Goal: Task Accomplishment & Management: Manage account settings

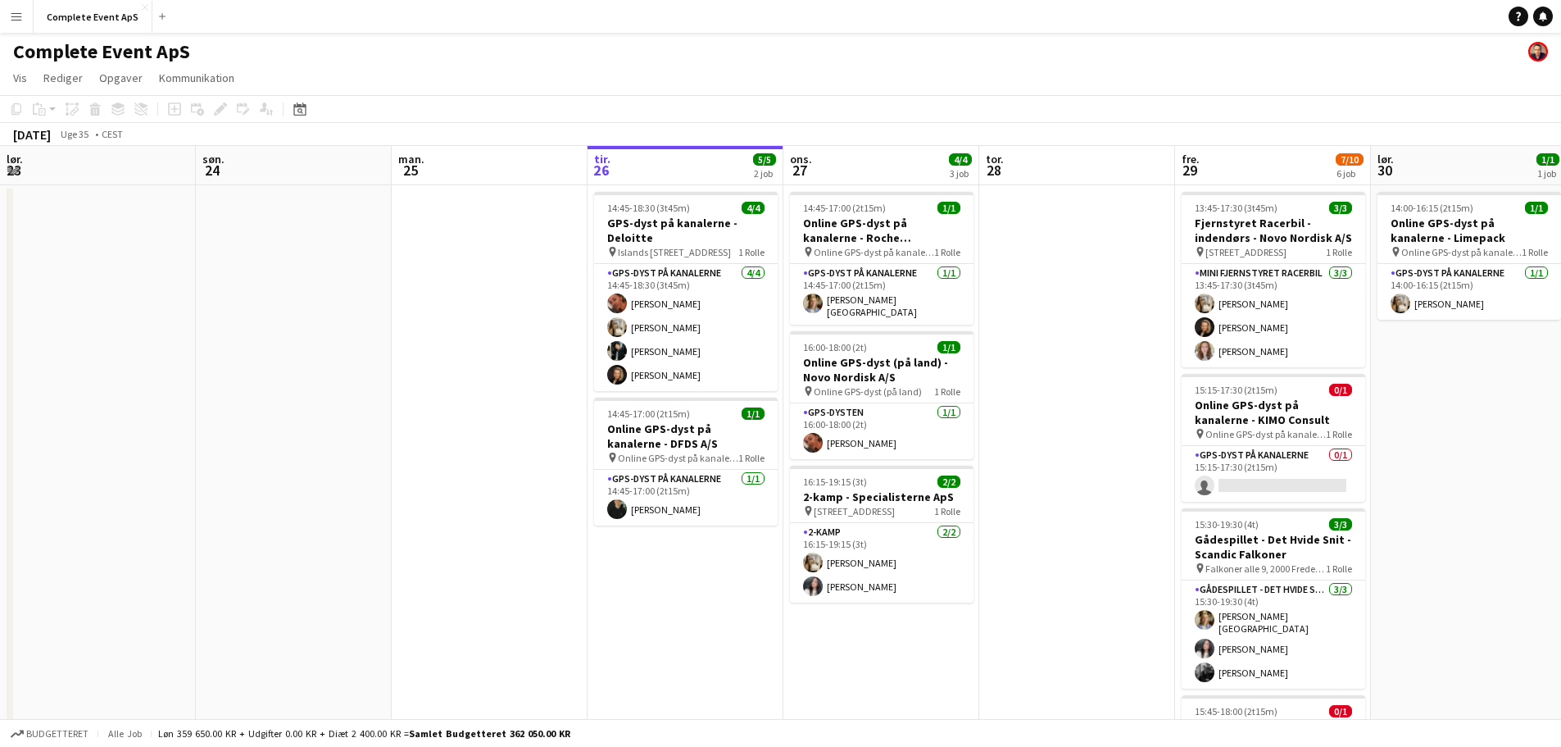
scroll to position [0, 392]
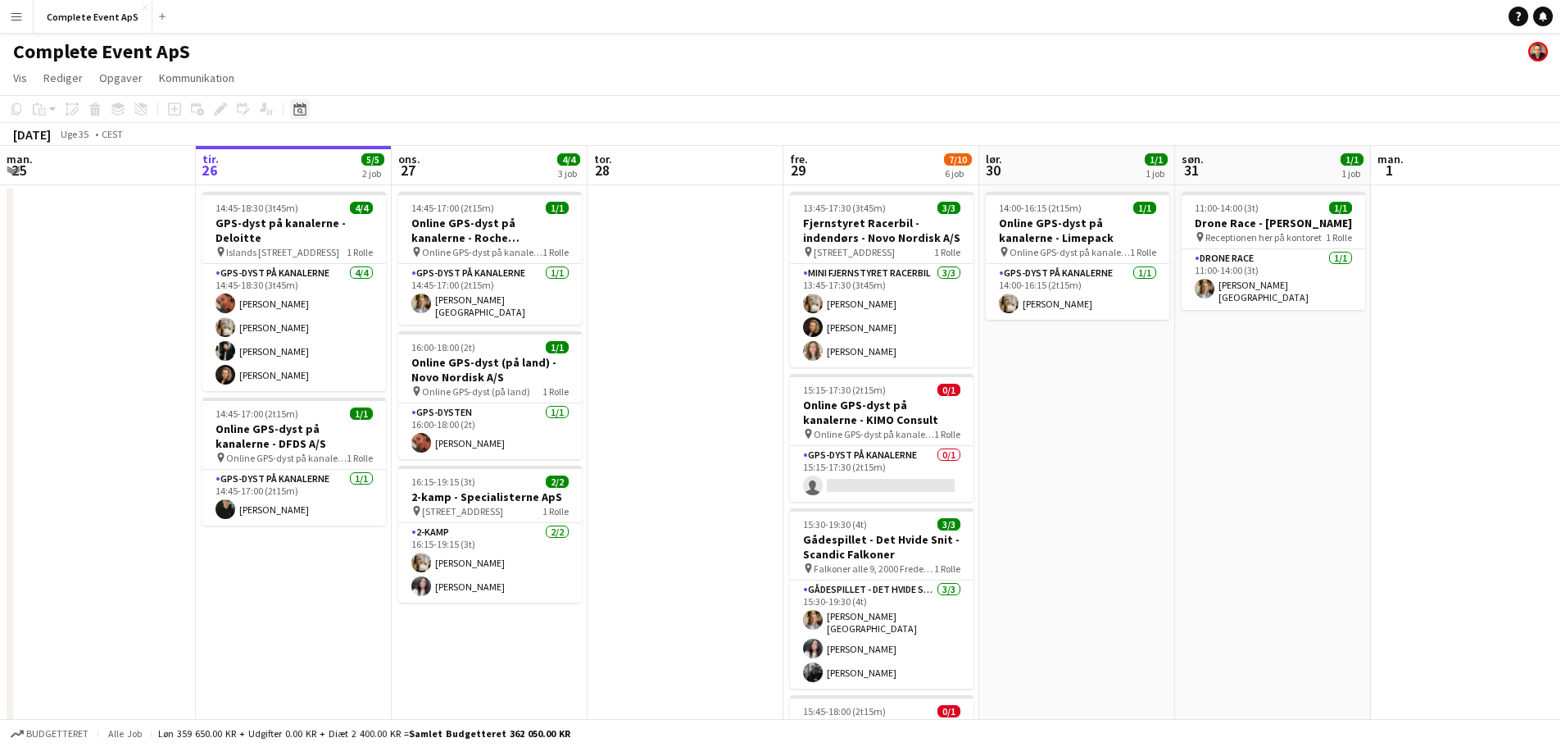
click at [307, 107] on div "Datovælger" at bounding box center [300, 109] width 20 height 20
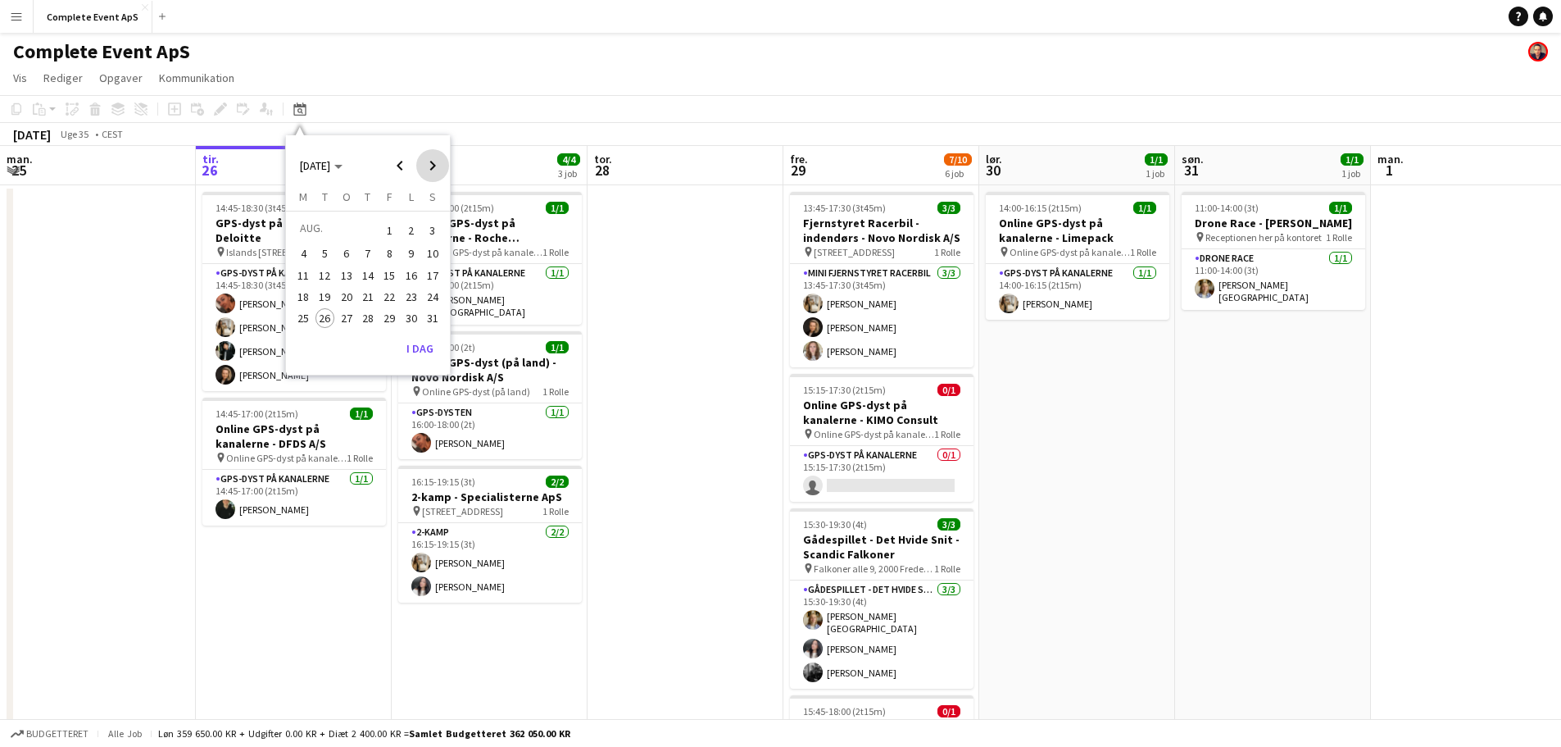
click at [431, 166] on span "Next month" at bounding box center [432, 165] width 33 height 33
click at [430, 166] on span "Next month" at bounding box center [432, 165] width 33 height 33
click at [369, 272] on span "9" at bounding box center [368, 271] width 20 height 20
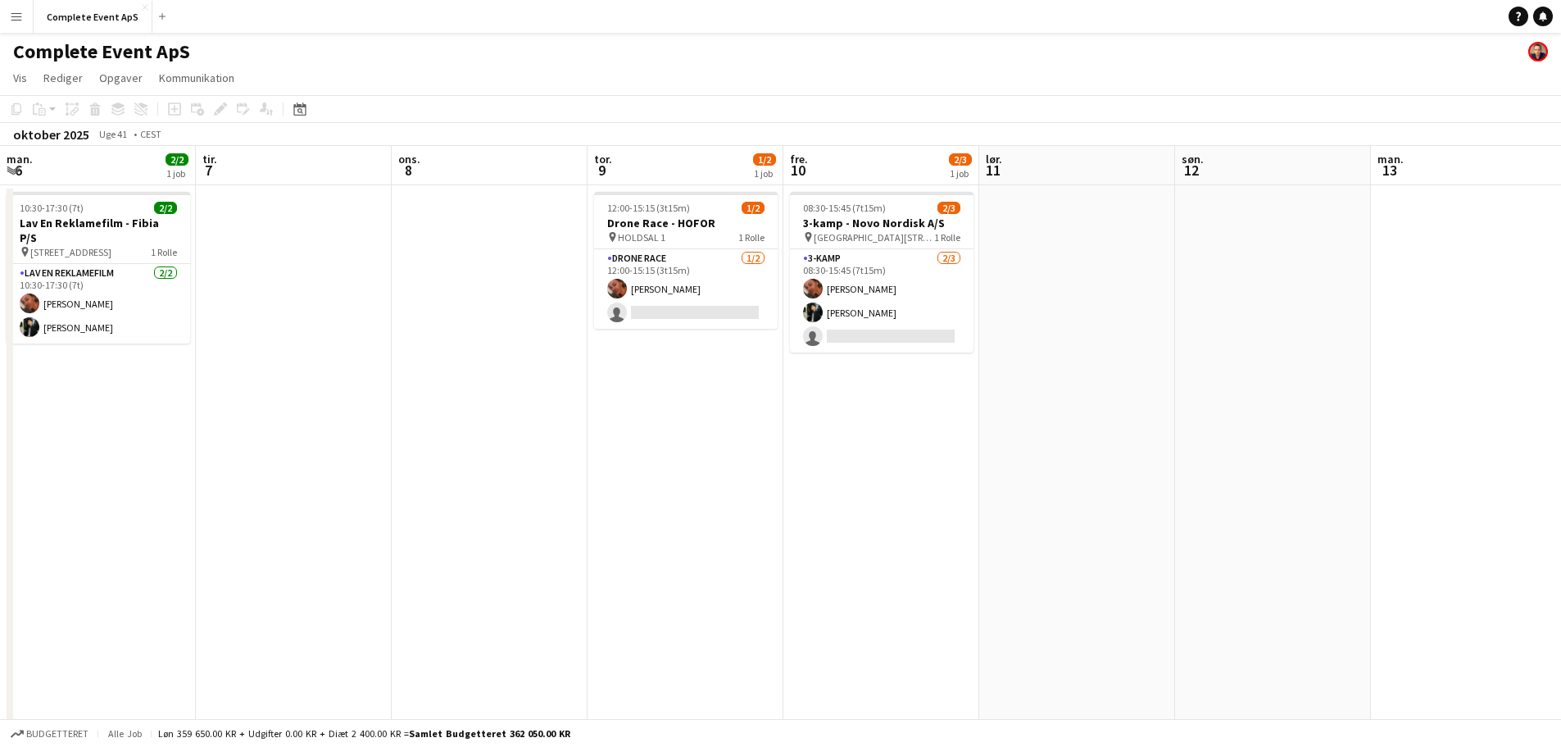
scroll to position [0, 564]
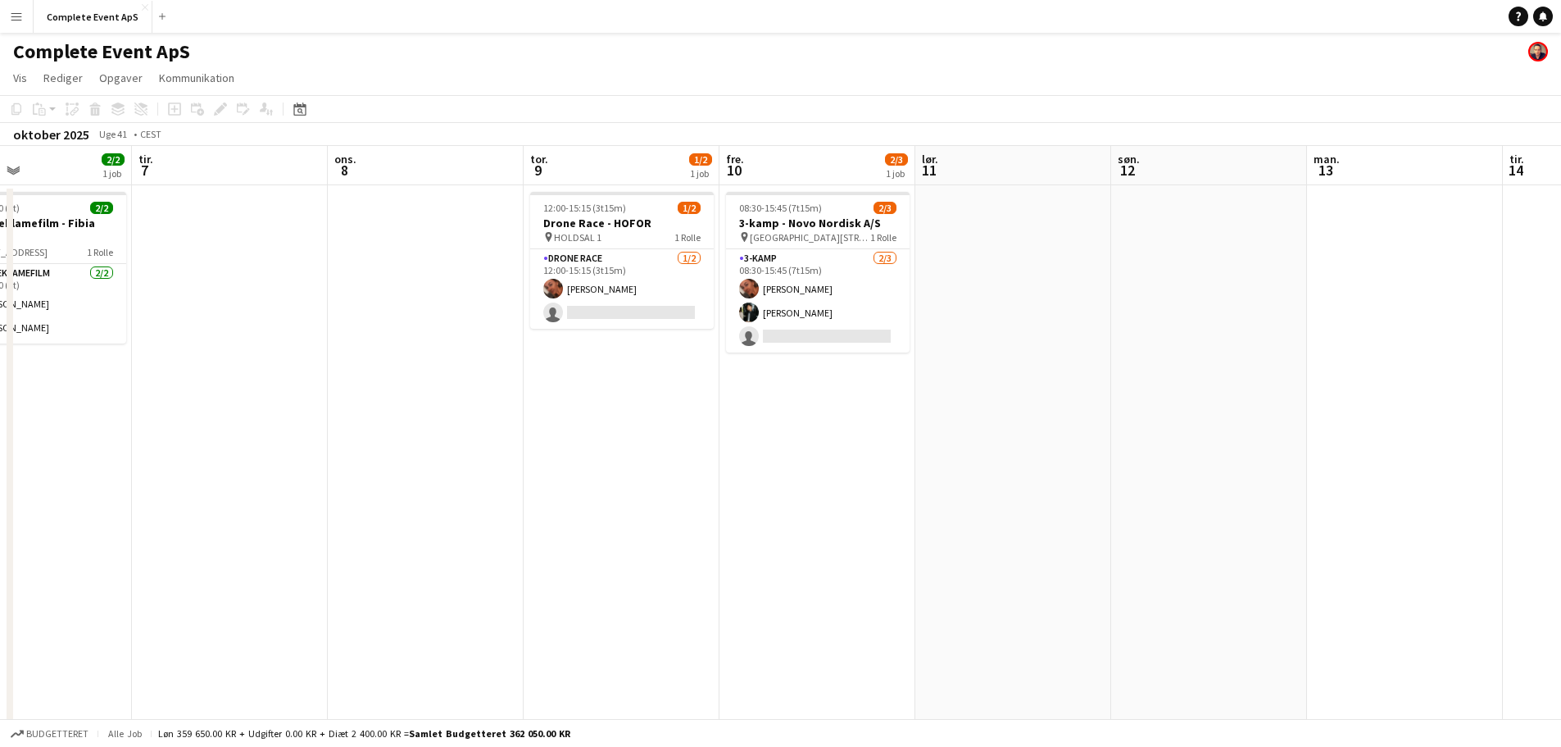
drag, startPoint x: 998, startPoint y: 397, endPoint x: 1523, endPoint y: 347, distance: 526.8
click at [1345, 367] on app-calendar-viewport "lør. 4 søn. 5 man. 6 2/2 1 job tir. 7 ons. 8 tor. 9 1/2 1 job fre. 10 2/3 1 job…" at bounding box center [780, 636] width 1561 height 981
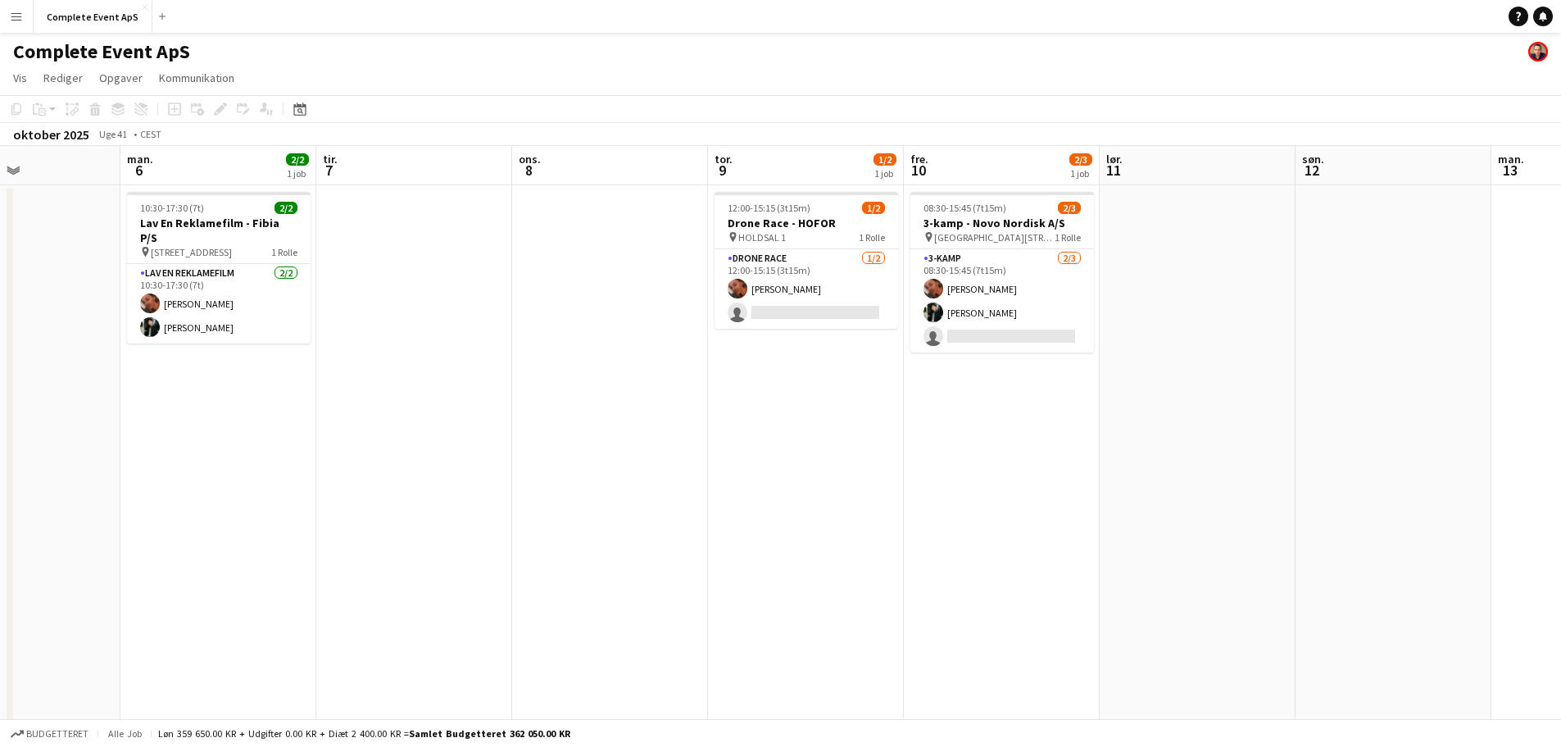
drag, startPoint x: 361, startPoint y: 325, endPoint x: 1152, endPoint y: 337, distance: 791.8
click at [1102, 343] on app-calendar-viewport "fre. 3 3/3 1 job lør. 4 søn. 5 man. 6 2/2 1 job tir. 7 ons. 8 tor. 9 1/2 1 job …" at bounding box center [780, 636] width 1561 height 981
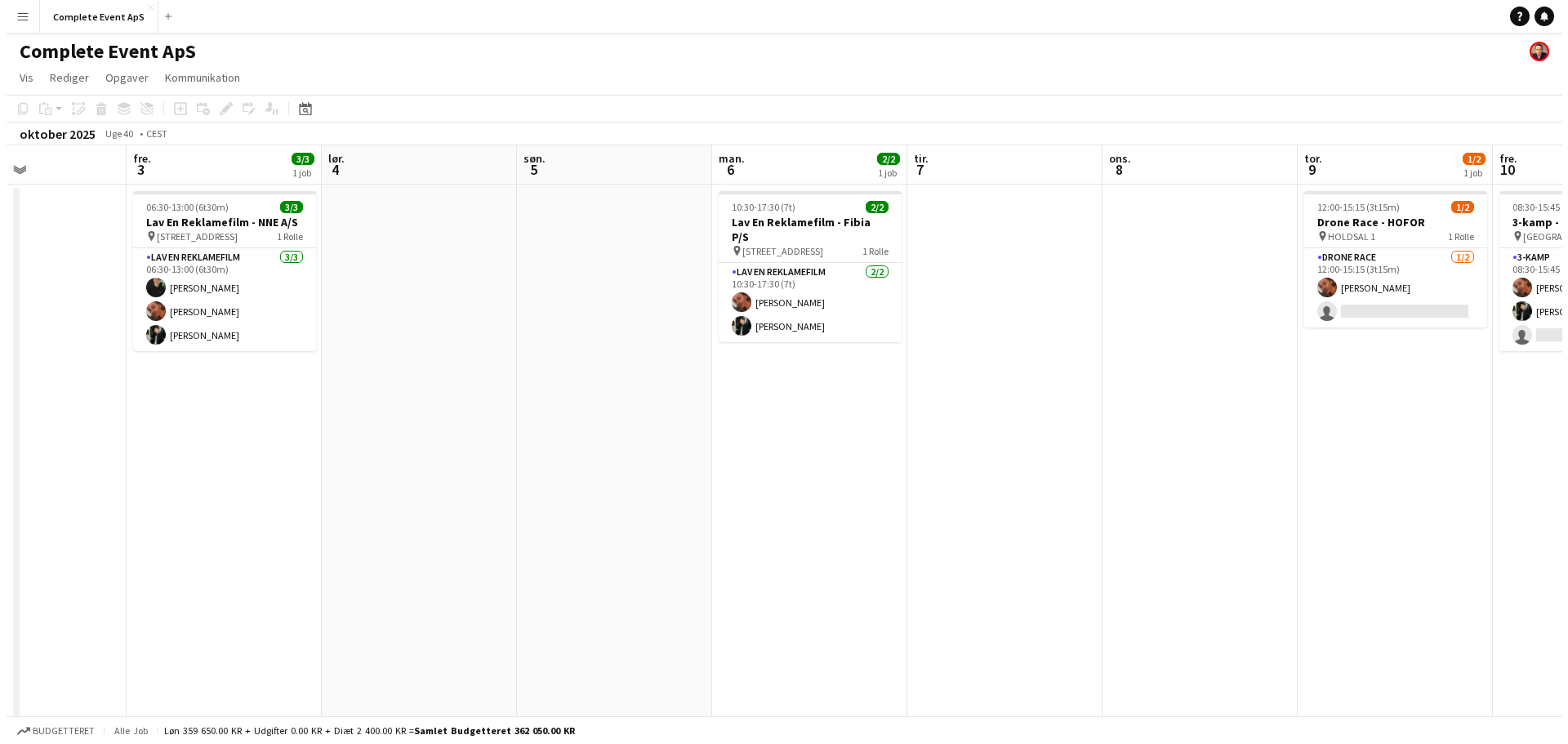
scroll to position [0, 368]
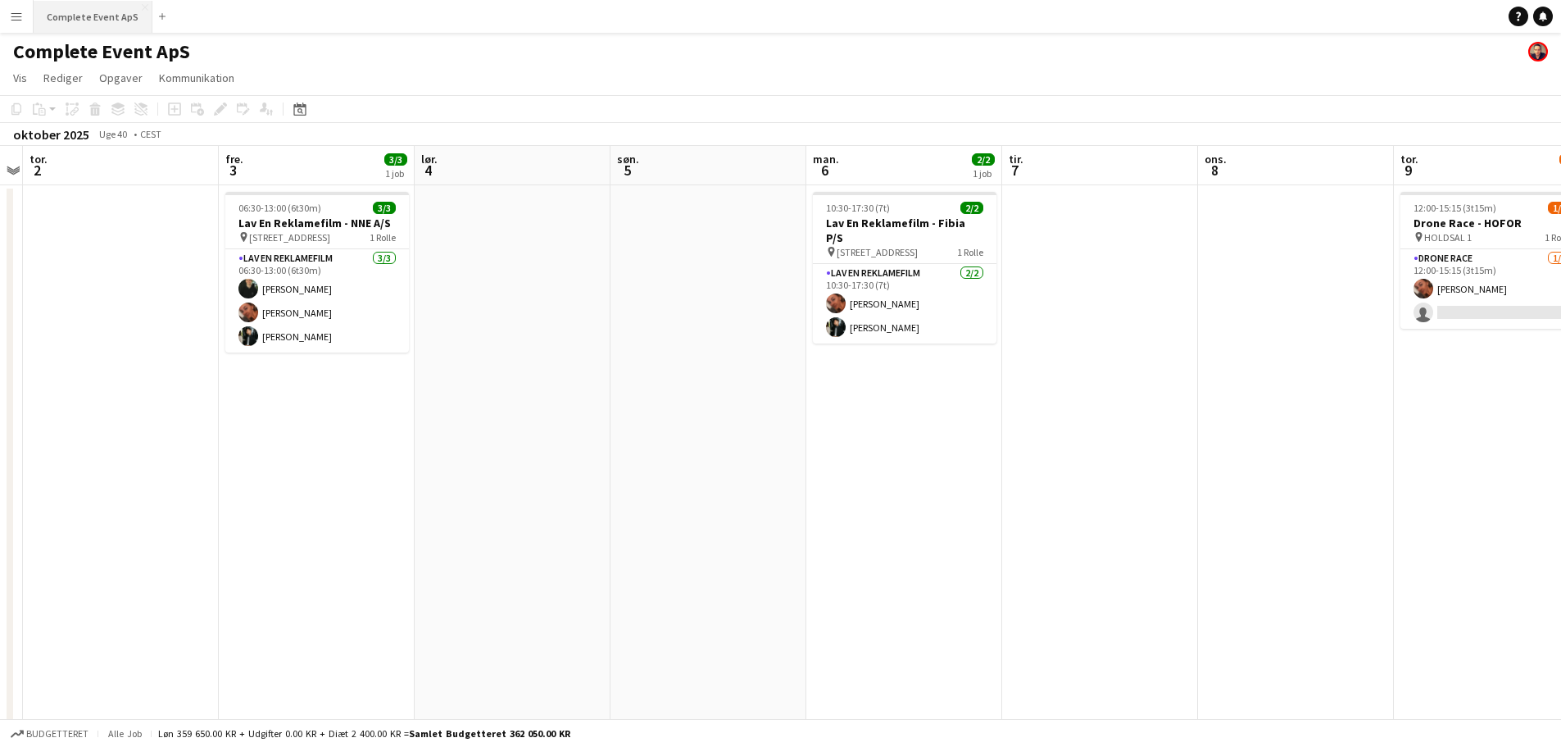
click at [78, 19] on button "Complete Event ApS Luk" at bounding box center [93, 17] width 119 height 32
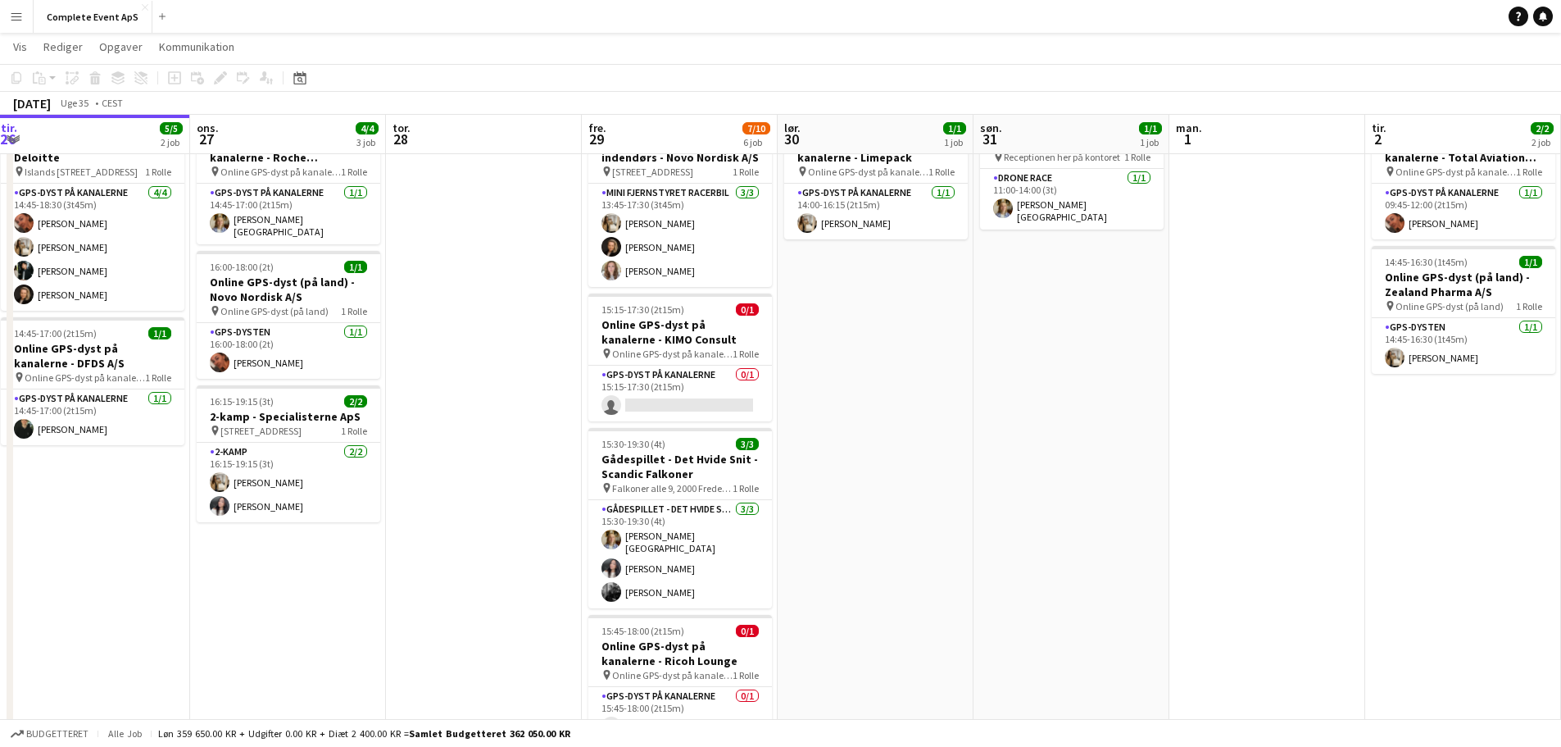
scroll to position [0, 623]
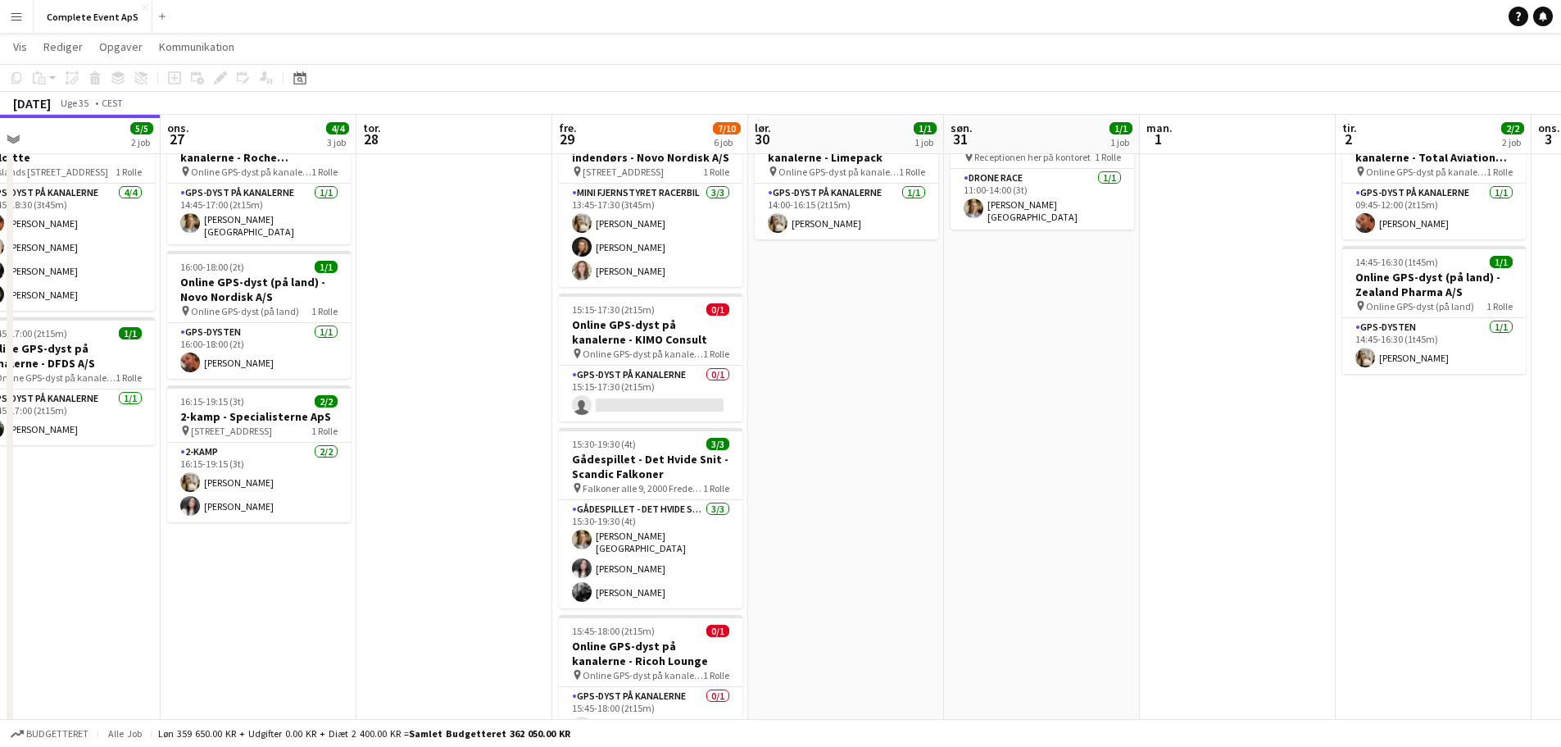
drag, startPoint x: 1183, startPoint y: 453, endPoint x: 1043, endPoint y: 472, distance: 140.6
click at [1043, 472] on app-calendar-viewport "lør. 23 søn. 24 man. 25 tir. 26 5/5 2 job ons. 27 4/4 3 job tor. 28 fre. 29 7/1…" at bounding box center [780, 515] width 1561 height 1061
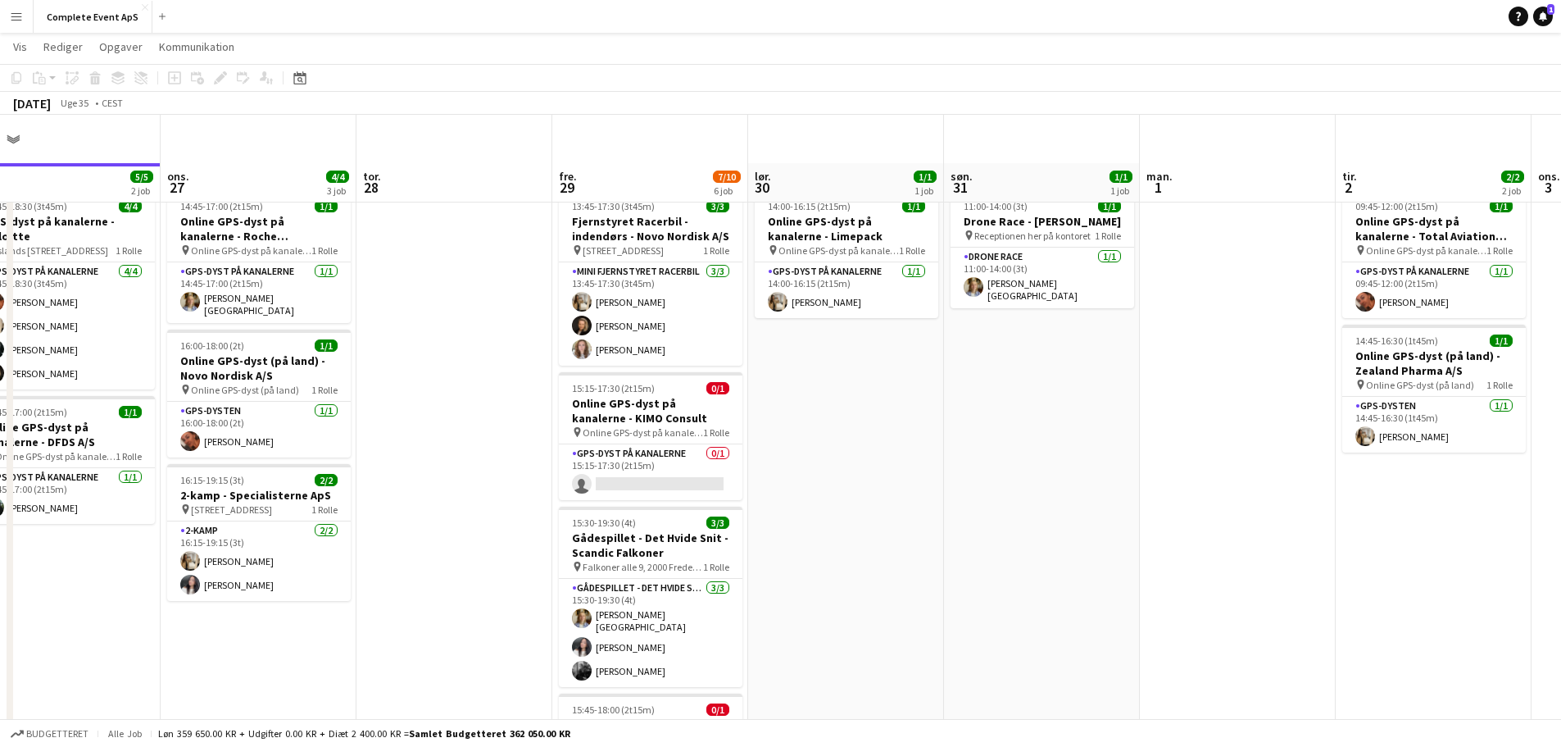
scroll to position [82, 0]
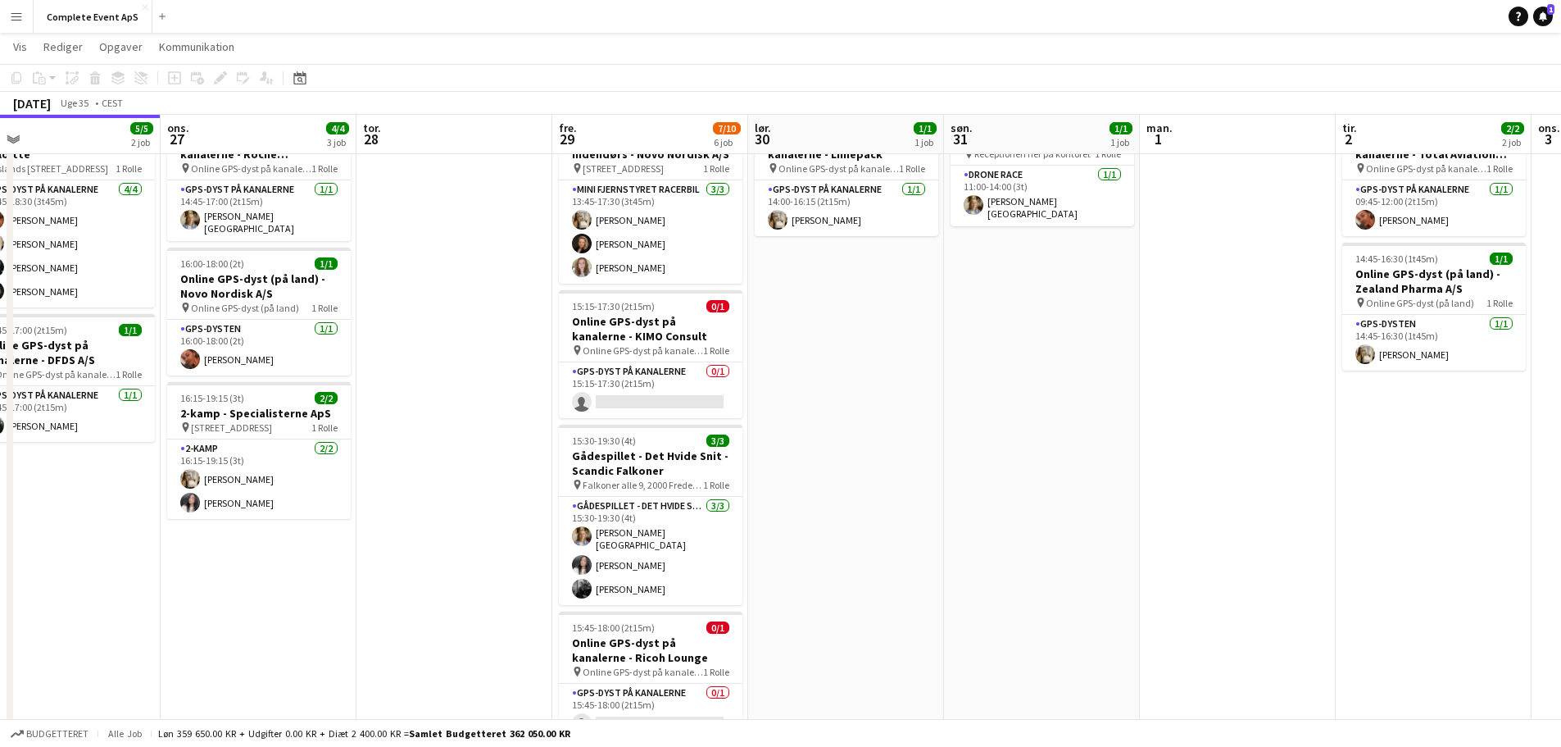
drag, startPoint x: 1538, startPoint y: 20, endPoint x: 1366, endPoint y: 28, distance: 172.3
click at [1539, 20] on icon "Notifikationer" at bounding box center [1543, 16] width 10 height 10
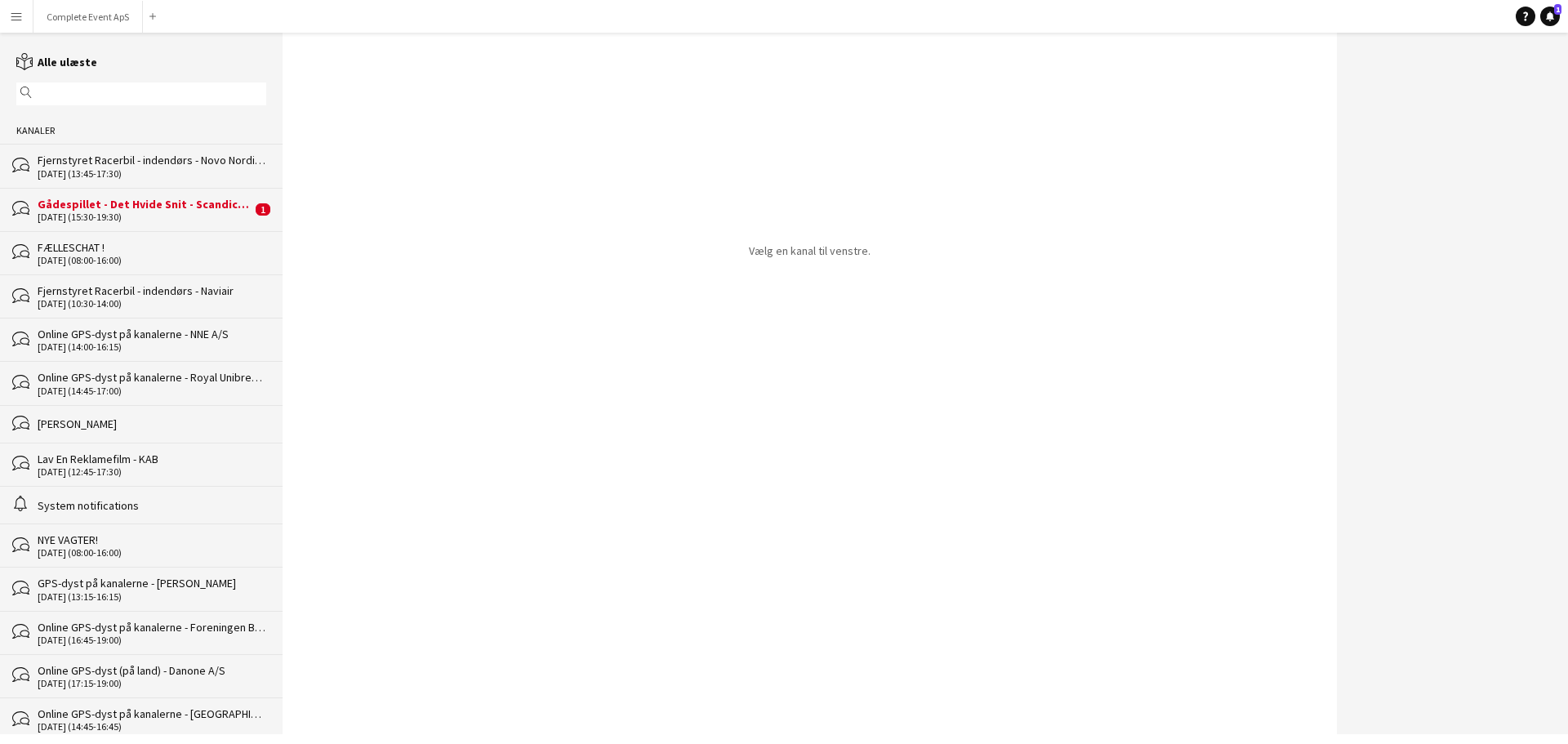
click at [169, 201] on div "Gådespillet - Det Hvide Snit - Scandic Falkoner" at bounding box center [144, 204] width 214 height 15
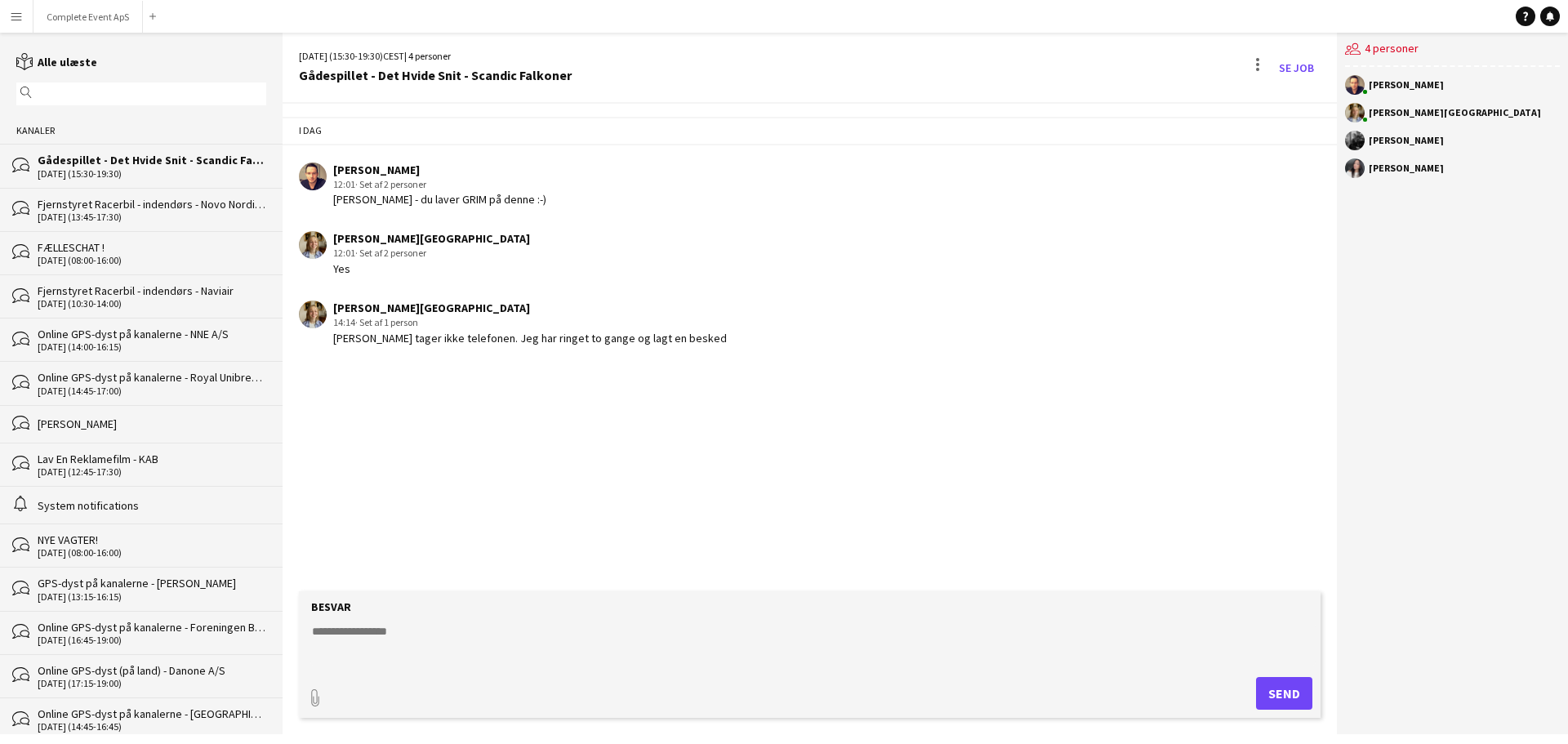
click at [590, 638] on textarea at bounding box center [812, 643] width 1005 height 43
click at [581, 639] on textarea at bounding box center [812, 643] width 1005 height 43
type textarea "**********"
click at [92, 30] on button "Complete Event ApS Luk" at bounding box center [89, 17] width 110 height 32
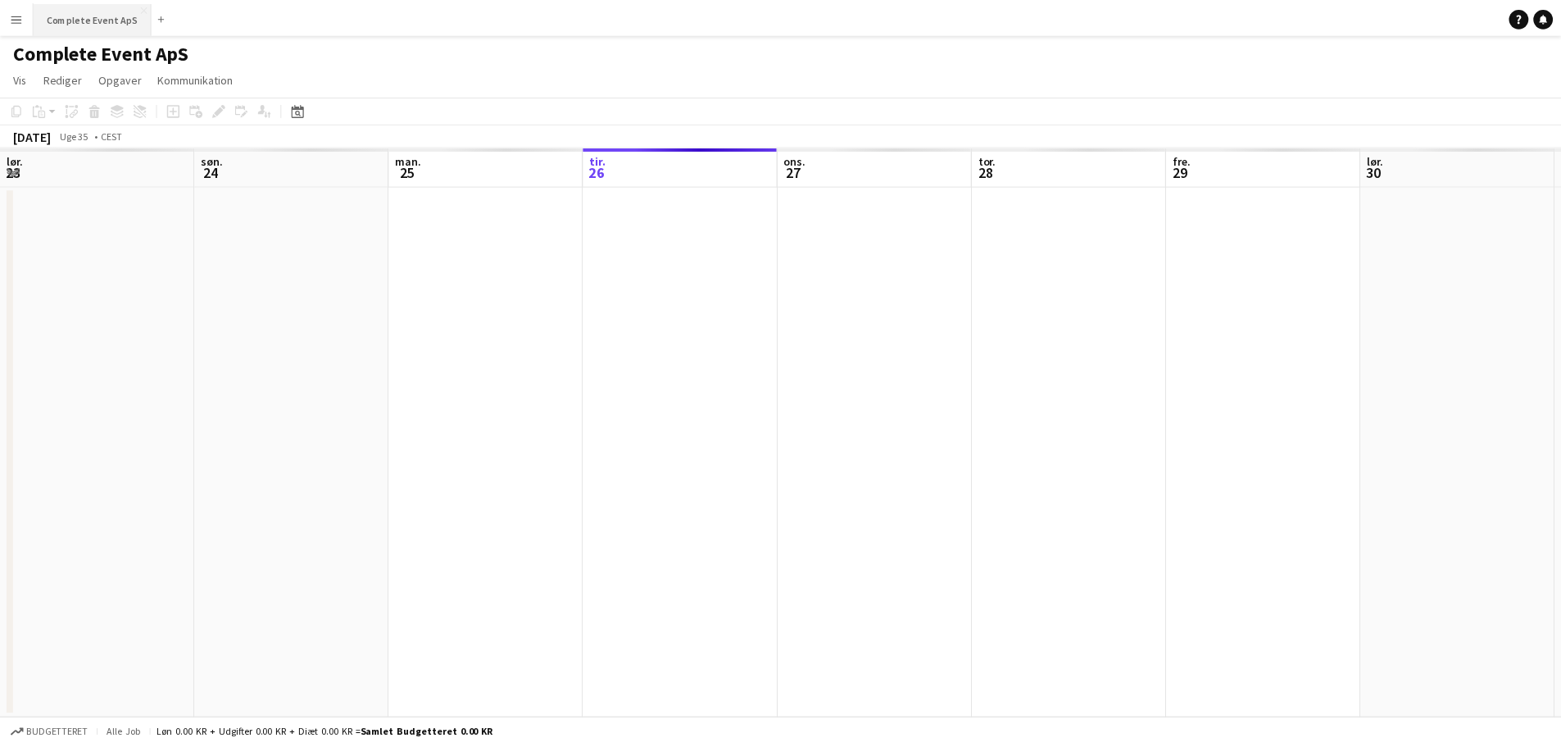
scroll to position [0, 392]
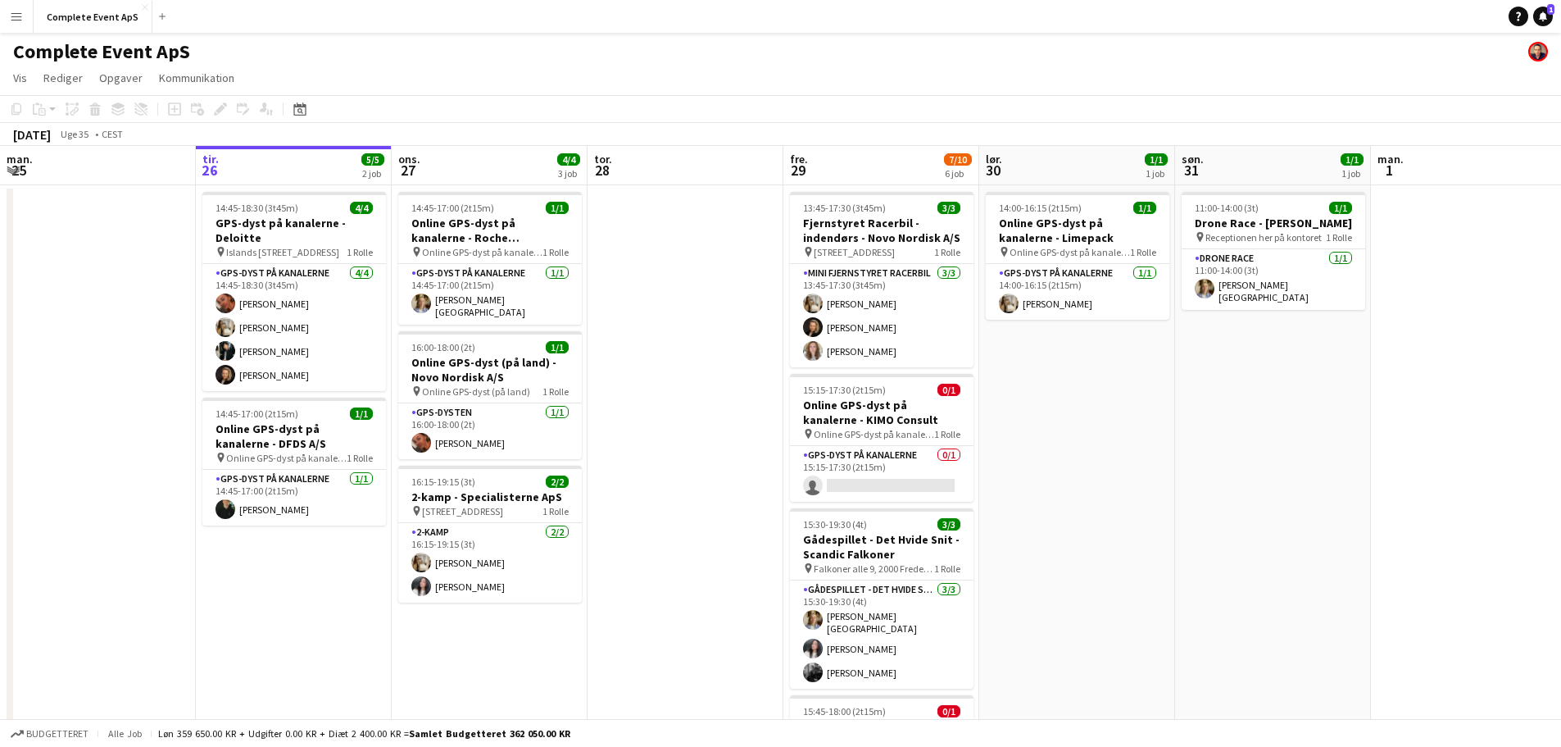
drag, startPoint x: 301, startPoint y: 103, endPoint x: 342, endPoint y: 131, distance: 49.6
click at [301, 102] on icon "Datovælger" at bounding box center [299, 108] width 13 height 13
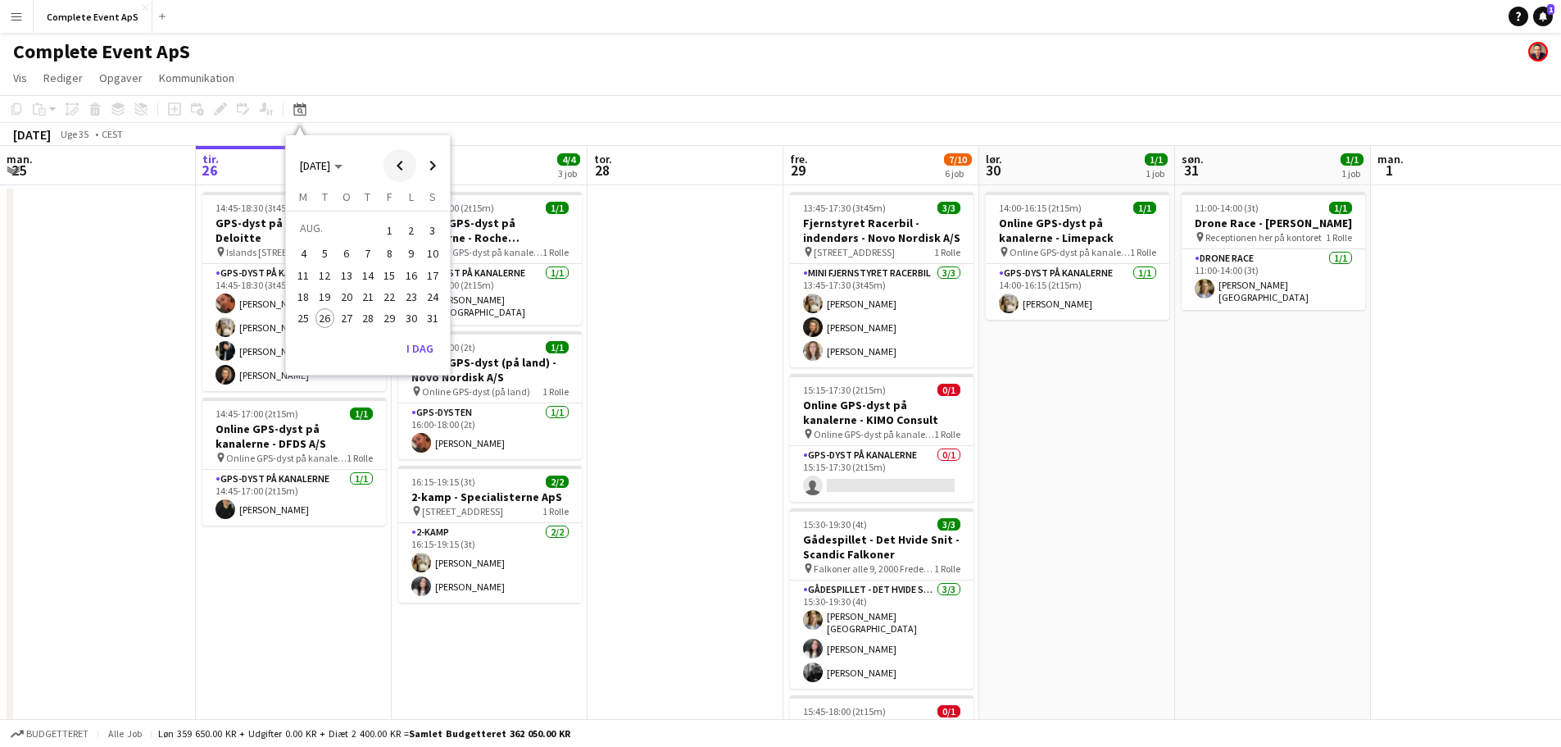
click at [387, 166] on span "Previous month" at bounding box center [400, 165] width 33 height 33
click at [432, 163] on span "Next month" at bounding box center [432, 165] width 33 height 33
click at [346, 251] on span "3" at bounding box center [347, 250] width 20 height 20
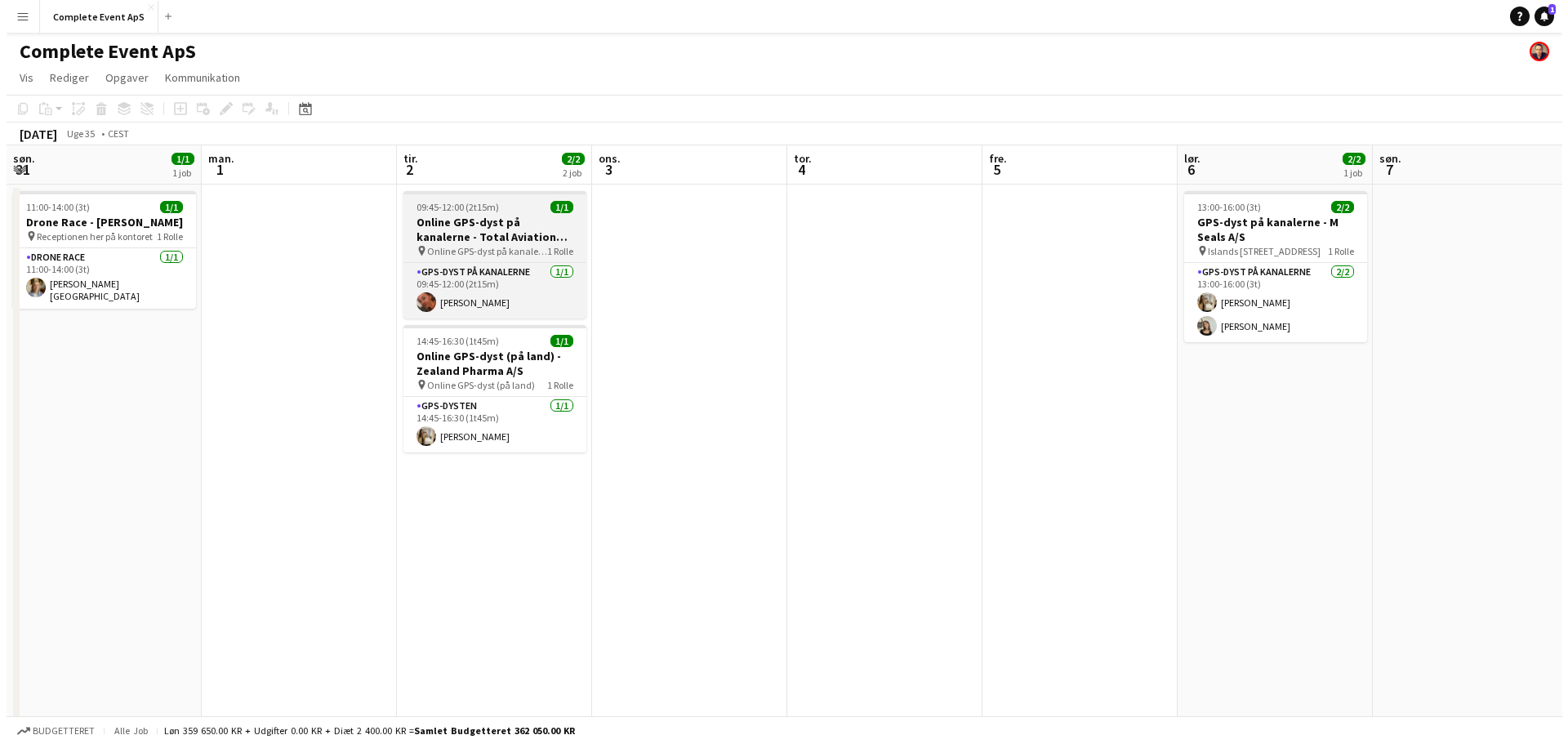
scroll to position [0, 562]
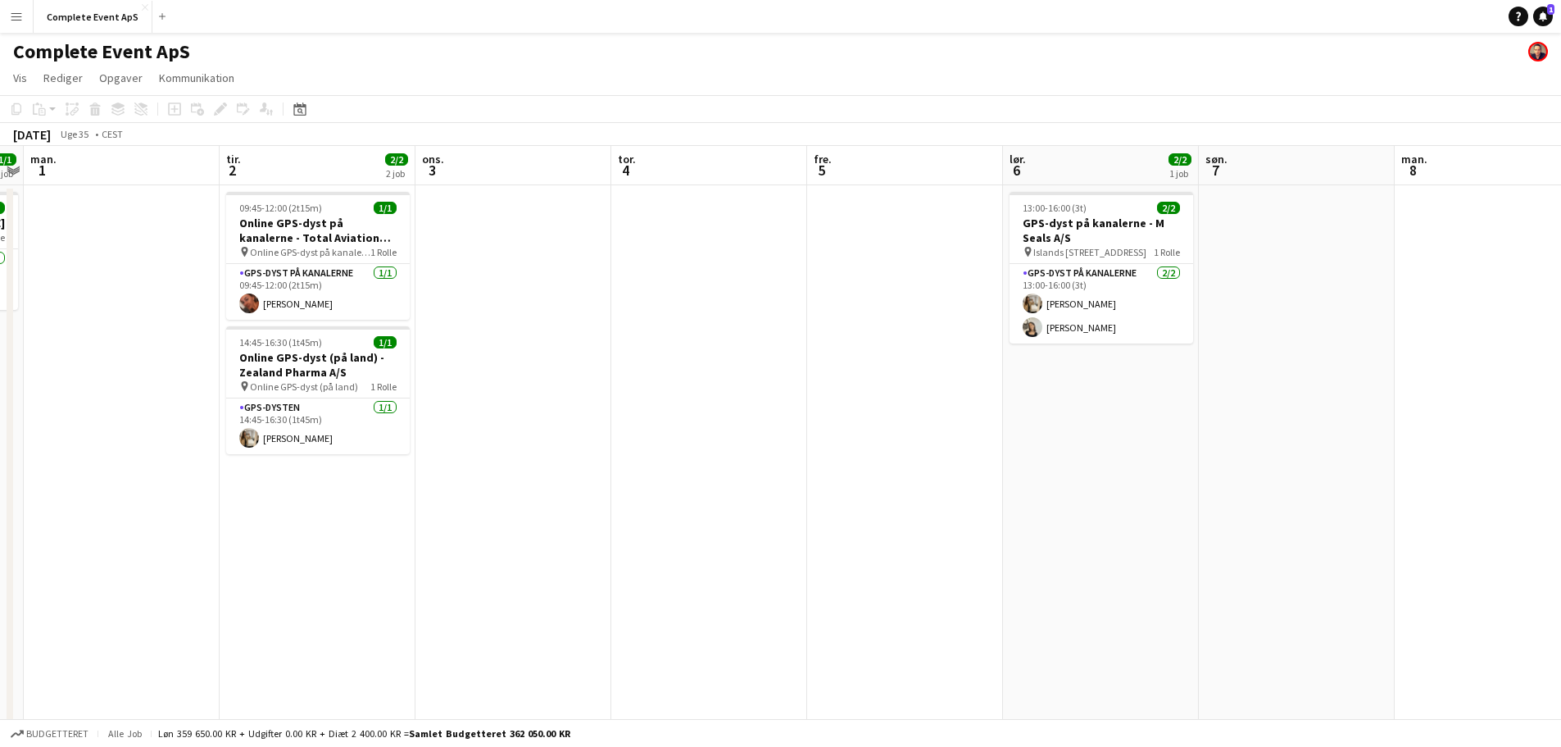
drag, startPoint x: 1542, startPoint y: 19, endPoint x: 1502, endPoint y: 19, distance: 39.3
click at [1542, 19] on icon at bounding box center [1543, 15] width 8 height 8
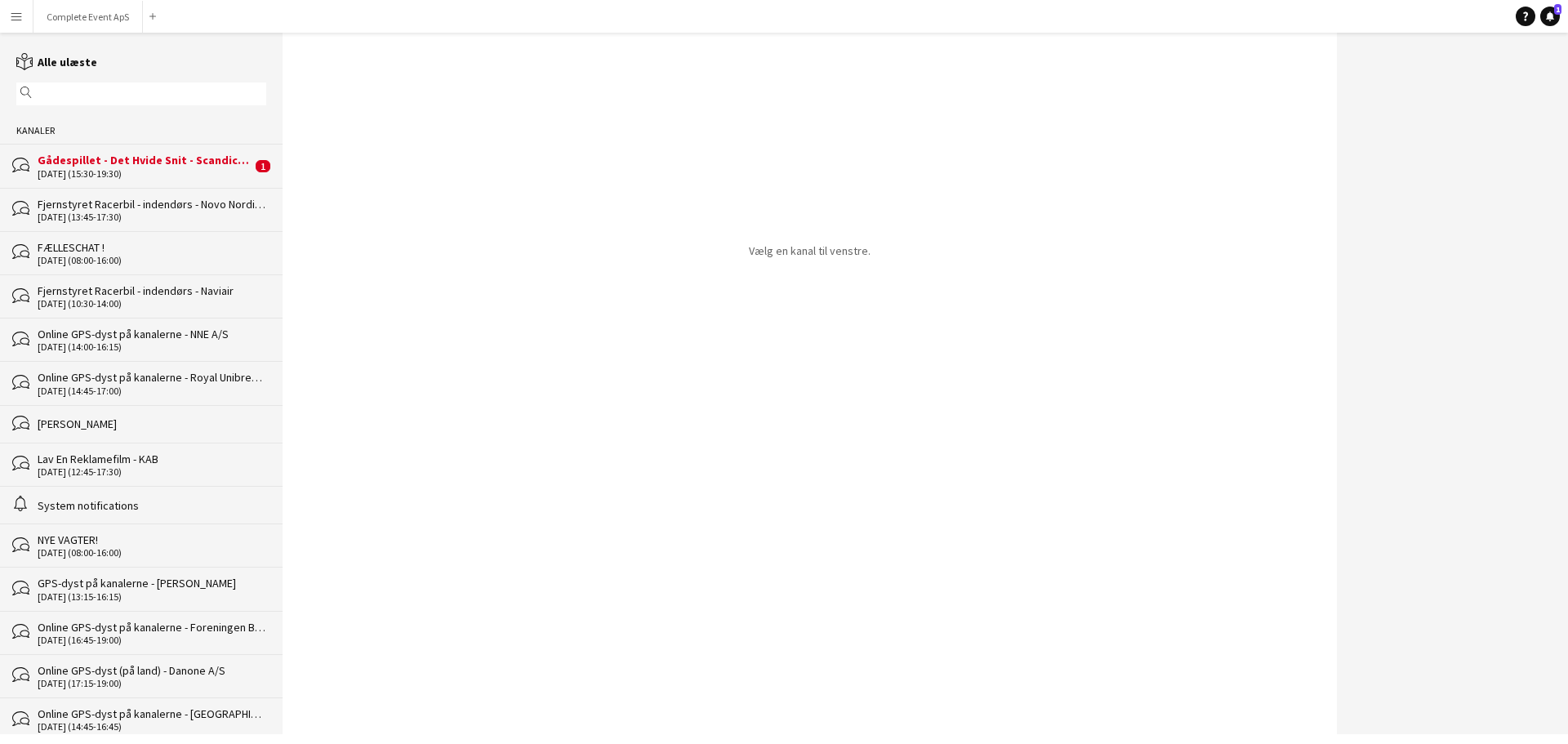
click at [202, 159] on div "Gådespillet - Det Hvide Snit - Scandic Falkoner" at bounding box center [144, 159] width 214 height 15
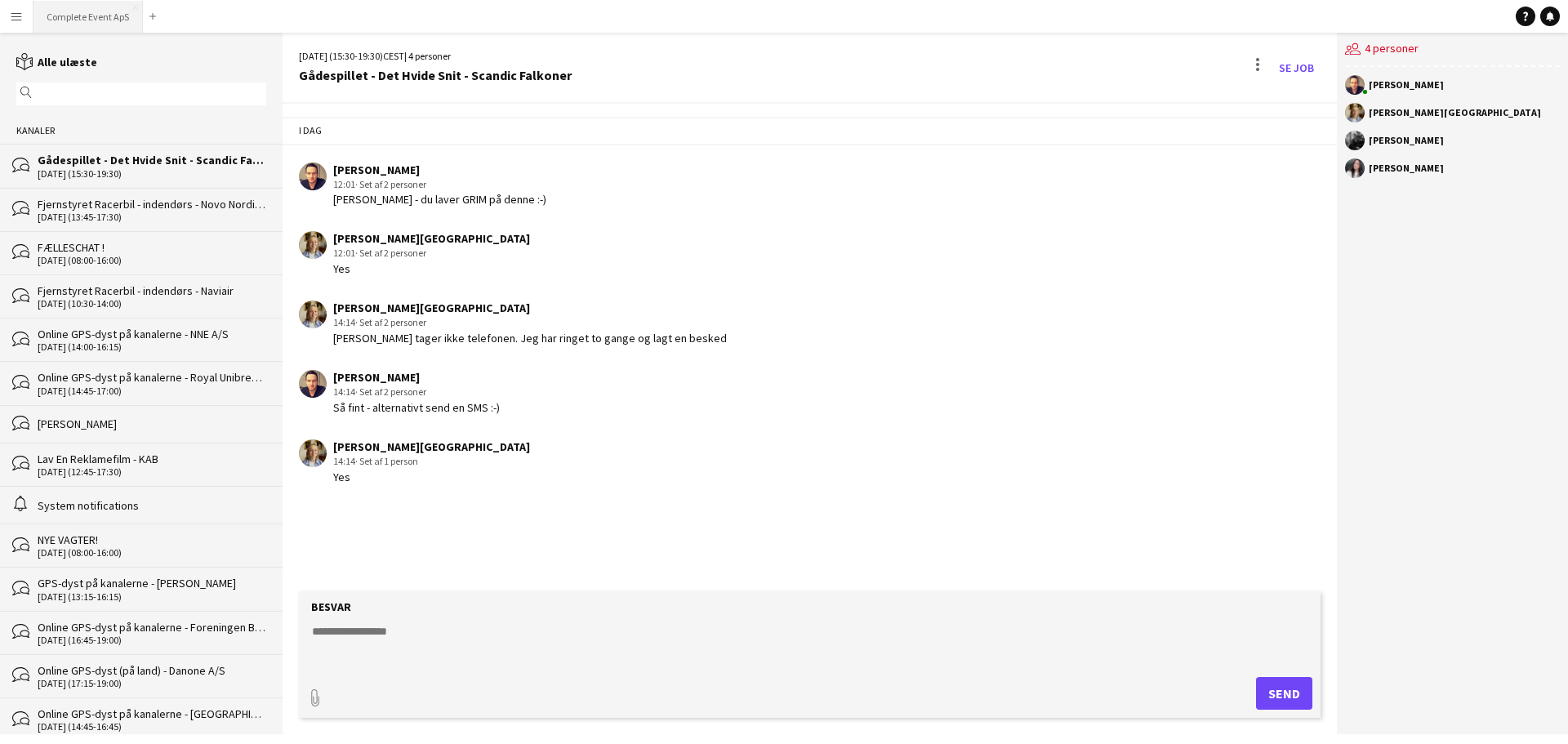
click at [87, 11] on button "Complete Event ApS Luk" at bounding box center [89, 17] width 110 height 32
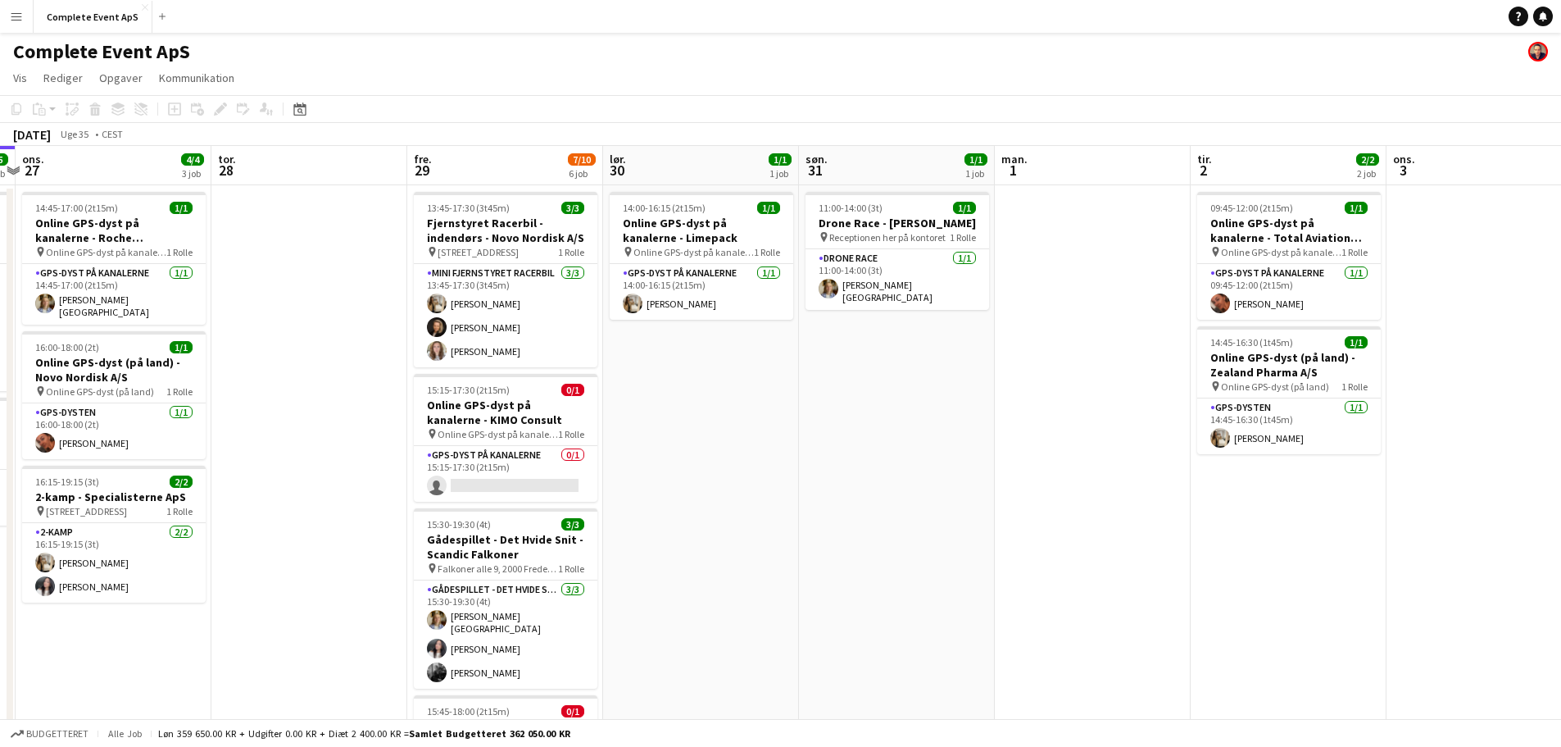
scroll to position [0, 485]
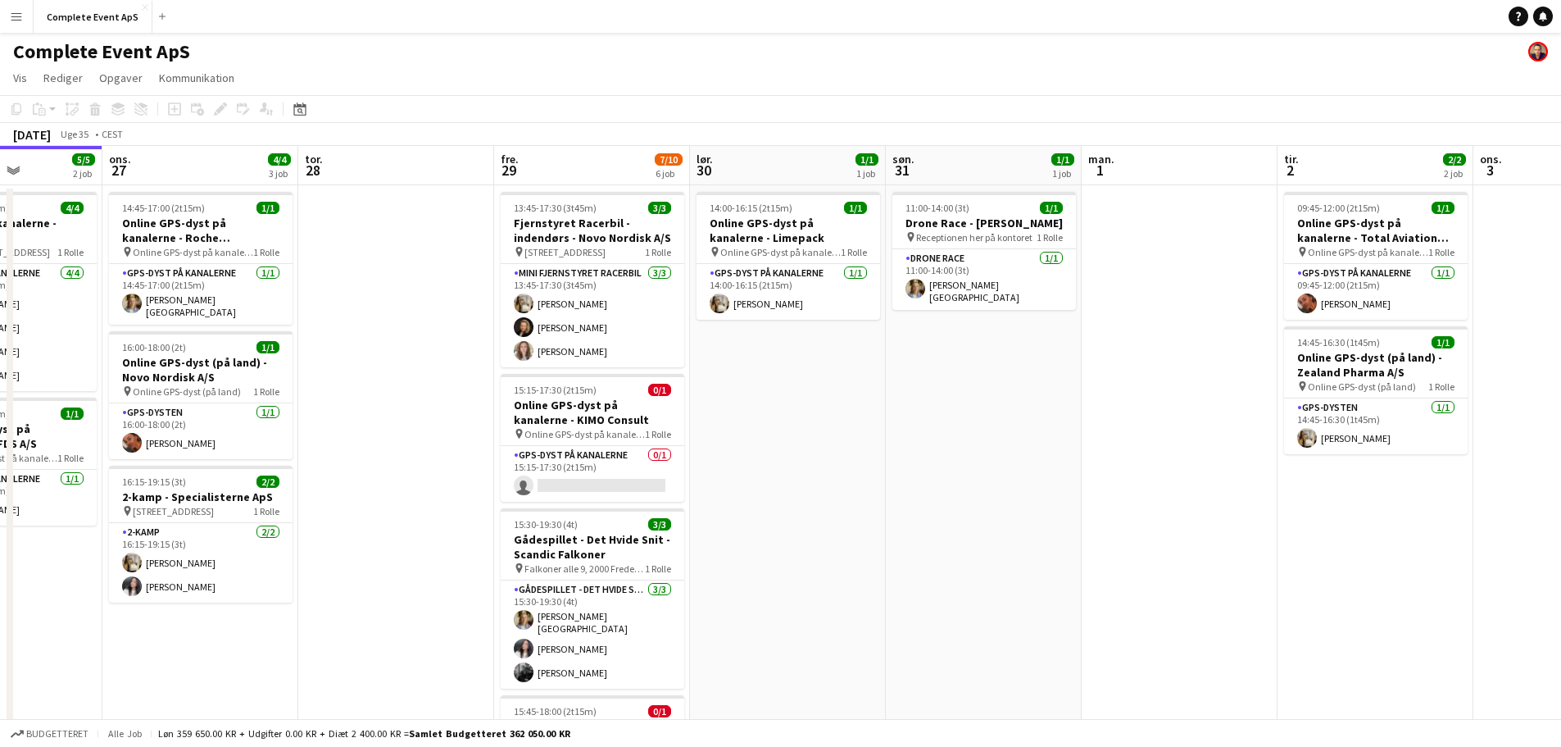
drag, startPoint x: 1191, startPoint y: 409, endPoint x: 1085, endPoint y: 371, distance: 112.2
click at [1085, 371] on app-calendar-viewport "søn. 24 man. 25 tir. 26 5/5 2 job ons. 27 4/4 3 job tor. 28 fre. 29 7/10 6 job …" at bounding box center [780, 636] width 1561 height 981
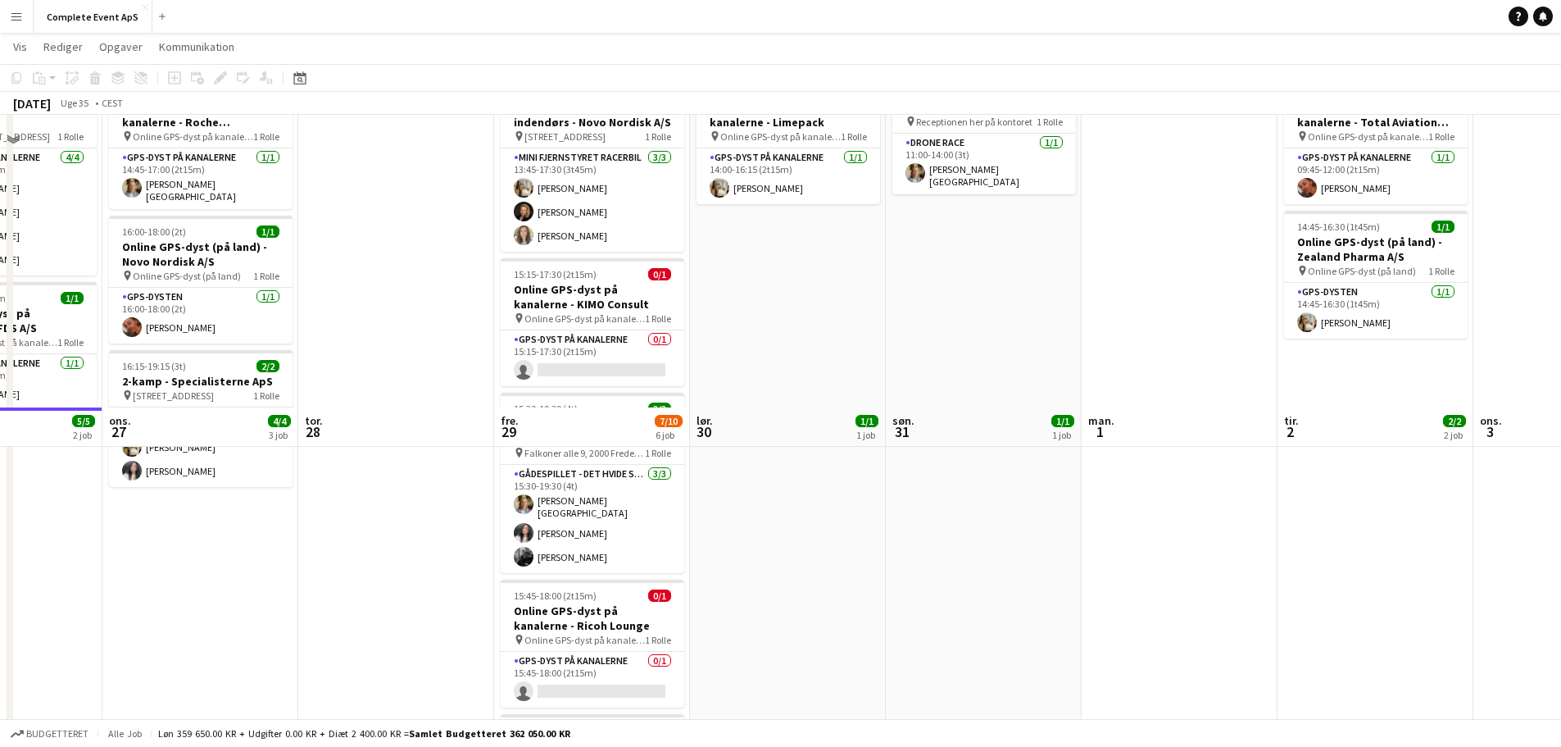
scroll to position [0, 0]
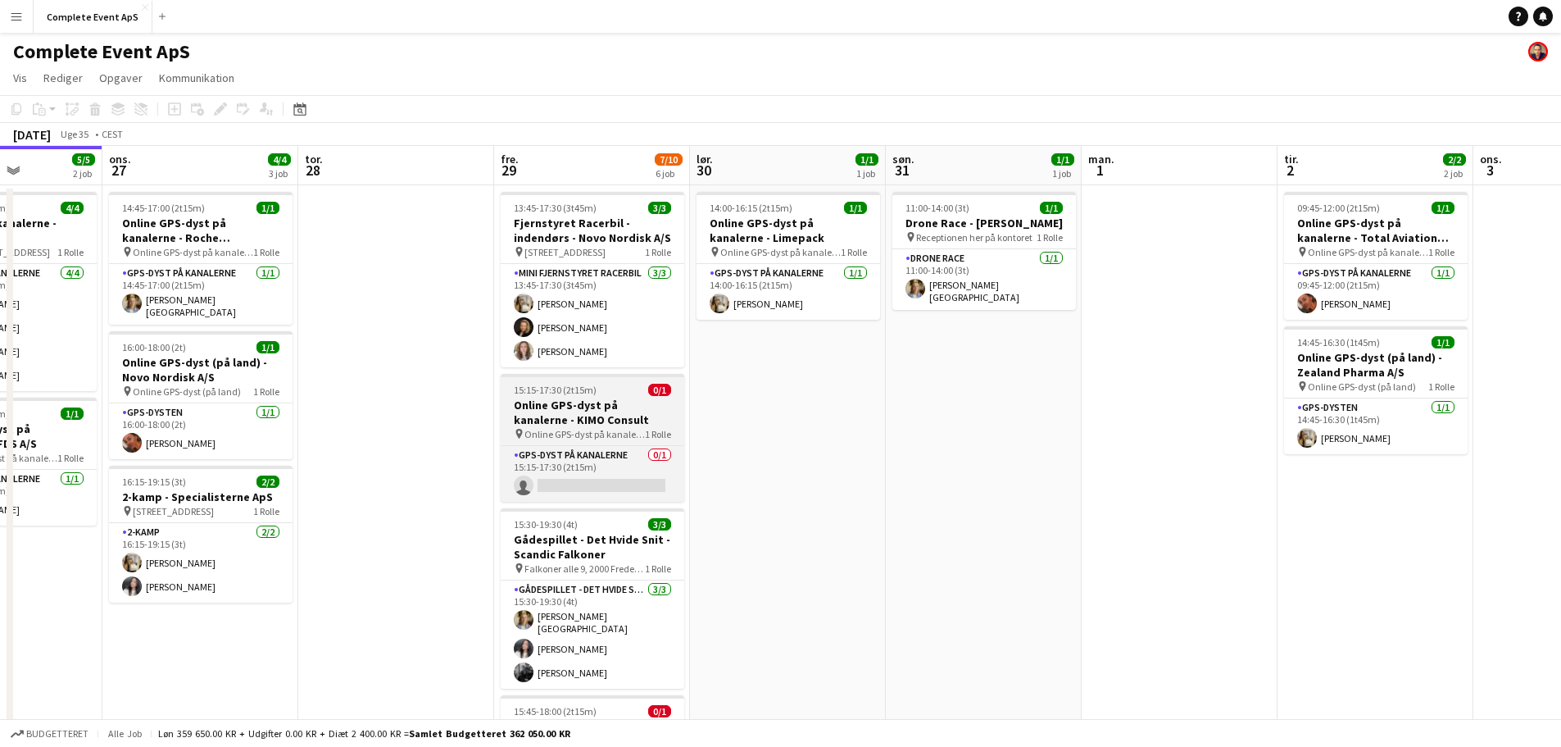
click at [621, 393] on div "15:15-17:30 (2t15m) 0/1" at bounding box center [593, 390] width 184 height 12
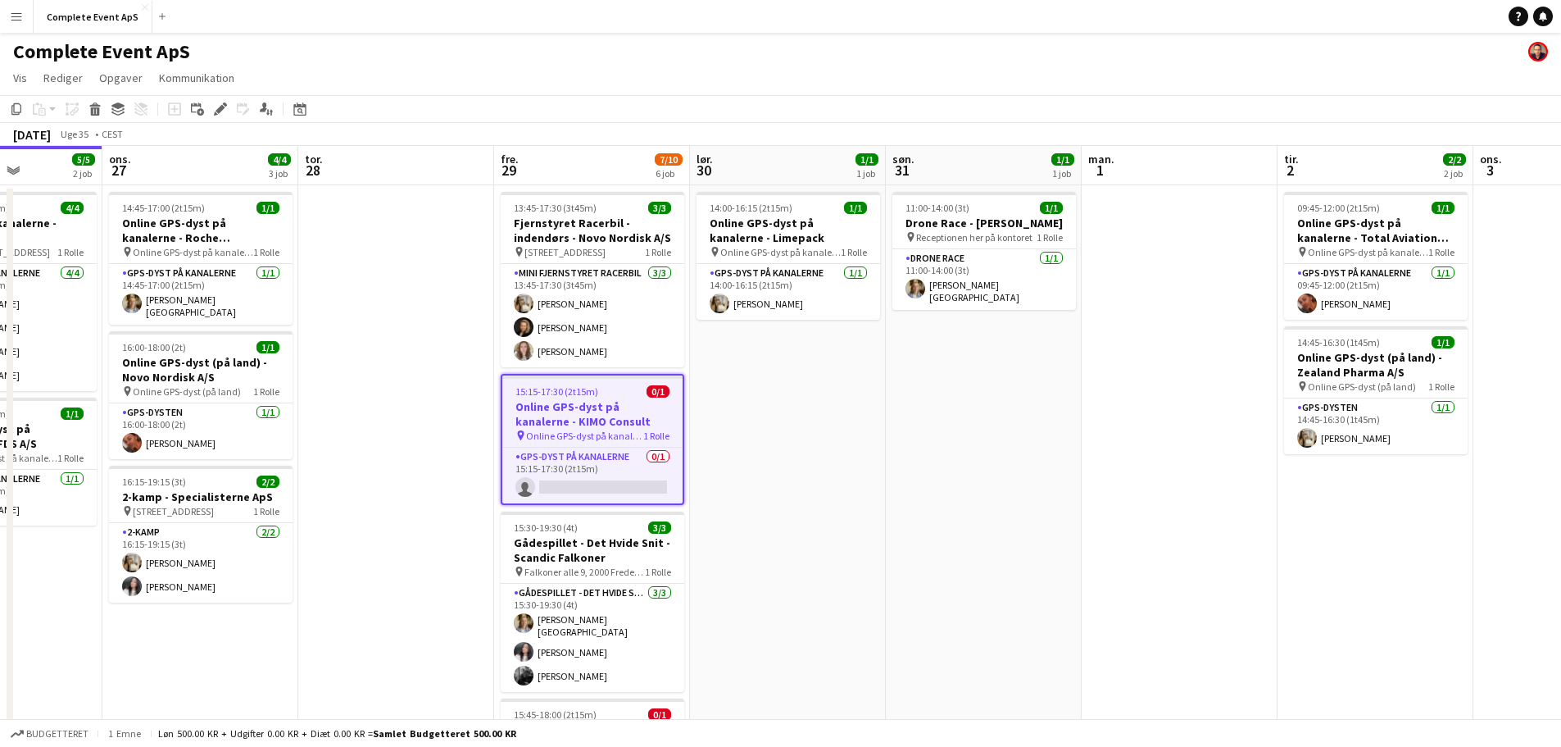
click at [621, 393] on div "15:15-17:30 (2t15m) 0/1" at bounding box center [592, 391] width 180 height 12
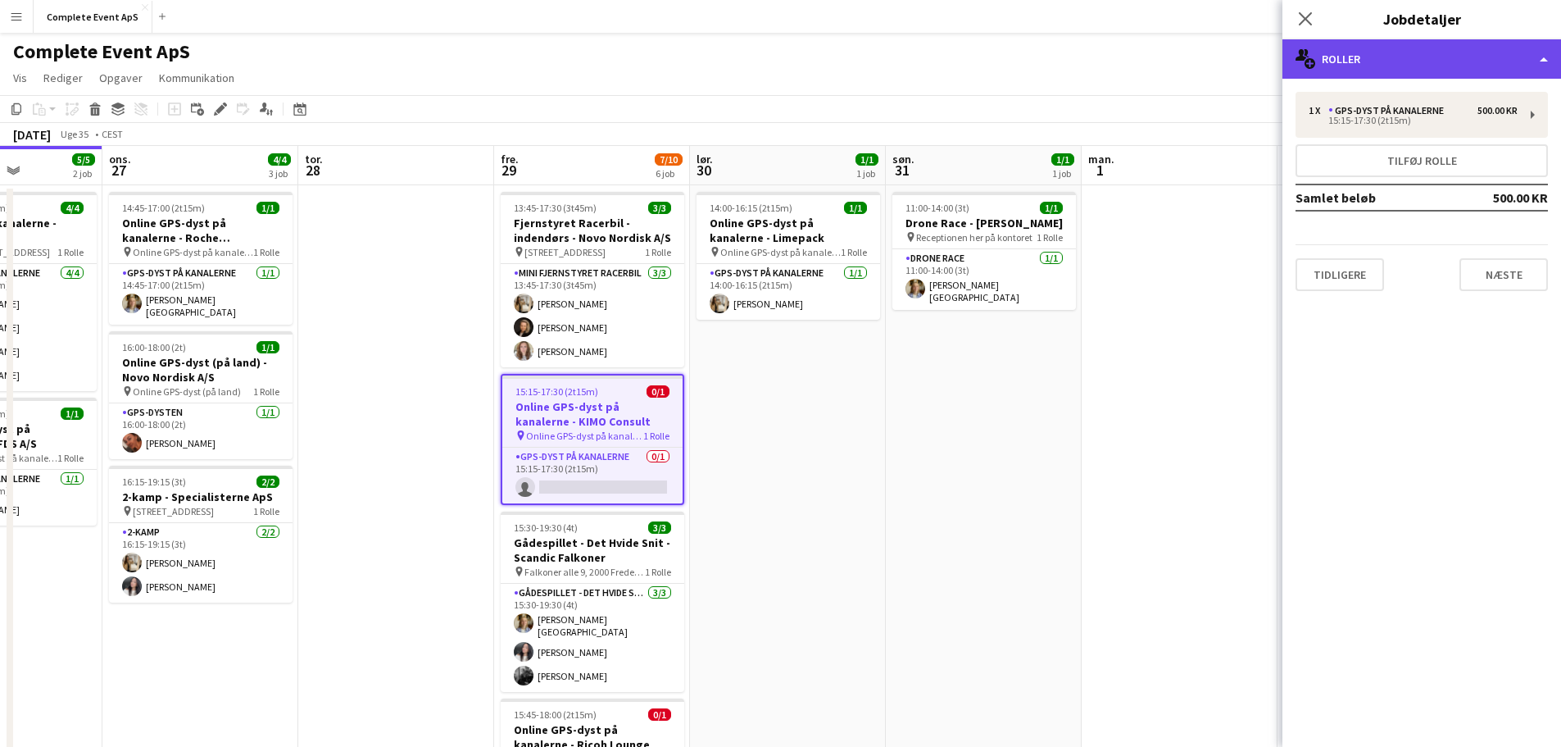
click at [1386, 70] on div "multiple-users-add Roller" at bounding box center [1422, 58] width 279 height 39
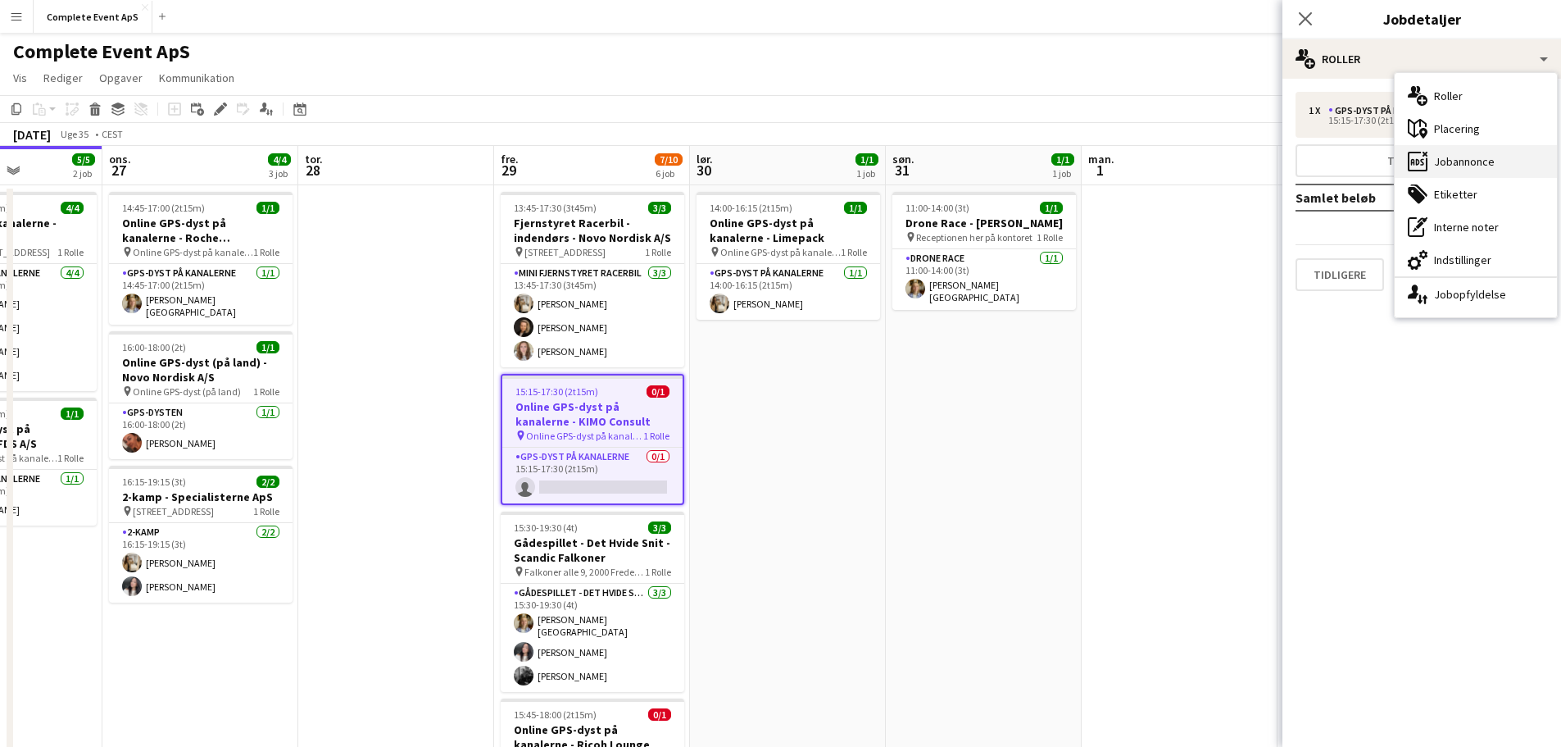
click at [1461, 164] on div "ads-window Jobannonce" at bounding box center [1476, 161] width 162 height 33
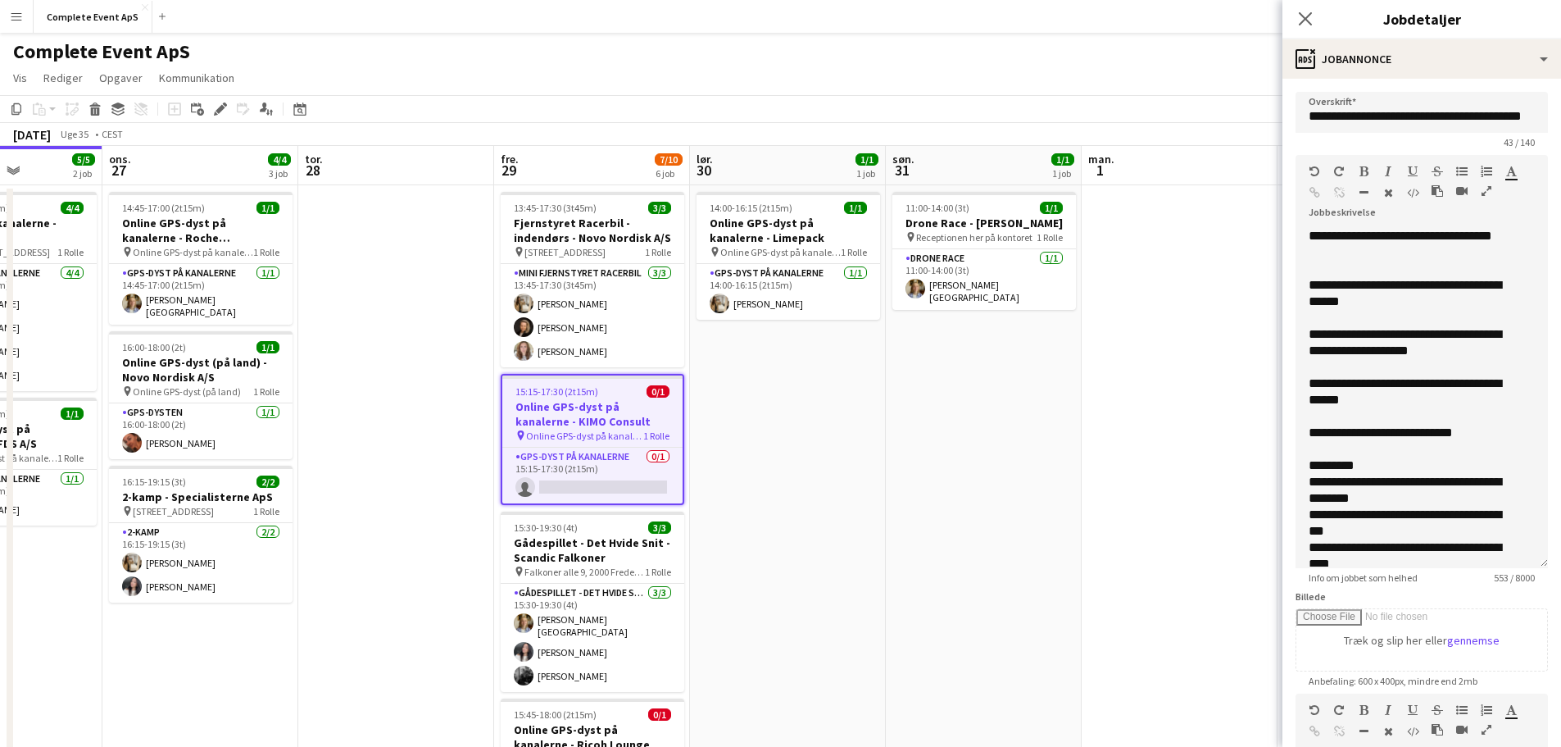
drag, startPoint x: 1519, startPoint y: 341, endPoint x: 1485, endPoint y: 575, distance: 236.9
click at [1528, 584] on app-form-group "**********" at bounding box center [1422, 369] width 252 height 429
click at [981, 464] on app-date-cell "11:00-14:00 (3t) 1/1 Drone Race - [PERSON_NAME] pin Receptionen her på kontoret…" at bounding box center [984, 656] width 196 height 942
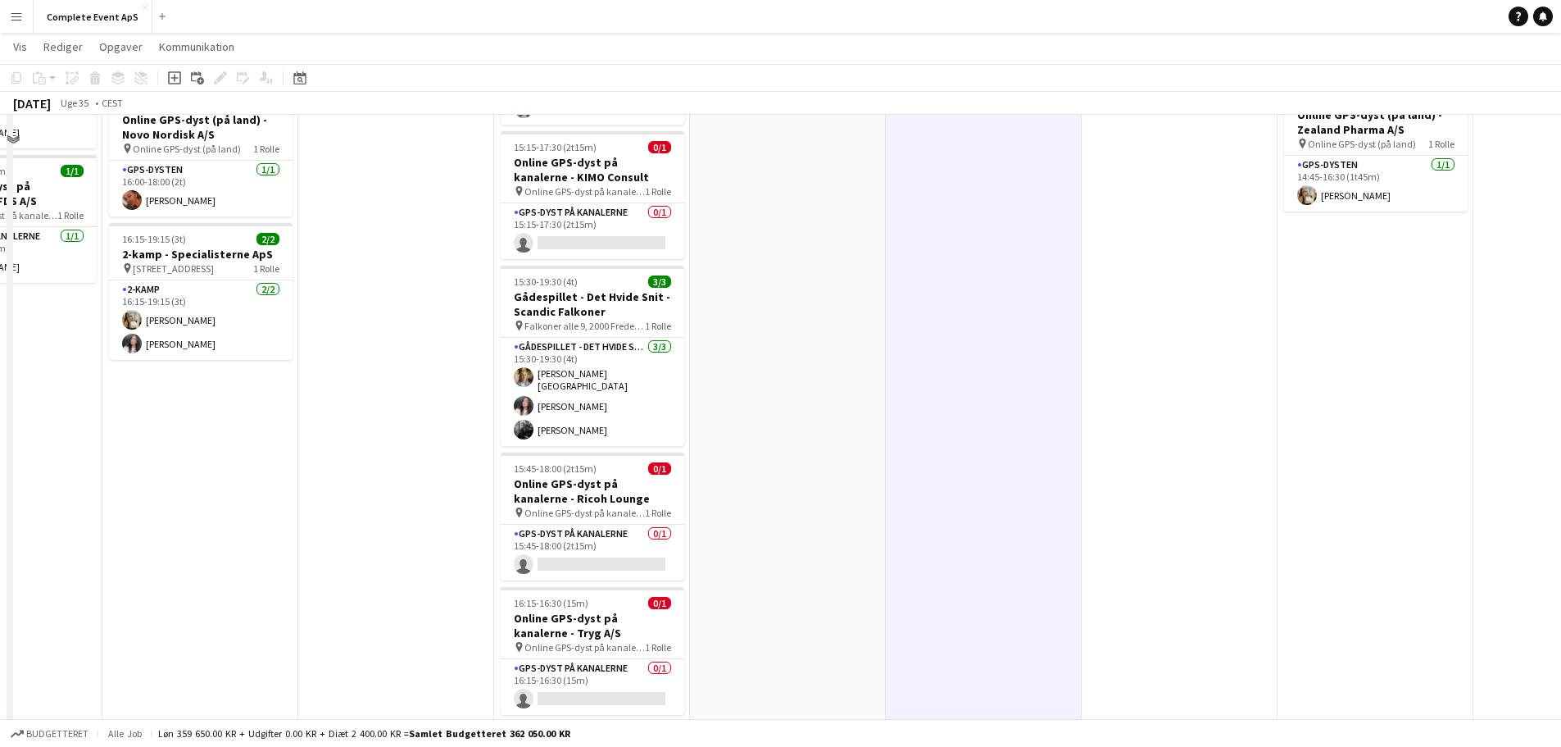
scroll to position [246, 0]
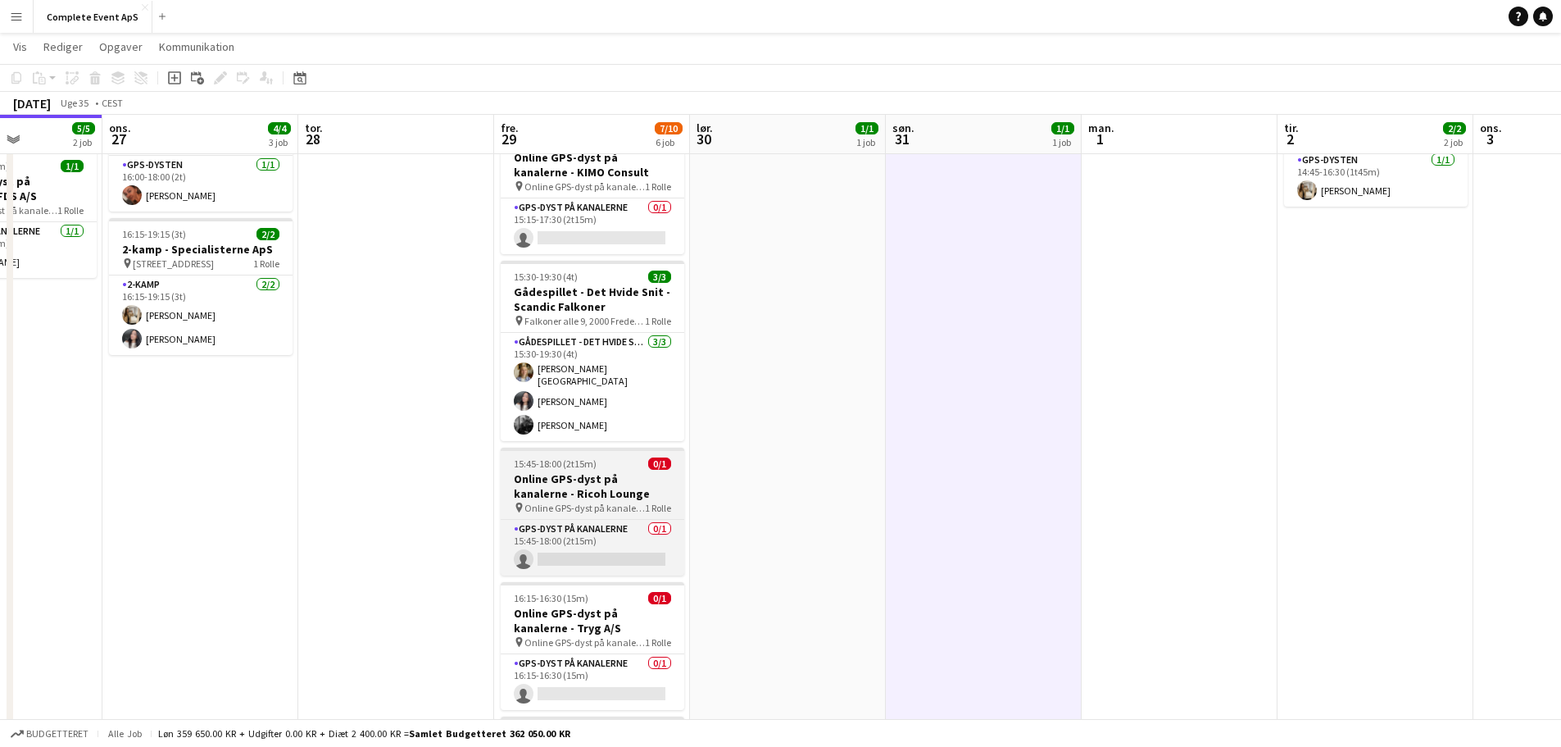
click at [622, 471] on h3 "Online GPS-dyst på kanalerne - Ricoh Lounge" at bounding box center [593, 486] width 184 height 30
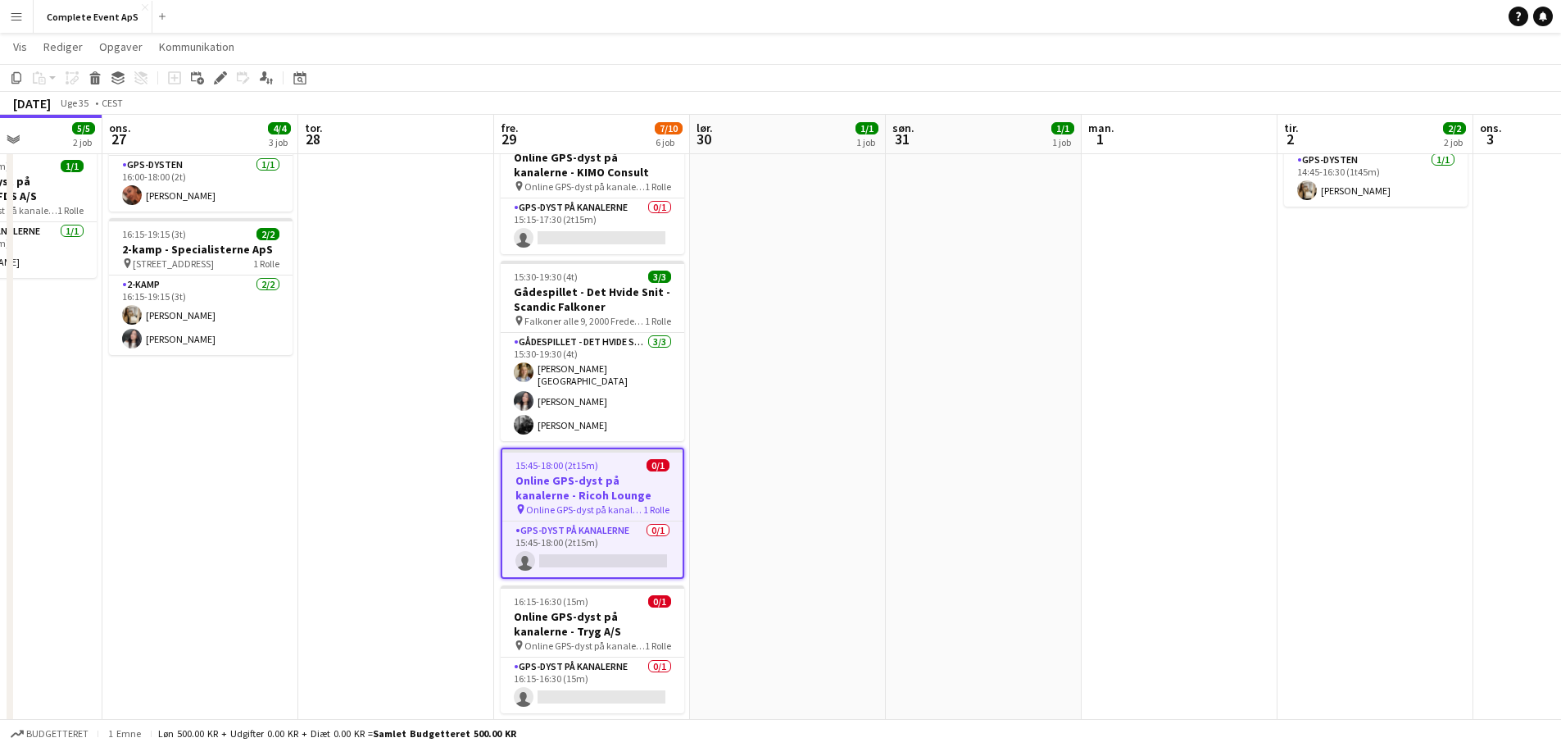
click at [622, 467] on app-job-card "15:45-18:00 (2t15m) 0/1 Online GPS-dyst på kanalerne - Ricoh Lounge pin Online …" at bounding box center [593, 512] width 184 height 131
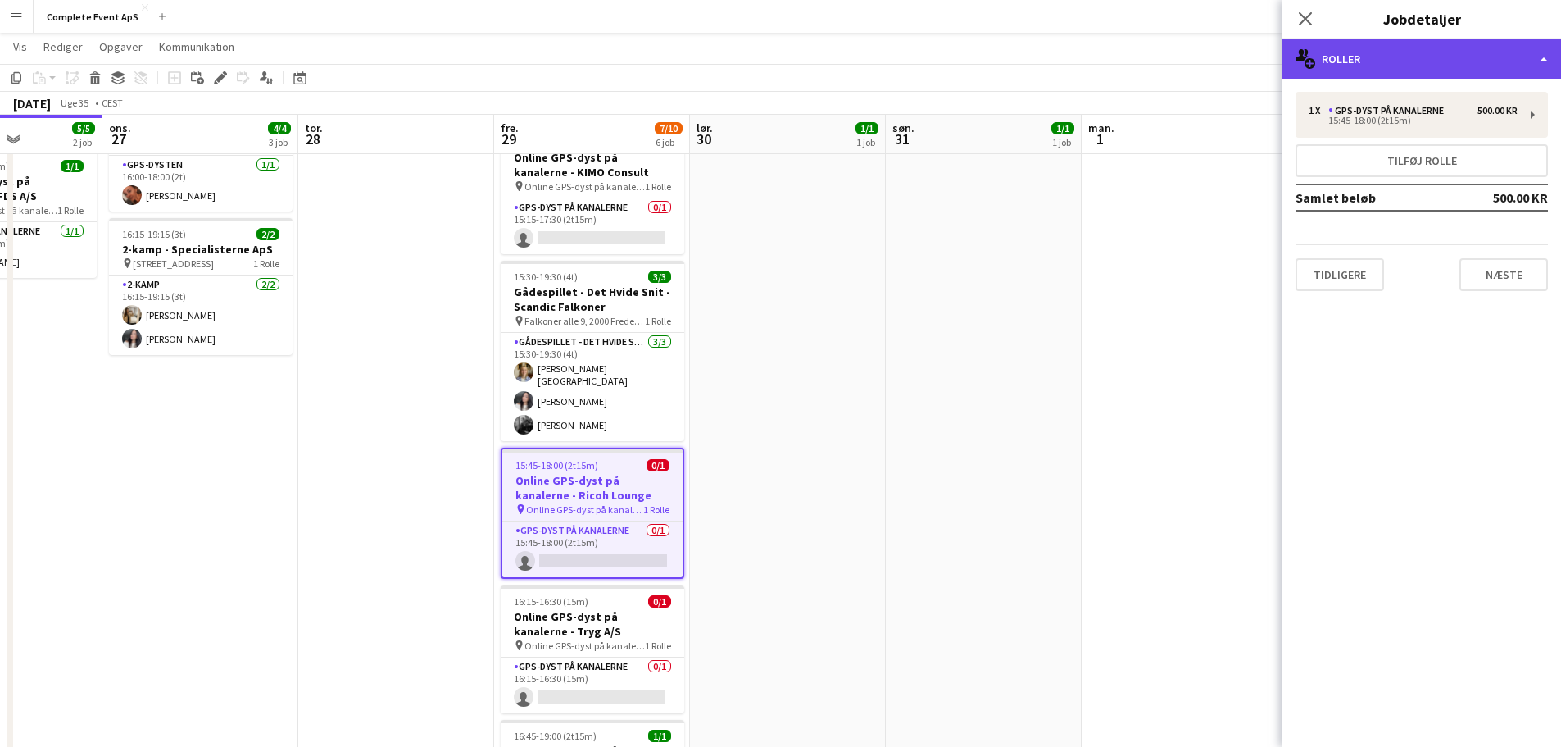
click at [1395, 62] on div "multiple-users-add Roller" at bounding box center [1422, 58] width 279 height 39
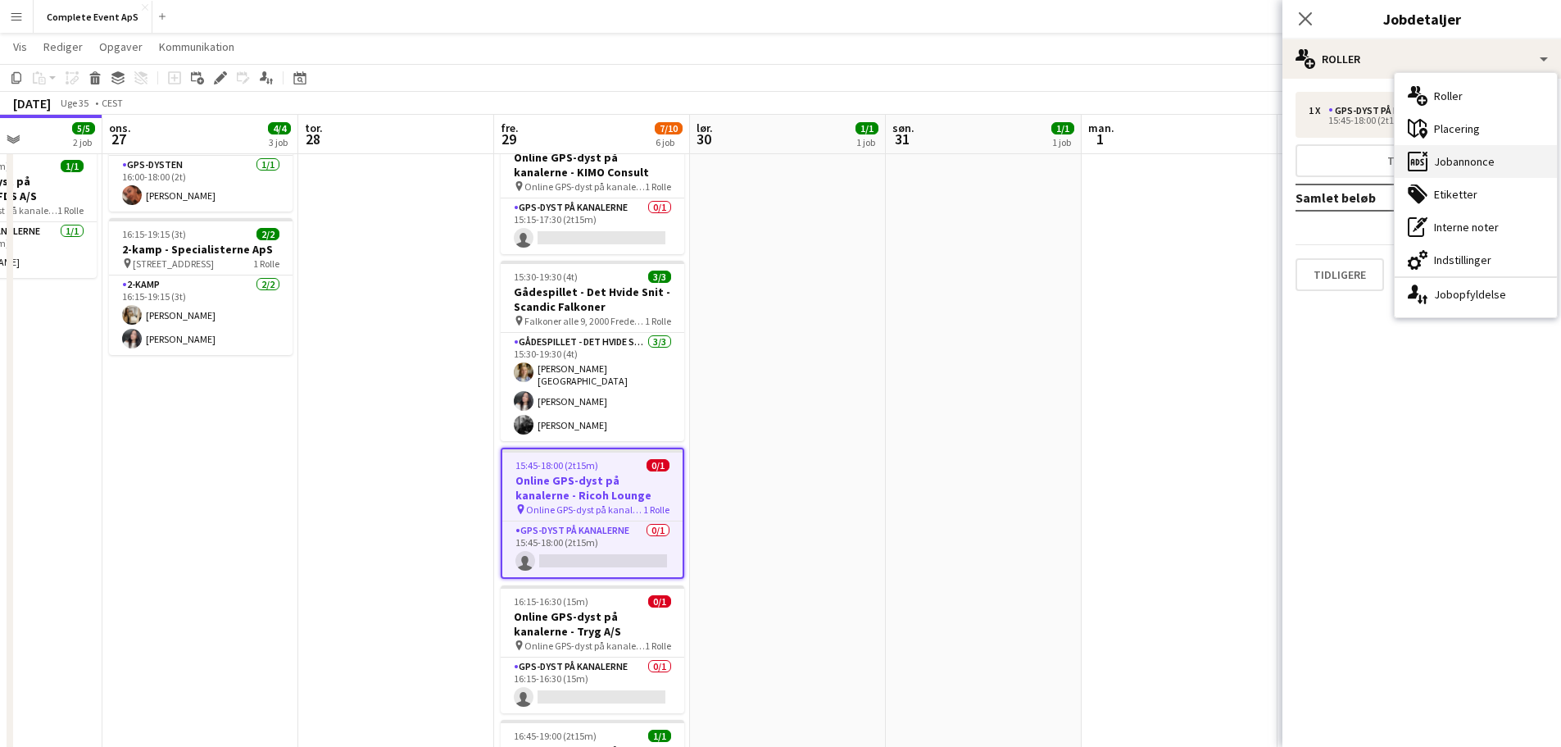
click at [1469, 166] on div "ads-window Jobannonce" at bounding box center [1476, 161] width 162 height 33
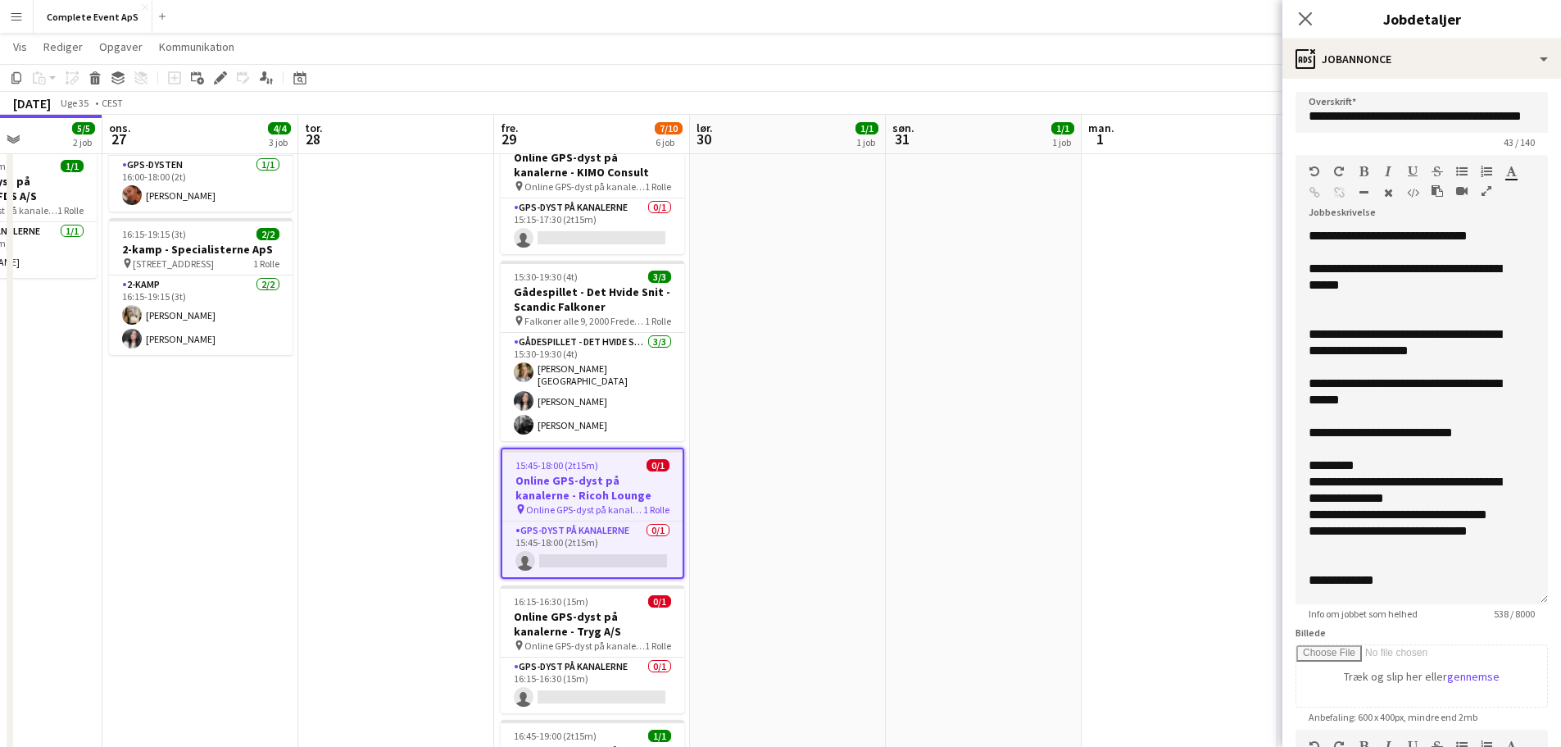
drag, startPoint x: 1518, startPoint y: 338, endPoint x: 1461, endPoint y: 591, distance: 258.7
click at [1515, 615] on app-form-group "**********" at bounding box center [1422, 387] width 252 height 465
click at [1002, 451] on app-date-cell "11:00-14:00 (3t) 1/1 Drone Race - [PERSON_NAME] pin Receptionen her på kontoret…" at bounding box center [984, 409] width 196 height 942
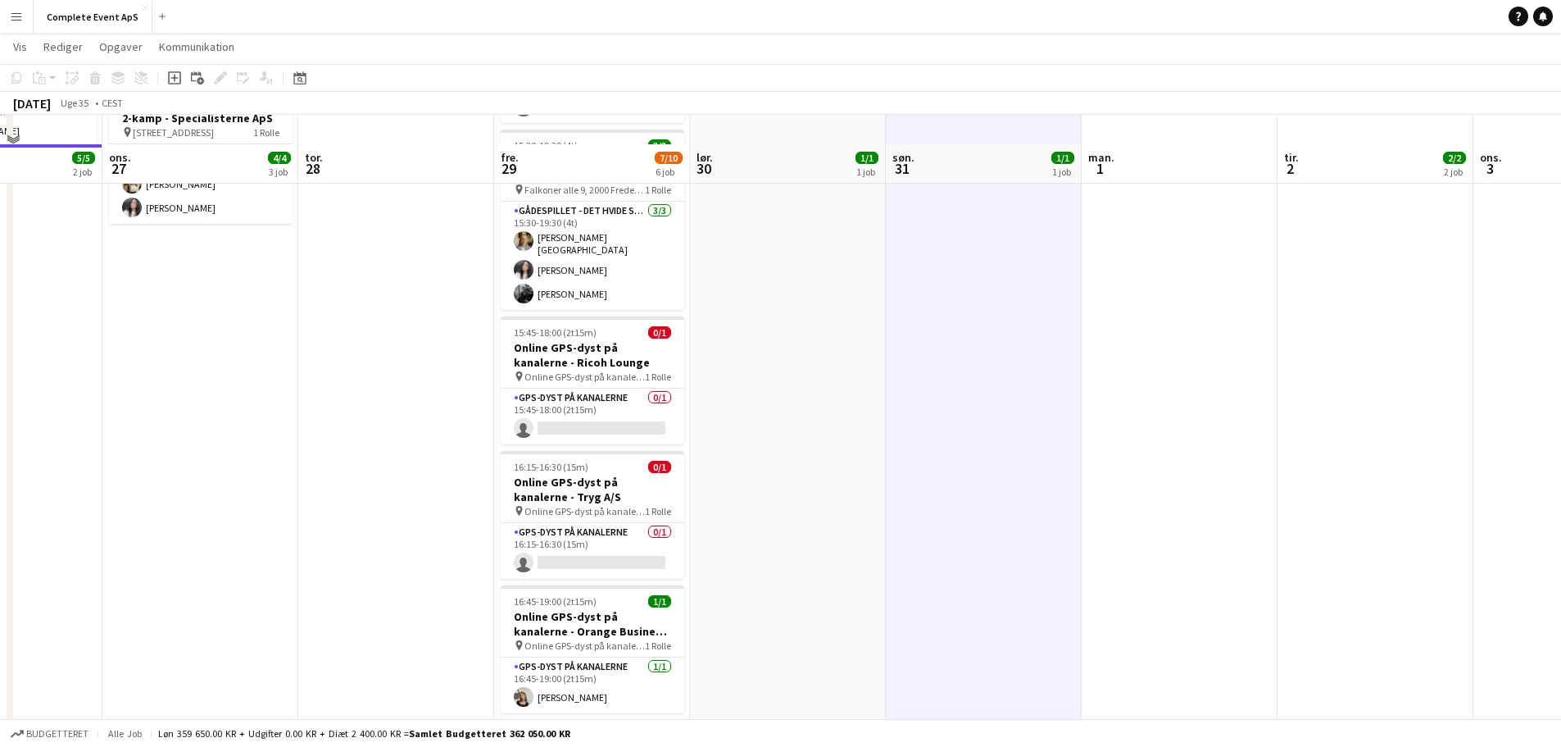
scroll to position [406, 0]
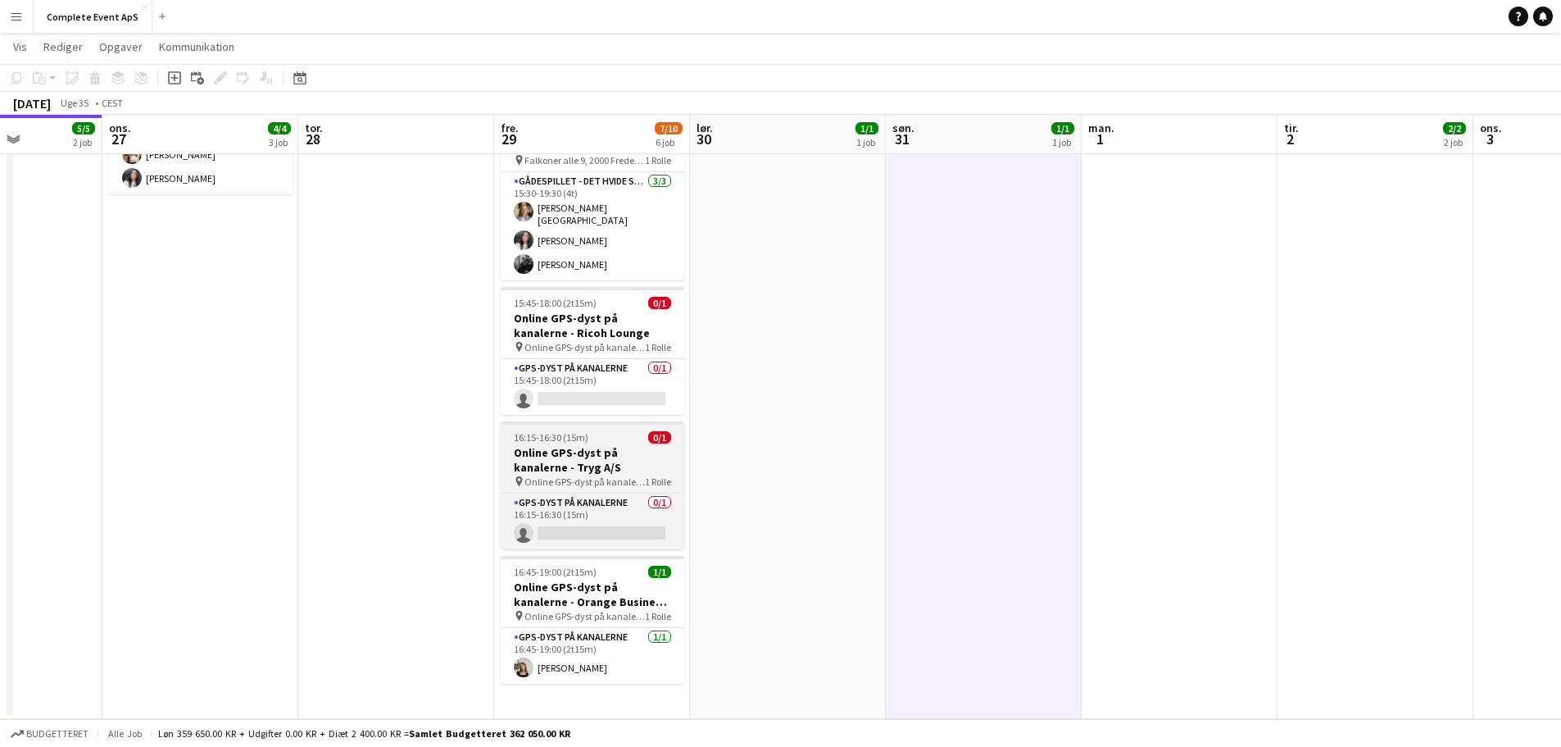
click at [604, 422] on app-job-card "16:15-16:30 (15m) 0/1 Online GPS-dyst på kanalerne - Tryg A/S pin Online GPS-dy…" at bounding box center [593, 485] width 184 height 128
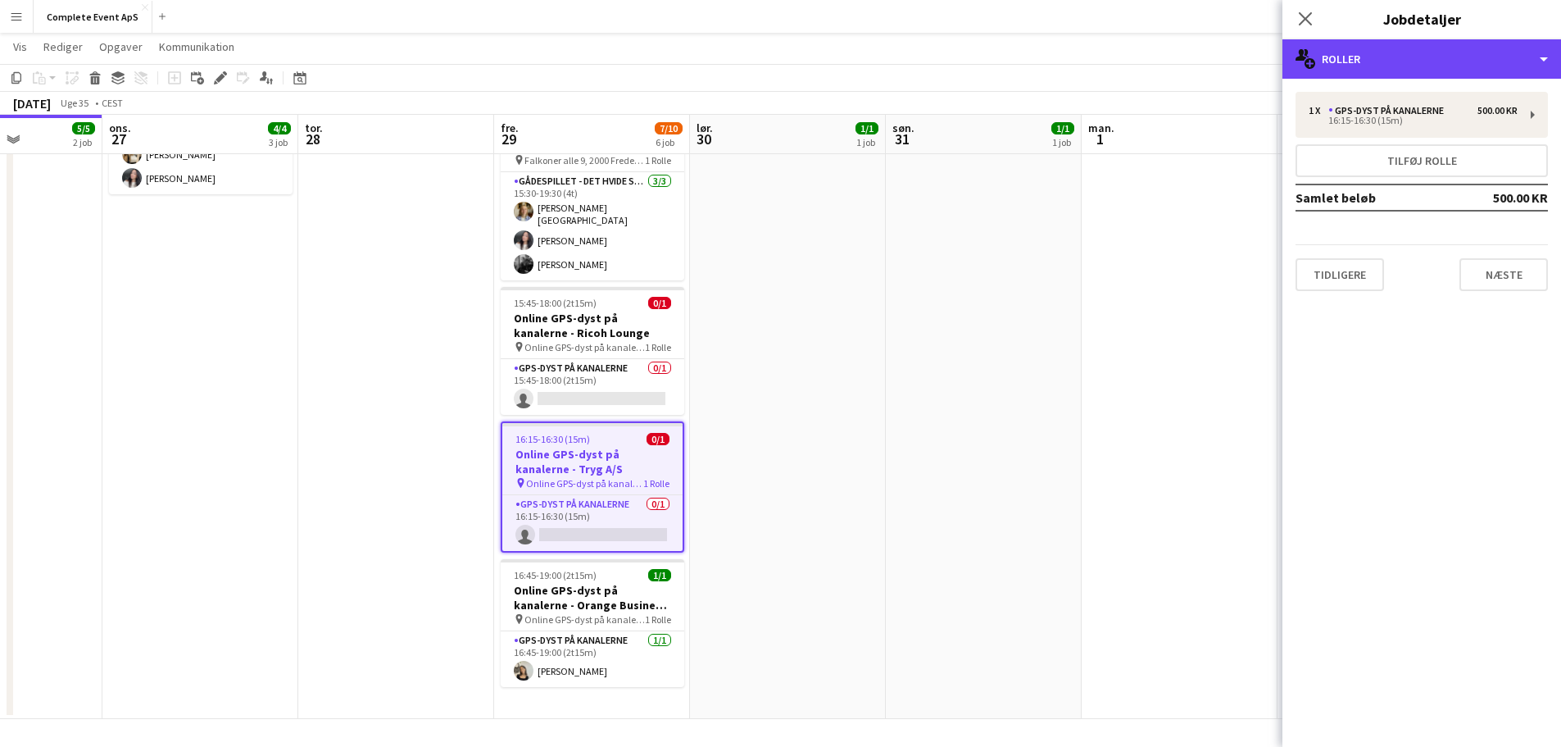
drag, startPoint x: 1396, startPoint y: 53, endPoint x: 1396, endPoint y: 79, distance: 25.4
click at [1393, 56] on div "multiple-users-add Roller" at bounding box center [1422, 58] width 279 height 39
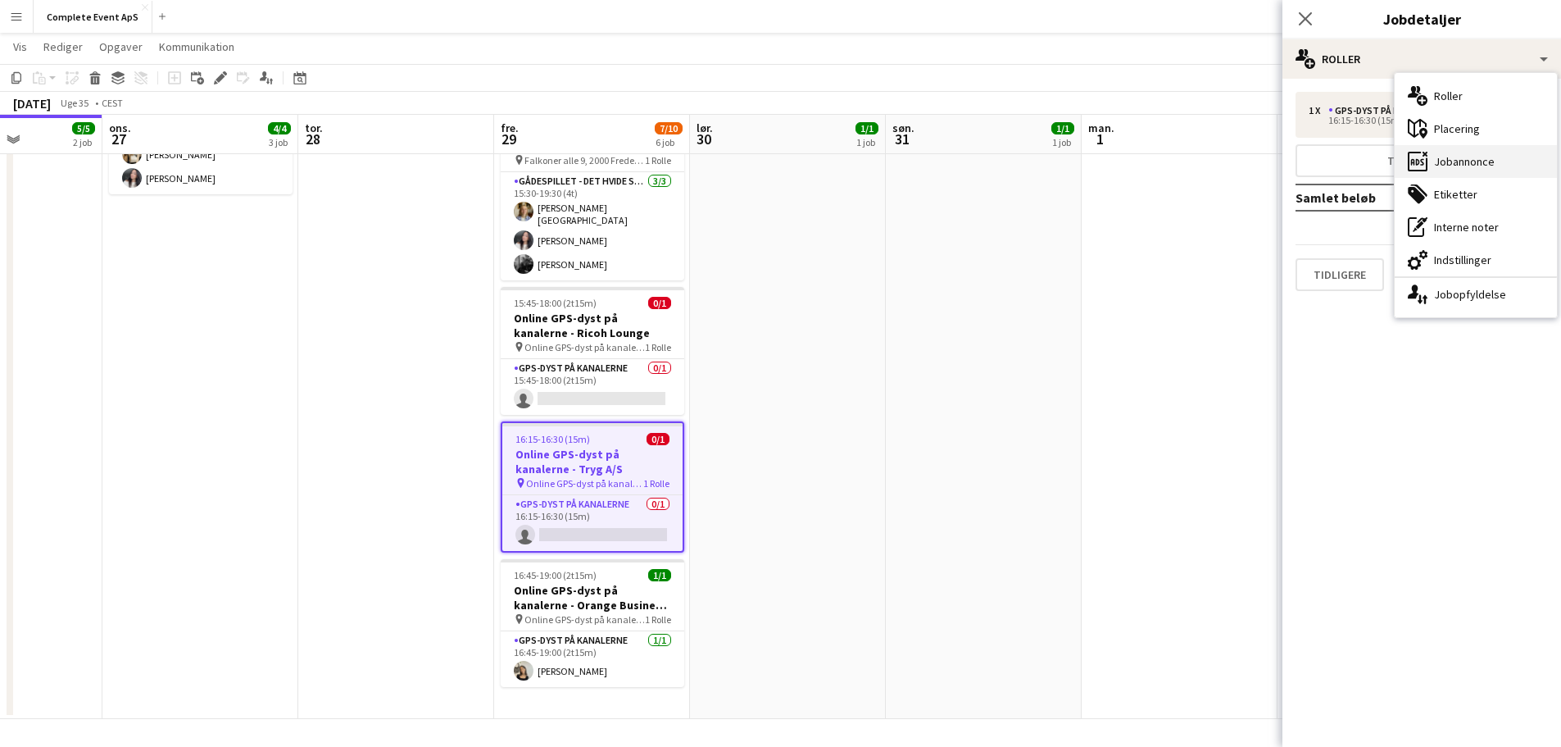
click at [1446, 165] on div "ads-window Jobannonce" at bounding box center [1476, 161] width 162 height 33
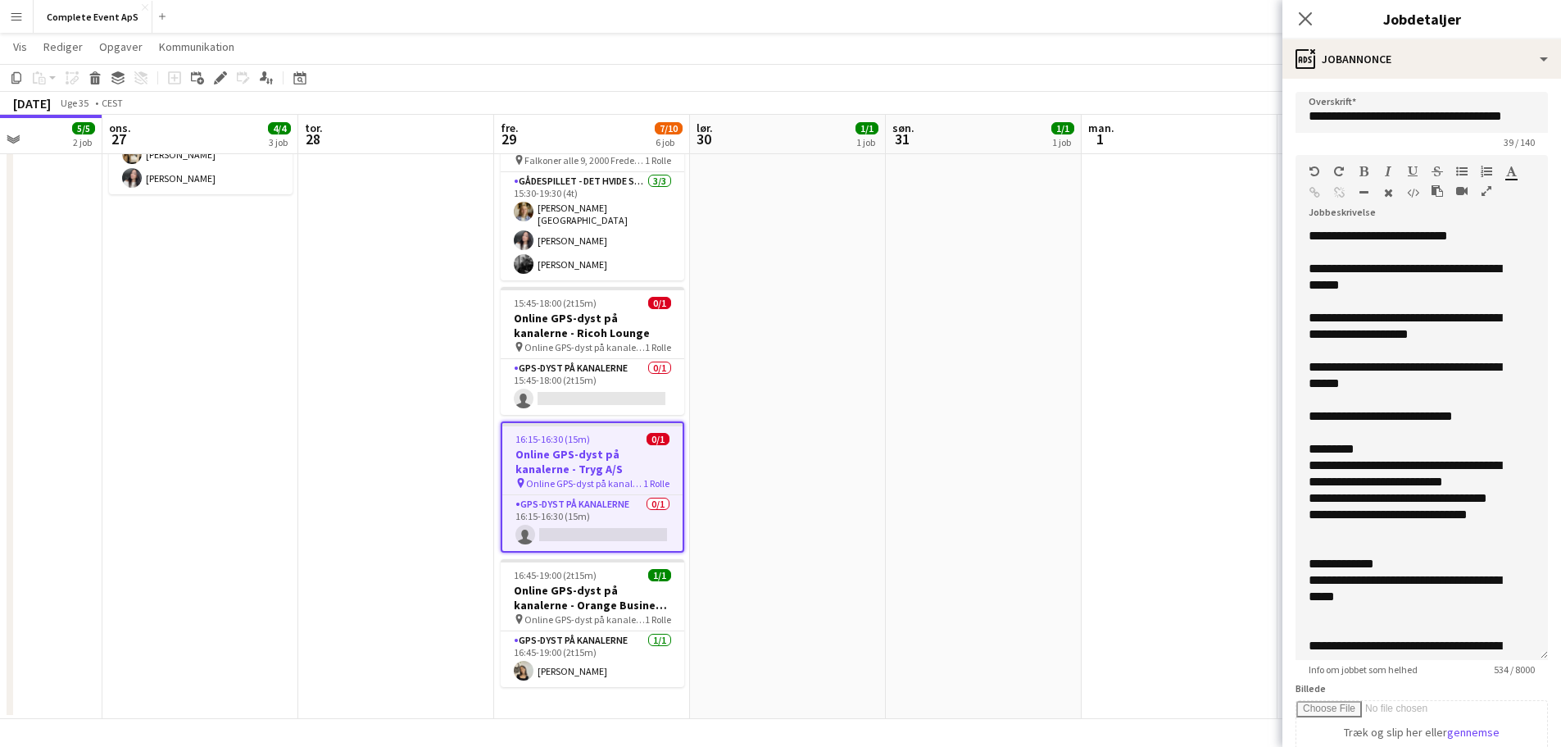
drag, startPoint x: 1528, startPoint y: 320, endPoint x: 1483, endPoint y: 654, distance: 336.7
click at [1483, 654] on div "**********" at bounding box center [1422, 444] width 252 height 432
click at [1006, 383] on app-date-cell "11:00-14:00 (3t) 1/1 Drone Race - [PERSON_NAME] pin Receptionen her på kontoret…" at bounding box center [984, 248] width 196 height 942
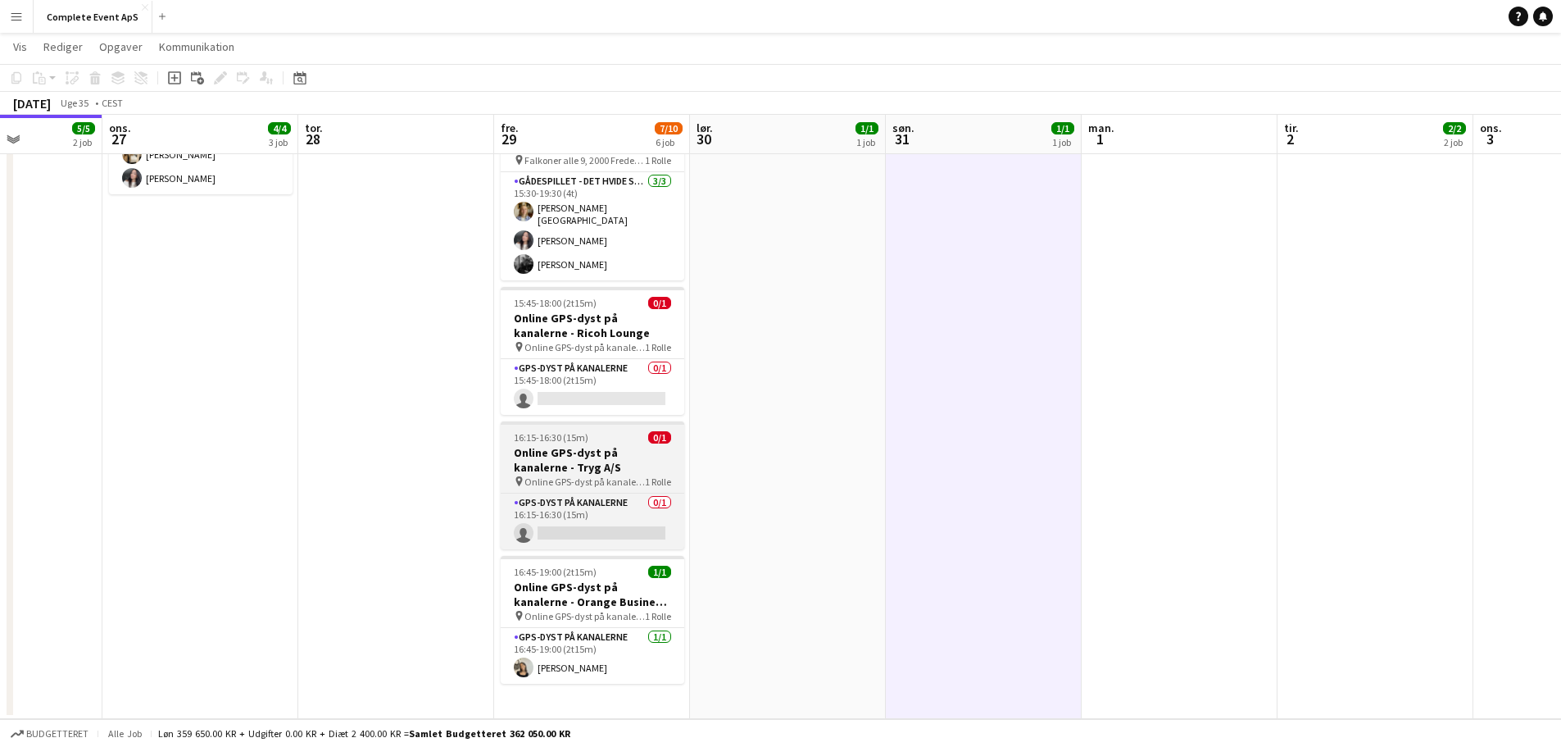
click at [602, 438] on div "16:15-16:30 (15m) 0/1" at bounding box center [593, 437] width 184 height 12
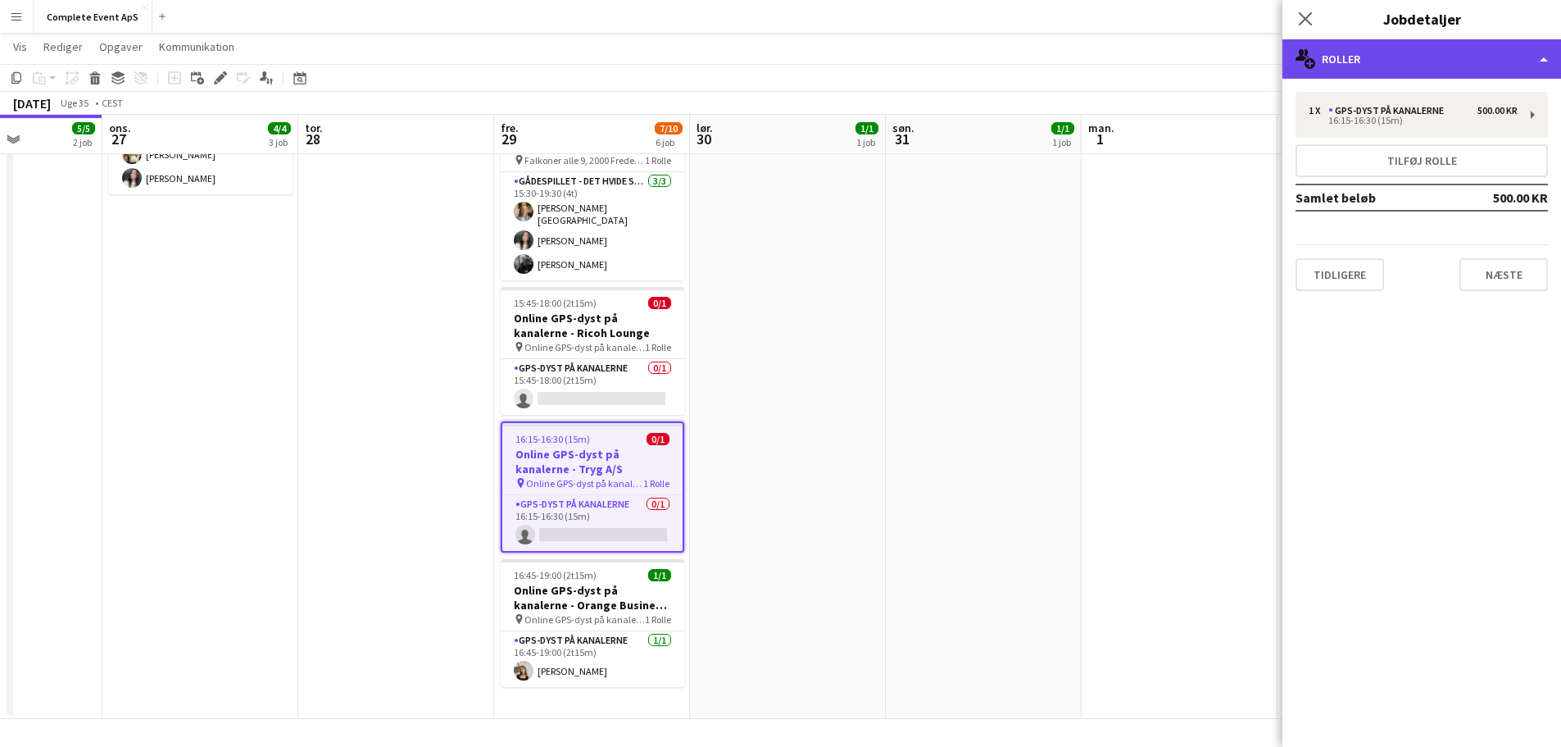
click at [1409, 51] on div "multiple-users-add Roller" at bounding box center [1422, 58] width 279 height 39
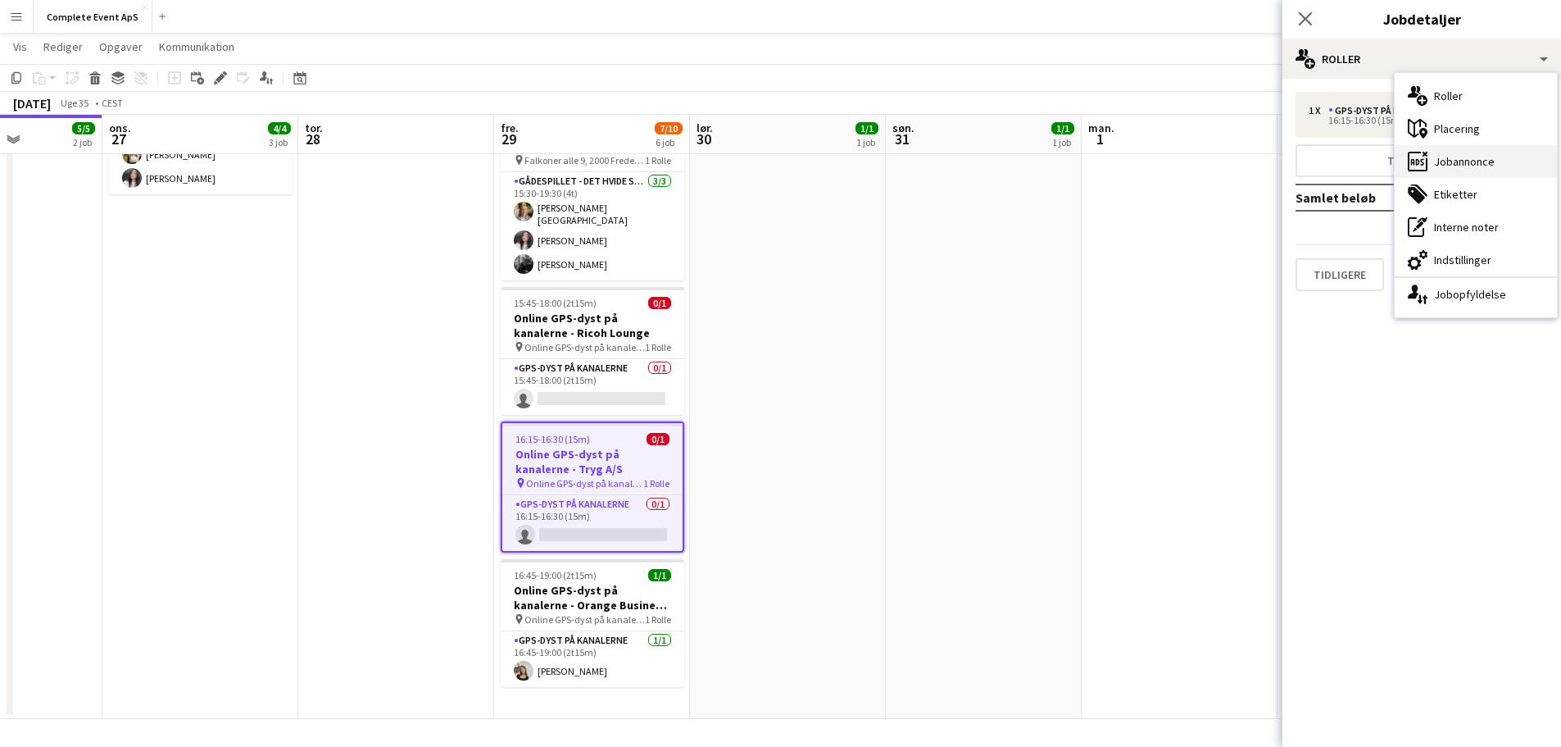
click at [1459, 157] on div "ads-window Jobannonce" at bounding box center [1476, 161] width 162 height 33
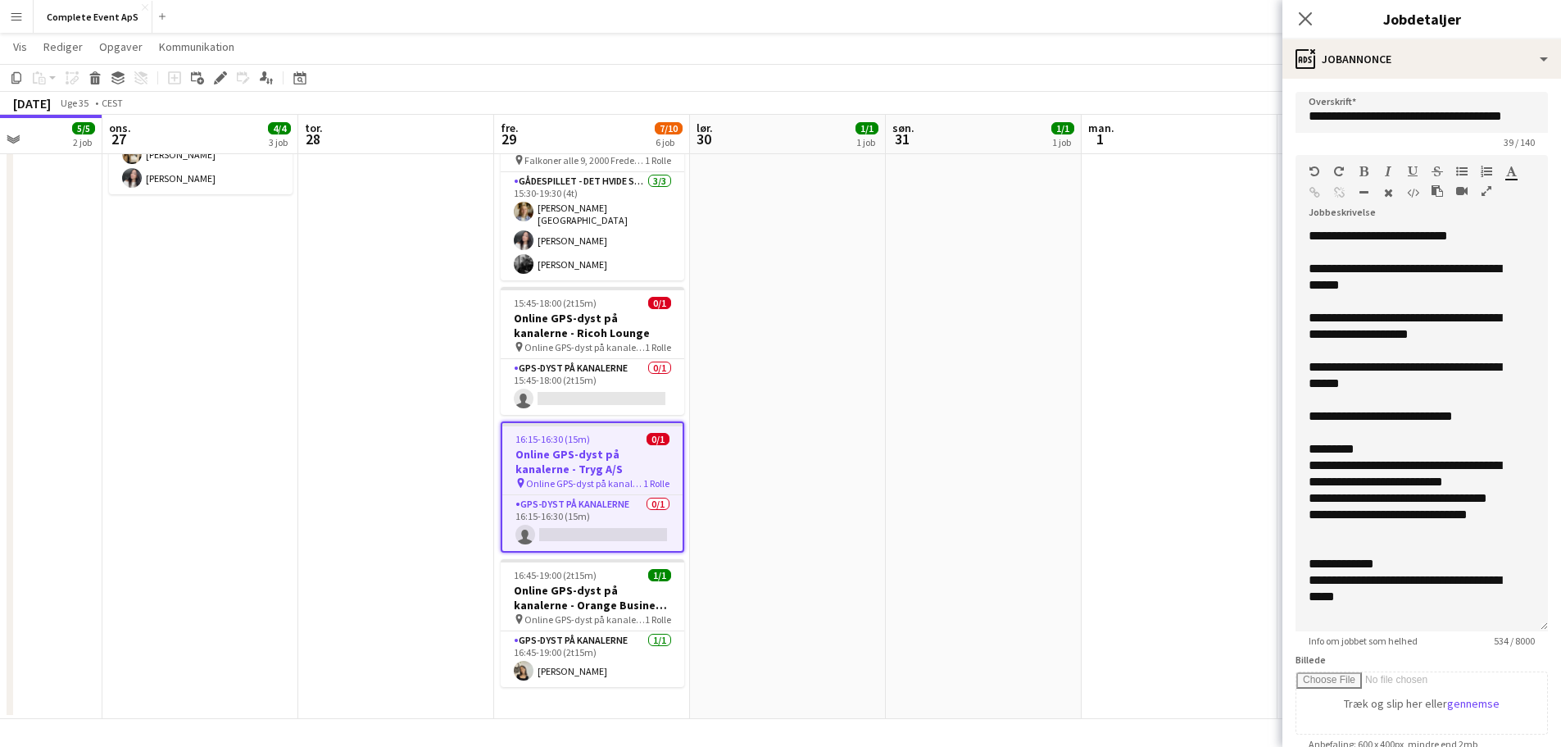
drag, startPoint x: 1530, startPoint y: 320, endPoint x: 1553, endPoint y: 625, distance: 305.7
click at [1553, 625] on mat-expansion-panel "**********" at bounding box center [1422, 413] width 279 height 668
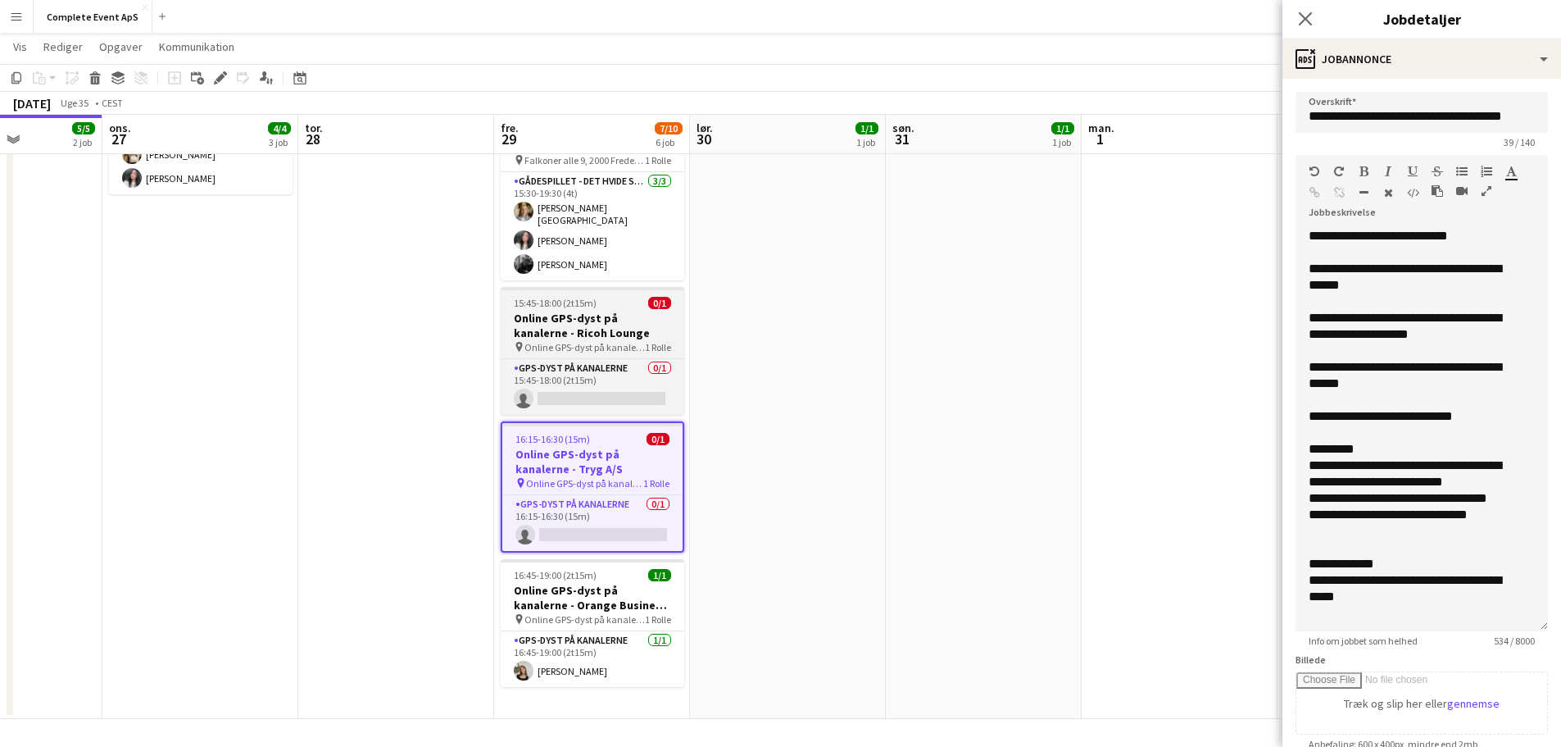
click at [623, 311] on h3 "Online GPS-dyst på kanalerne - Ricoh Lounge" at bounding box center [593, 326] width 184 height 30
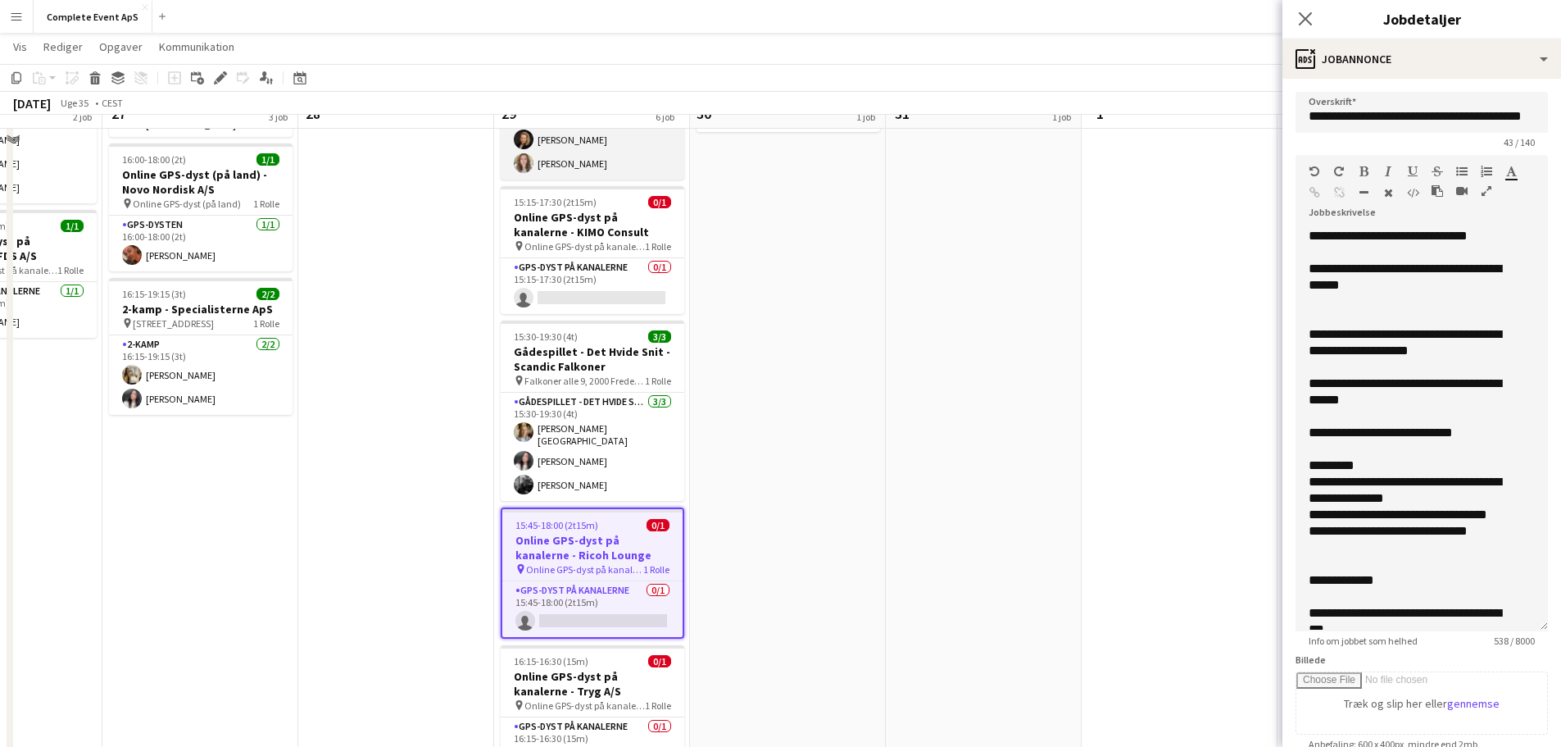
scroll to position [161, 0]
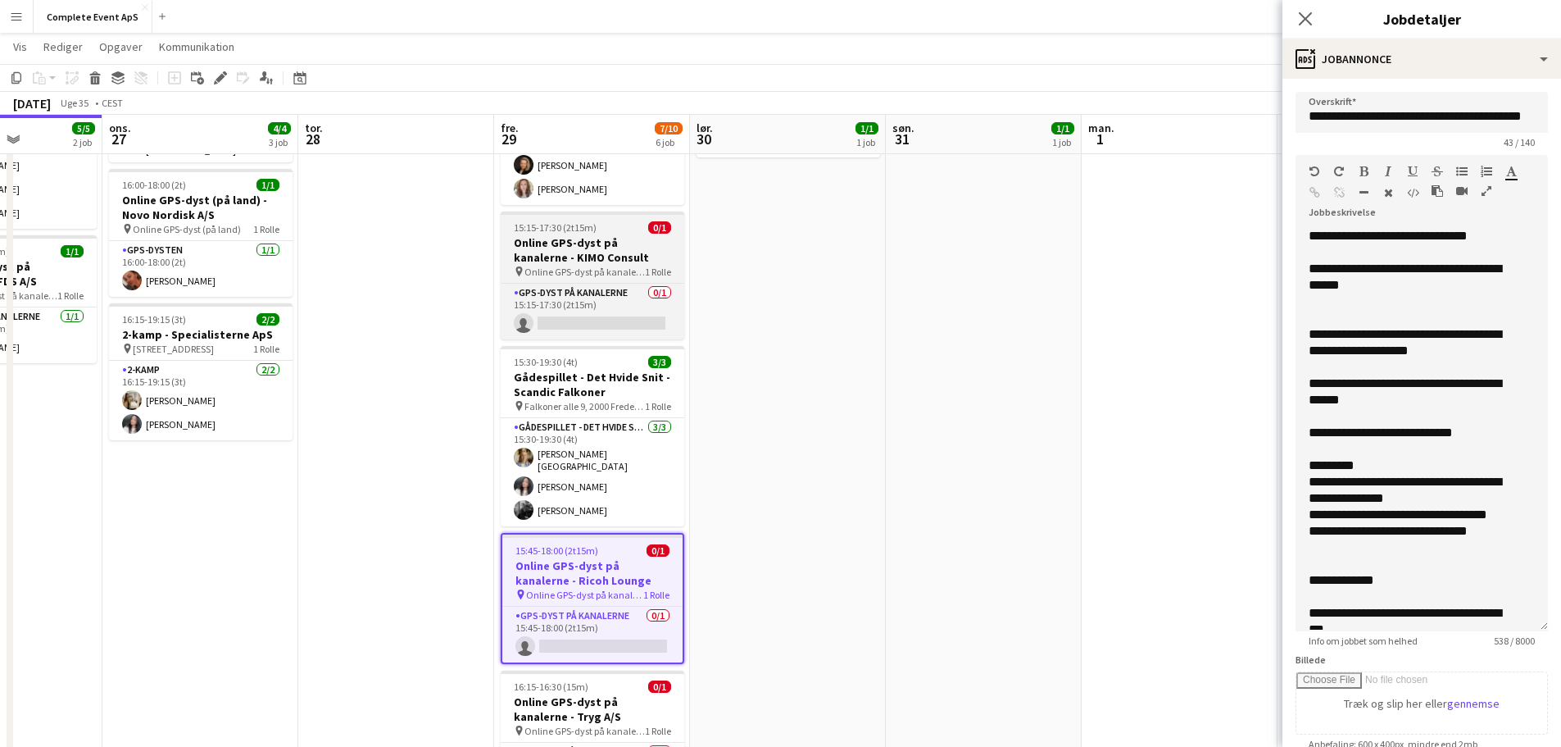
click at [624, 225] on div "15:15-17:30 (2t15m) 0/1" at bounding box center [593, 227] width 184 height 12
type input "**********"
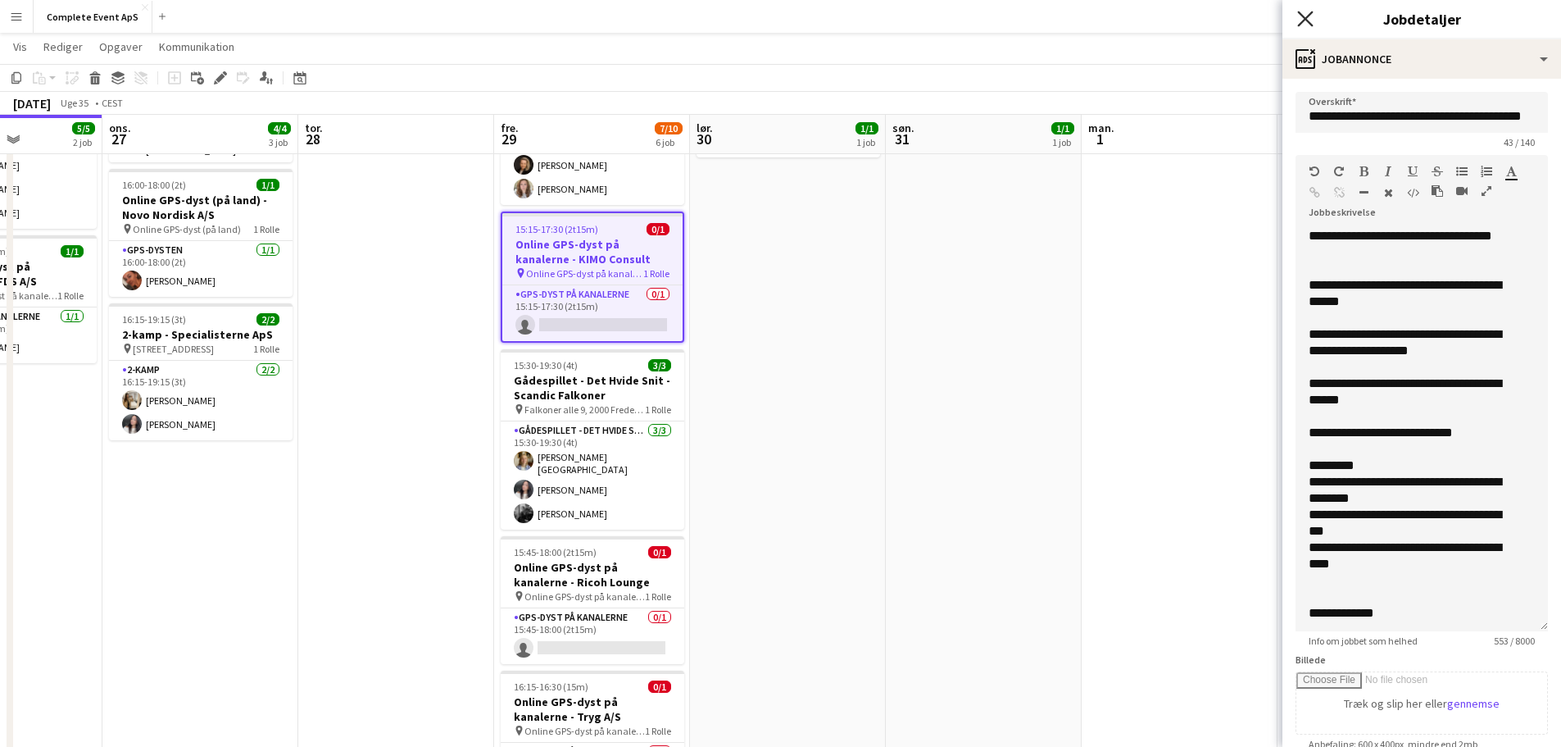
click at [1306, 21] on icon "Luk pop-in" at bounding box center [1305, 19] width 16 height 16
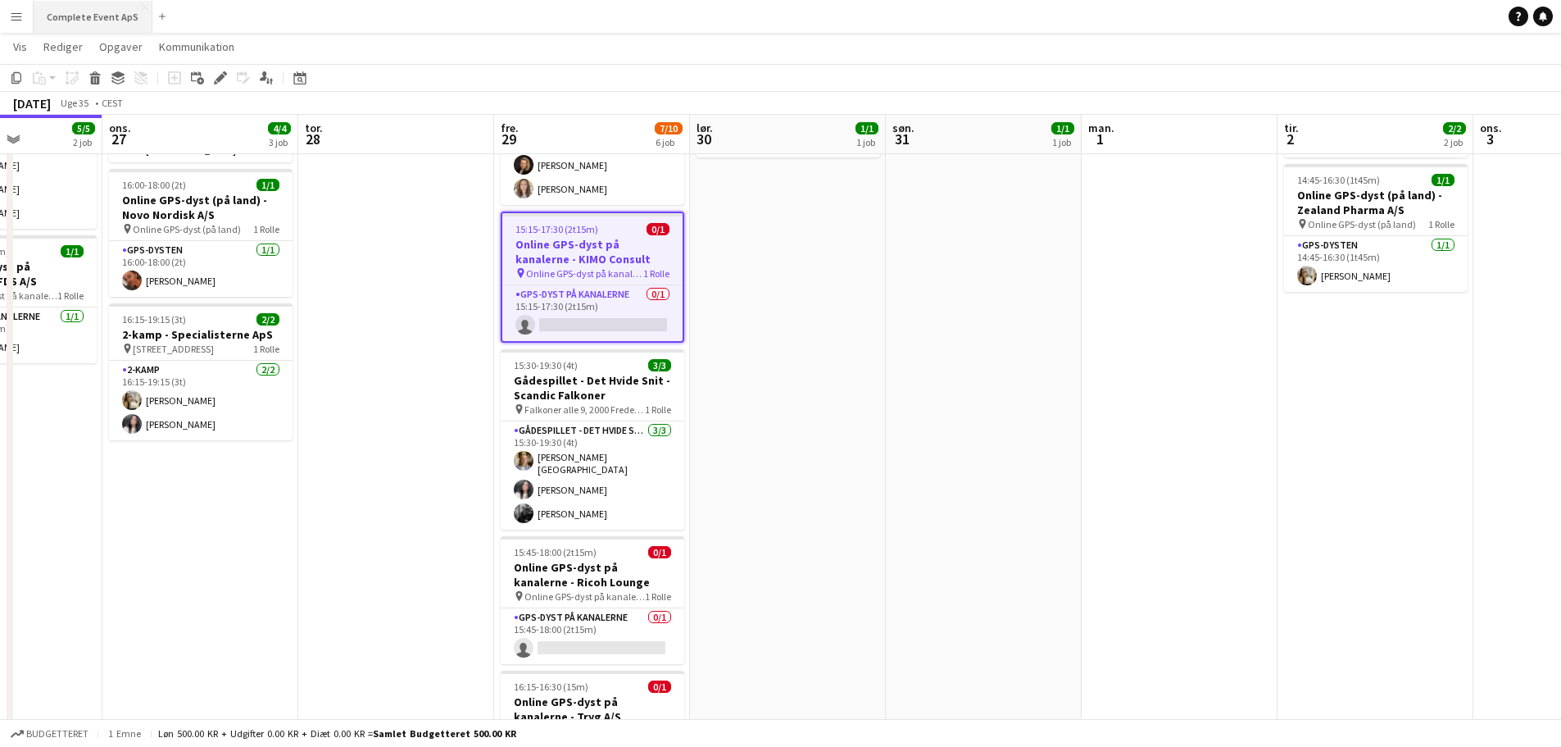
click at [97, 8] on button "Complete Event ApS Luk" at bounding box center [93, 17] width 119 height 32
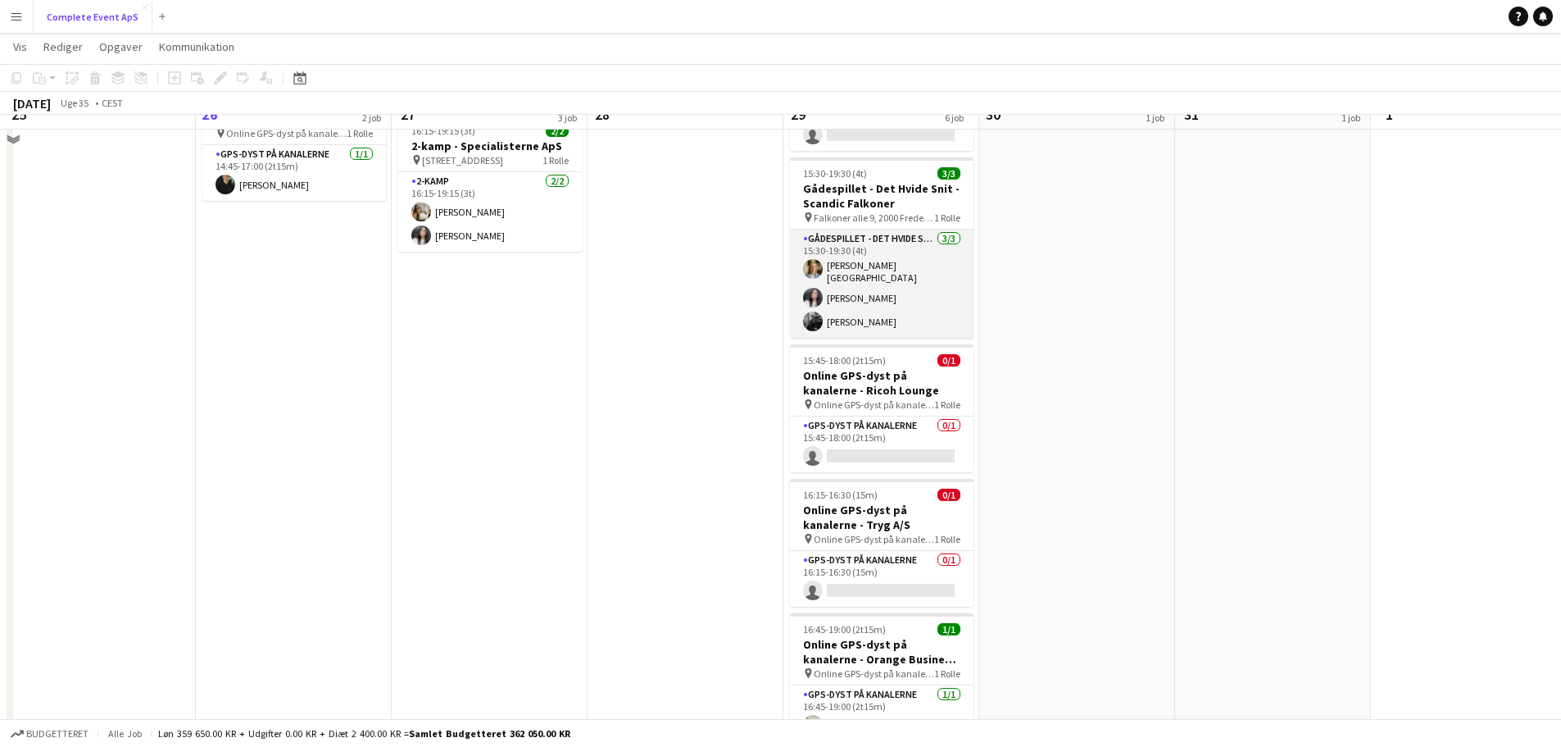
scroll to position [325, 0]
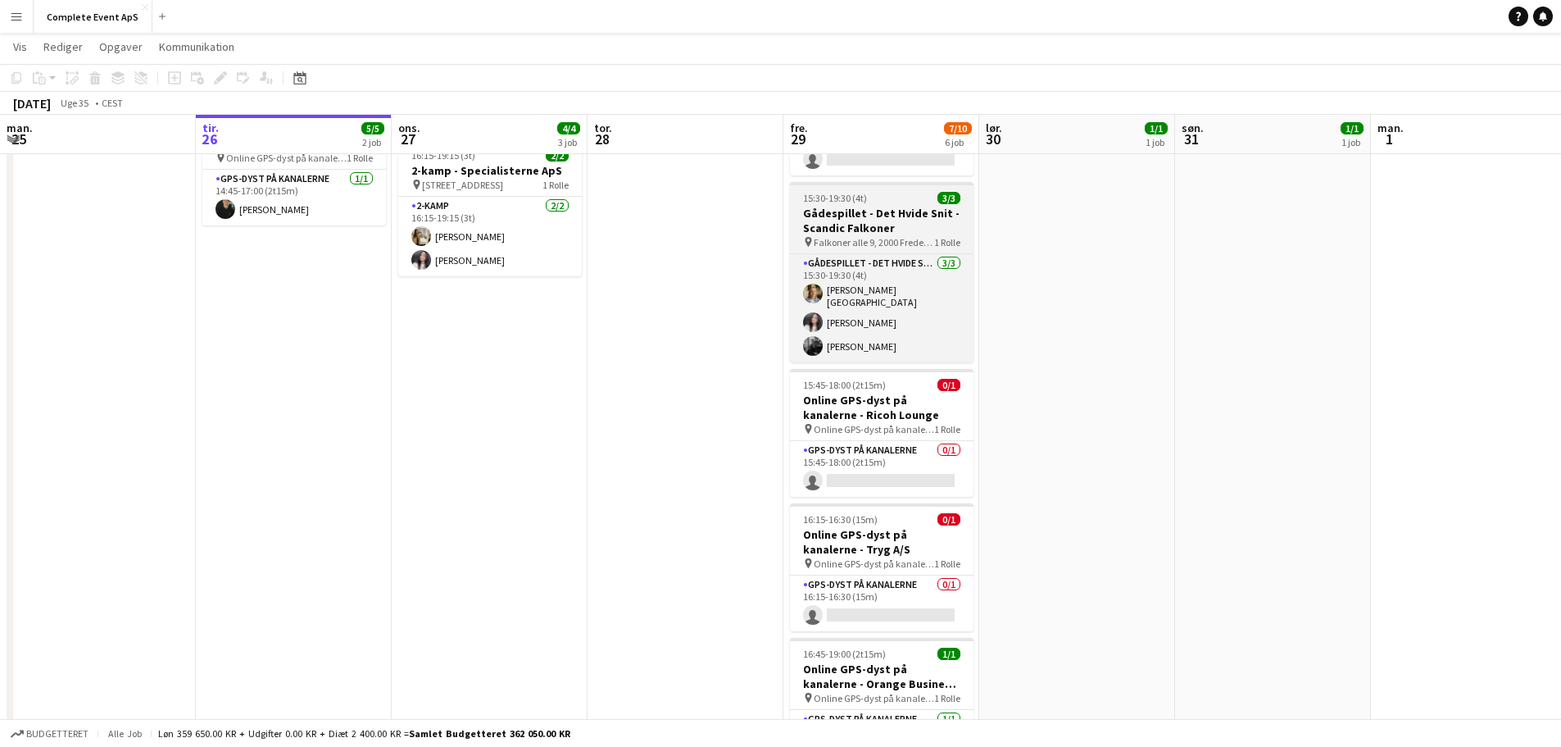
click at [888, 206] on h3 "Gådespillet - Det Hvide Snit - Scandic Falkoner" at bounding box center [882, 221] width 184 height 30
click at [888, 206] on app-job-card "15:30-19:30 (4t) 3/3 Gådespillet - Det Hvide Snit - Scandic Falkoner pin Falkon…" at bounding box center [882, 272] width 184 height 180
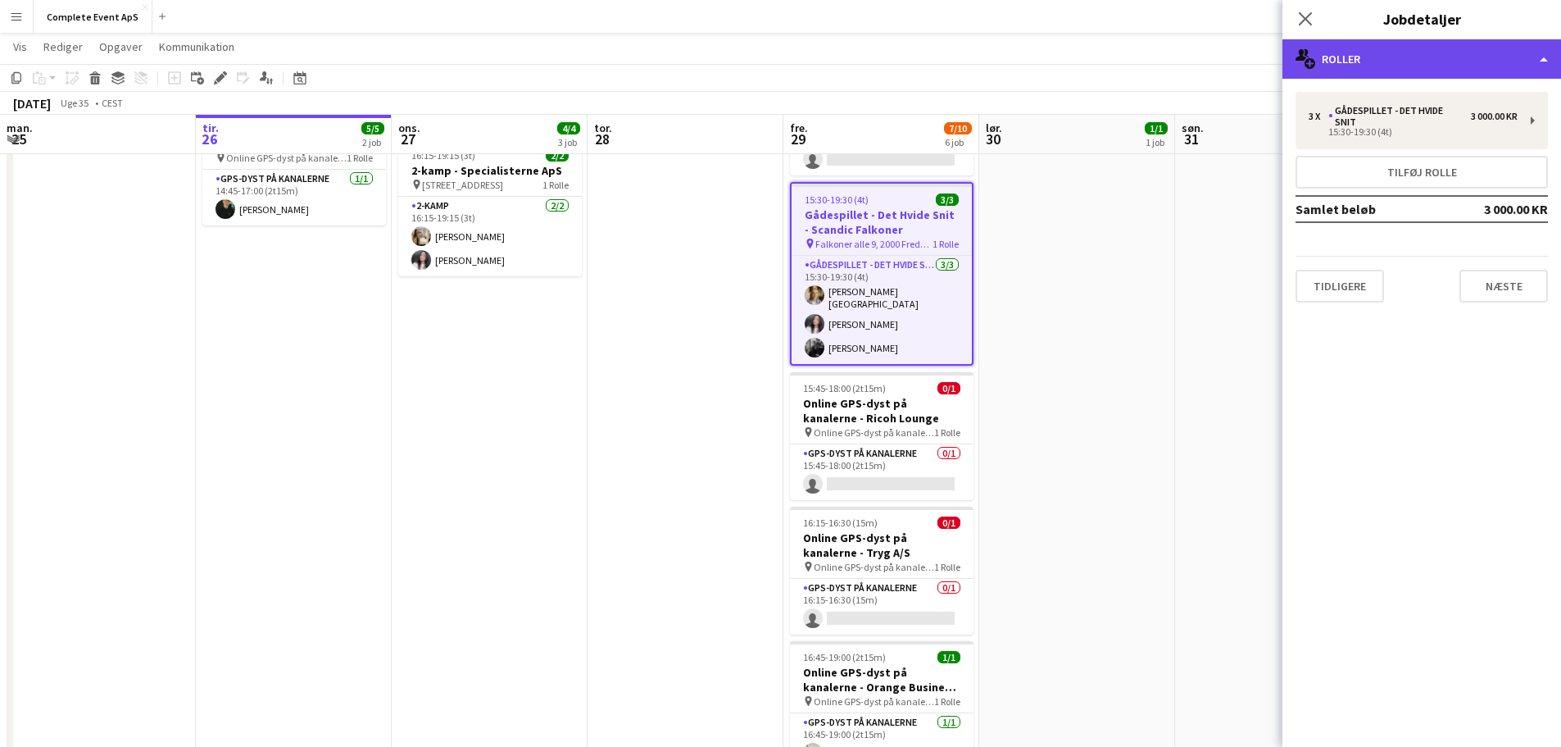
click at [1396, 63] on div "multiple-users-add Roller" at bounding box center [1422, 58] width 279 height 39
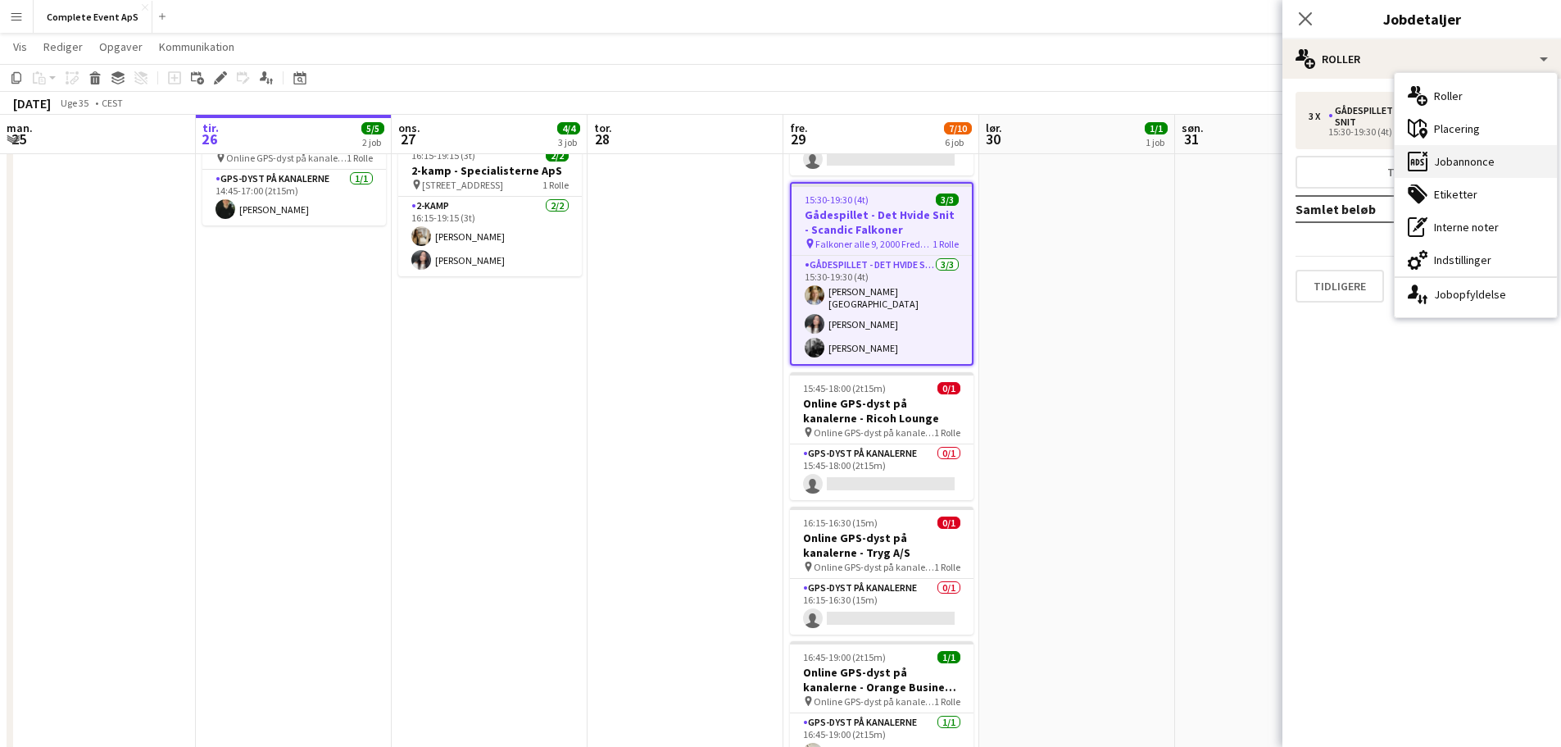
click at [1450, 154] on div "ads-window Jobannonce" at bounding box center [1476, 161] width 162 height 33
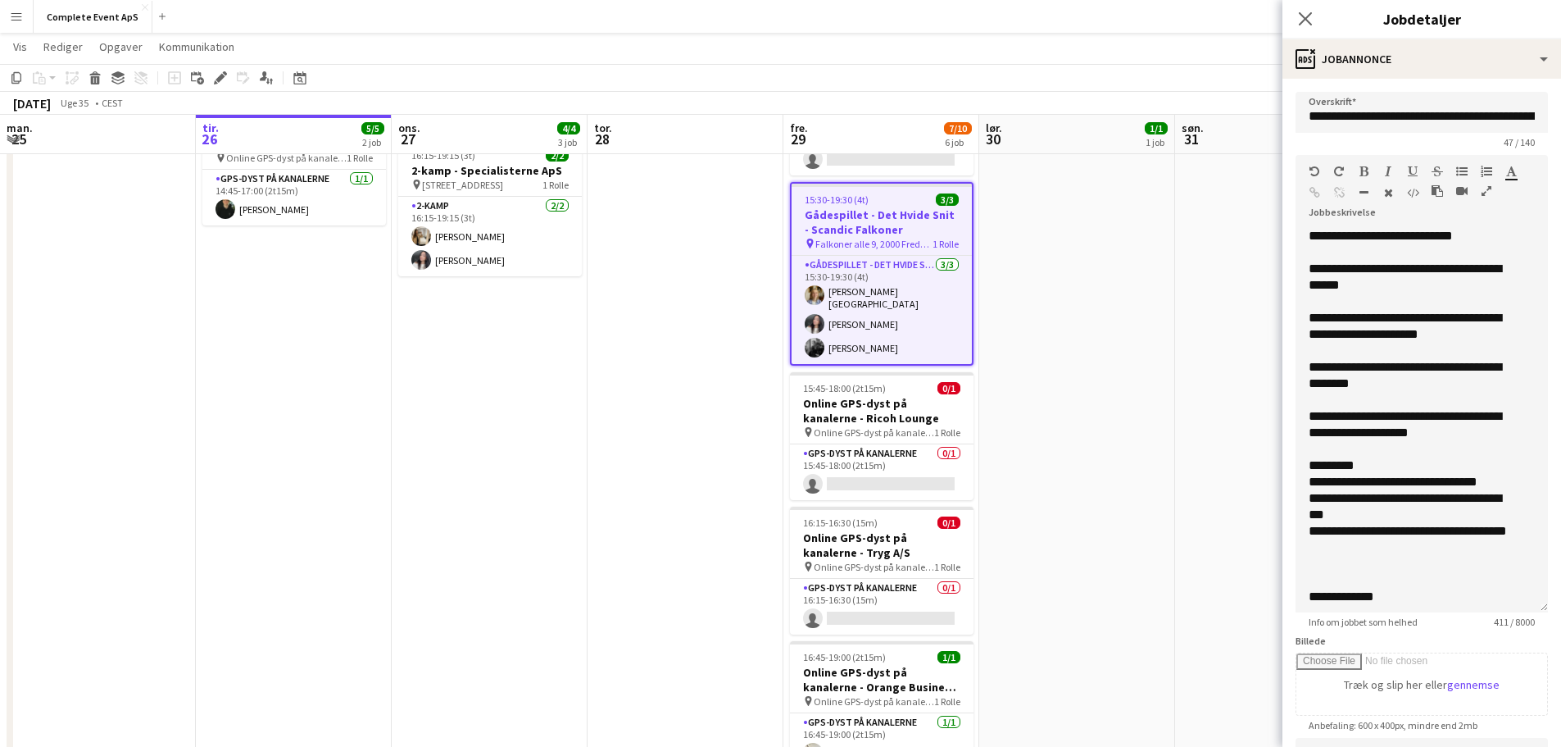
drag, startPoint x: 1515, startPoint y: 339, endPoint x: 1501, endPoint y: 634, distance: 294.5
click at [1501, 628] on app-form-group "**********" at bounding box center [1422, 391] width 252 height 473
click at [1058, 477] on app-date-cell "14:00-16:15 (2t15m) 1/1 Online GPS-dyst på kanalerne - Limepack pin Online GPS-…" at bounding box center [1077, 330] width 196 height 942
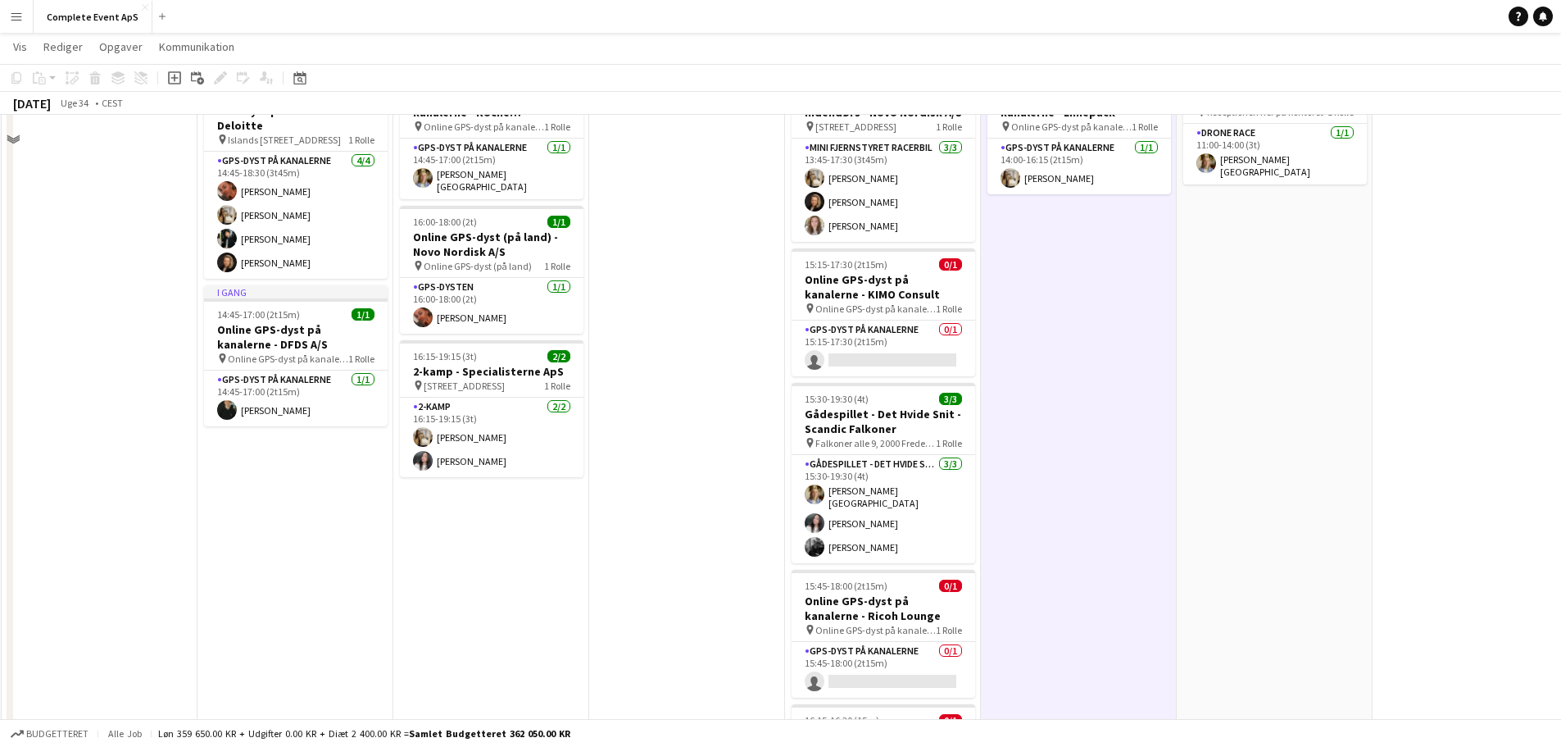
scroll to position [0, 0]
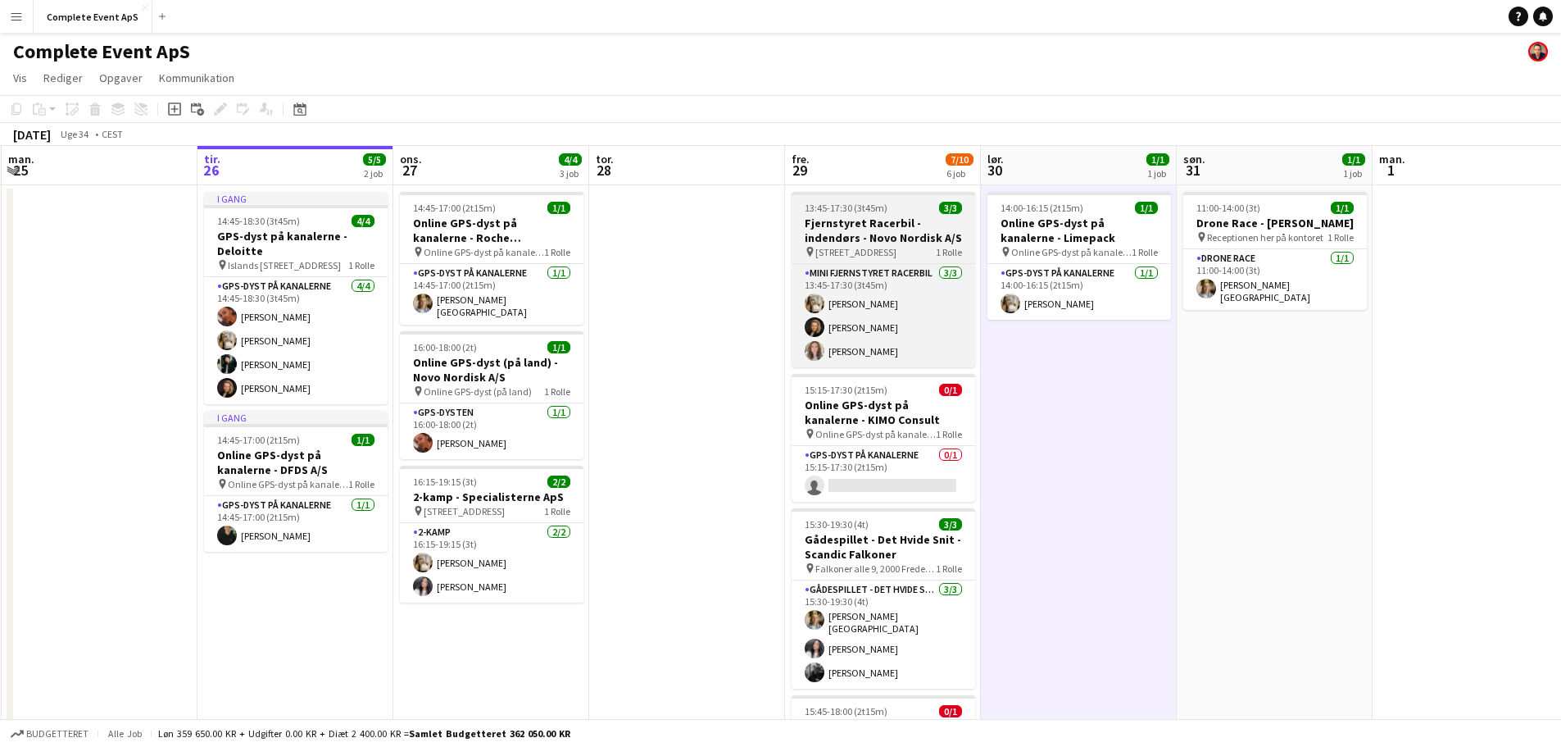
click at [904, 202] on div "13:45-17:30 (3t45m) 3/3" at bounding box center [884, 208] width 184 height 12
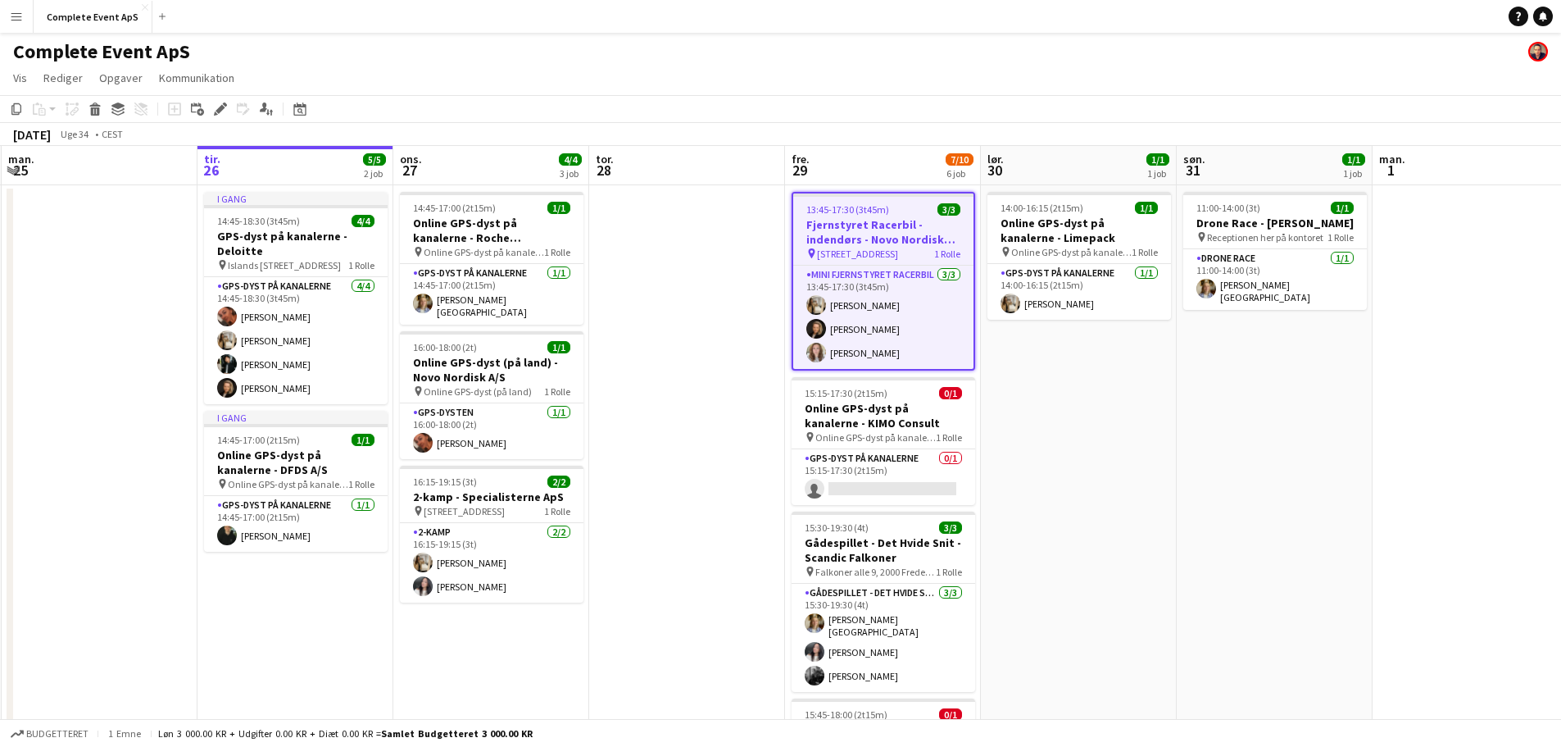
click at [904, 202] on app-job-card "13:45-17:30 (3t45m) 3/3 Fjernstyret Racerbil - indendørs - Novo Nordisk A/S pin…" at bounding box center [884, 281] width 184 height 179
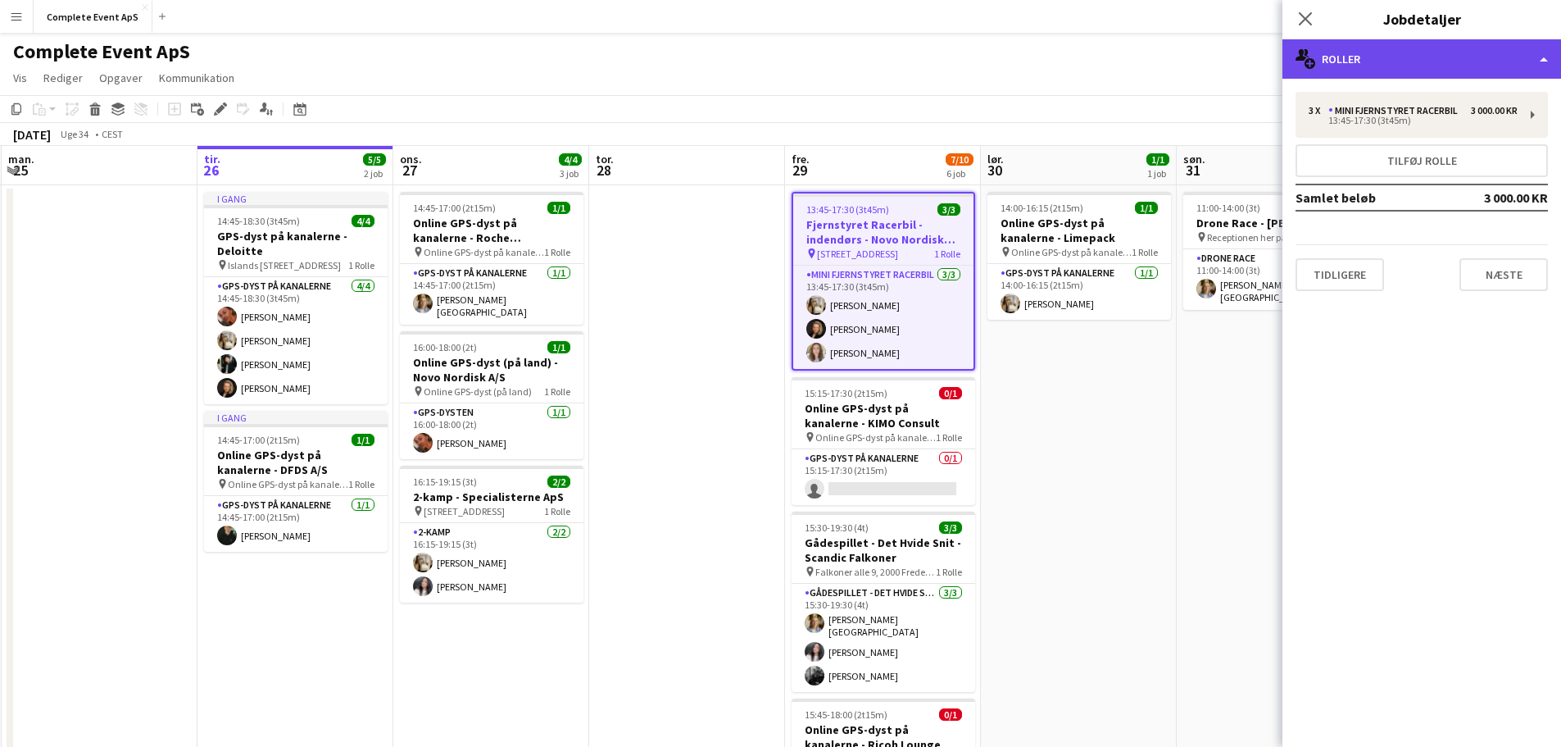
click at [1419, 51] on div "multiple-users-add Roller" at bounding box center [1422, 58] width 279 height 39
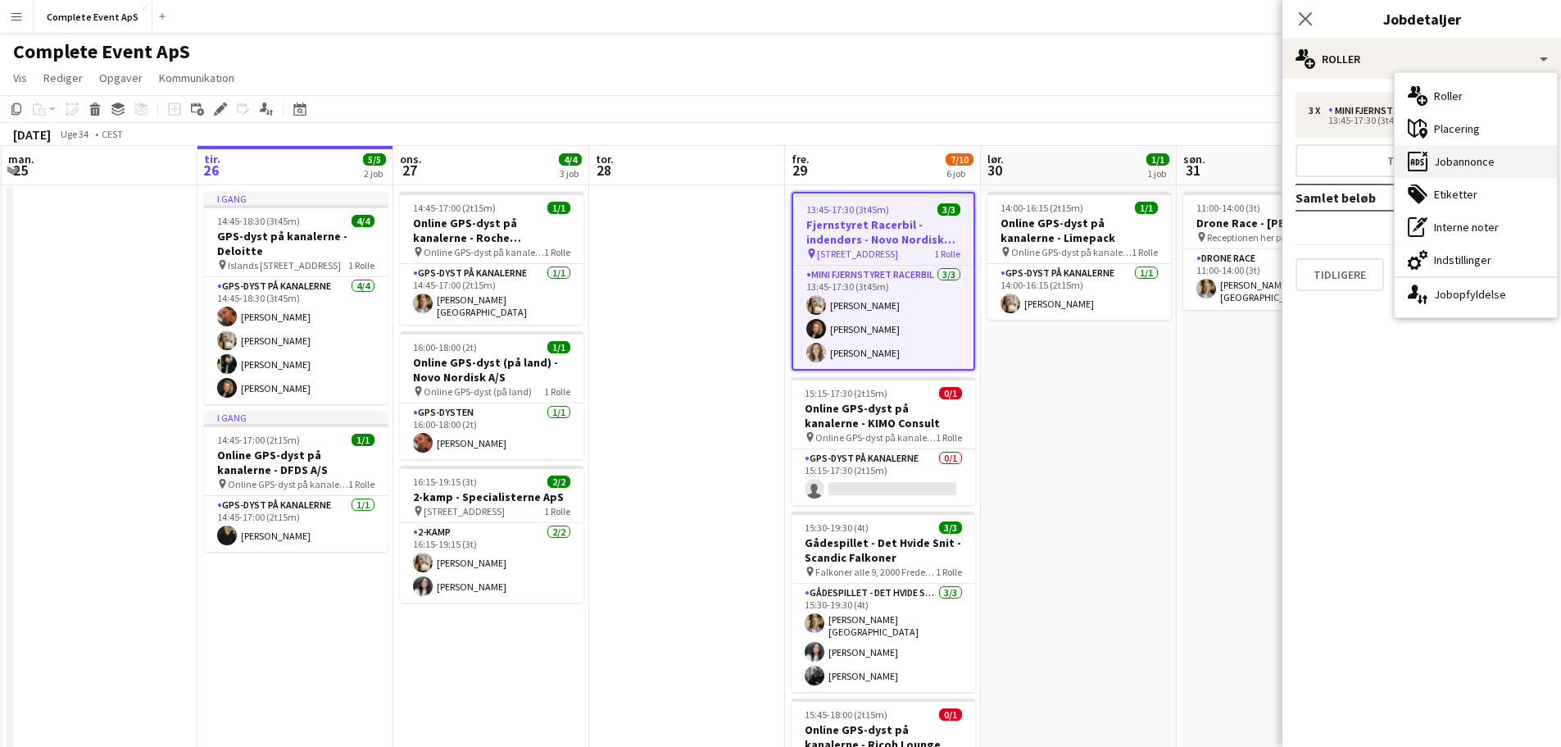
click at [1467, 158] on div "ads-window Jobannonce" at bounding box center [1476, 161] width 162 height 33
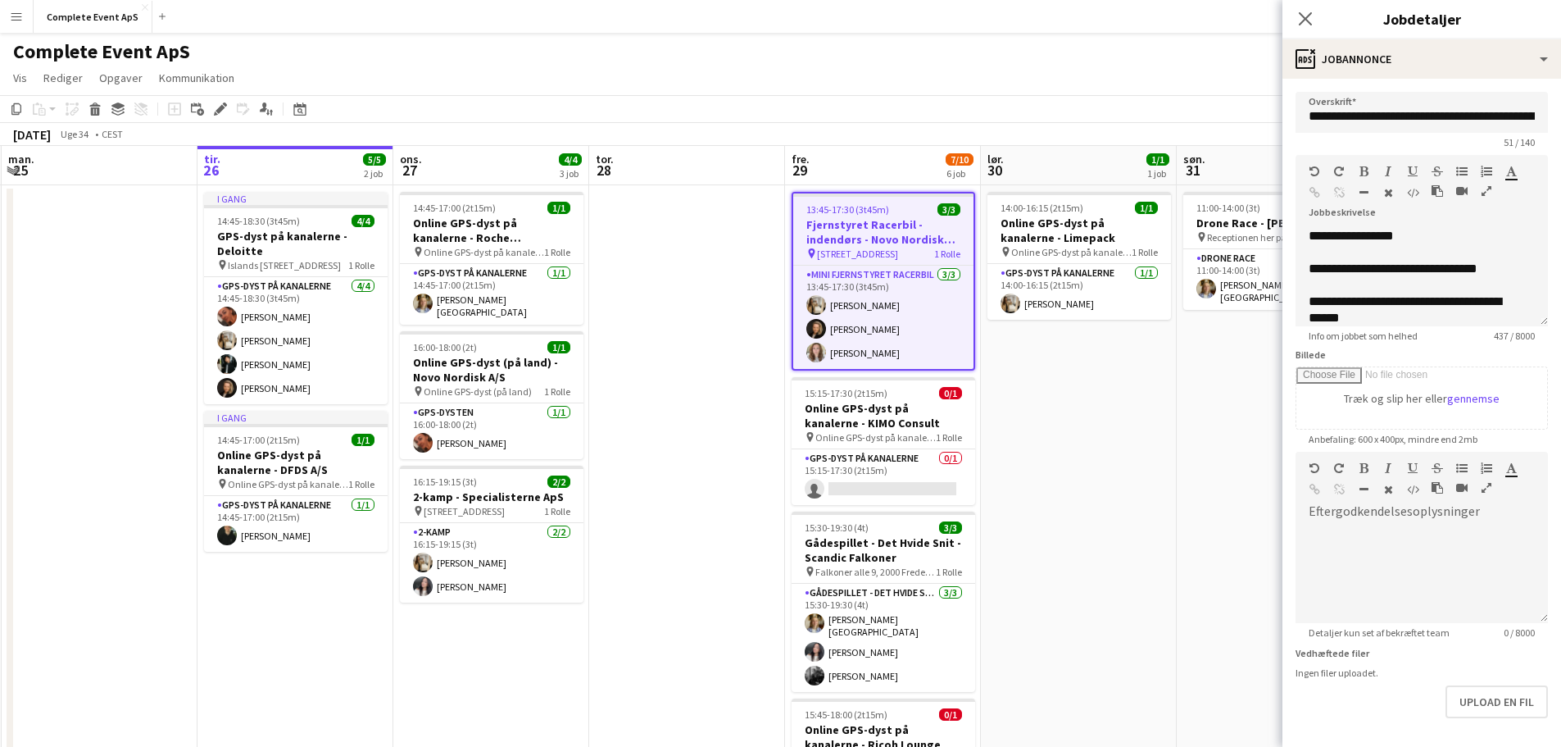
click at [1132, 438] on app-date-cell "14:00-16:15 (2t15m) 1/1 Online GPS-dyst på kanalerne - Limepack pin Online GPS-…" at bounding box center [1079, 656] width 196 height 942
